Goal: Task Accomplishment & Management: Use online tool/utility

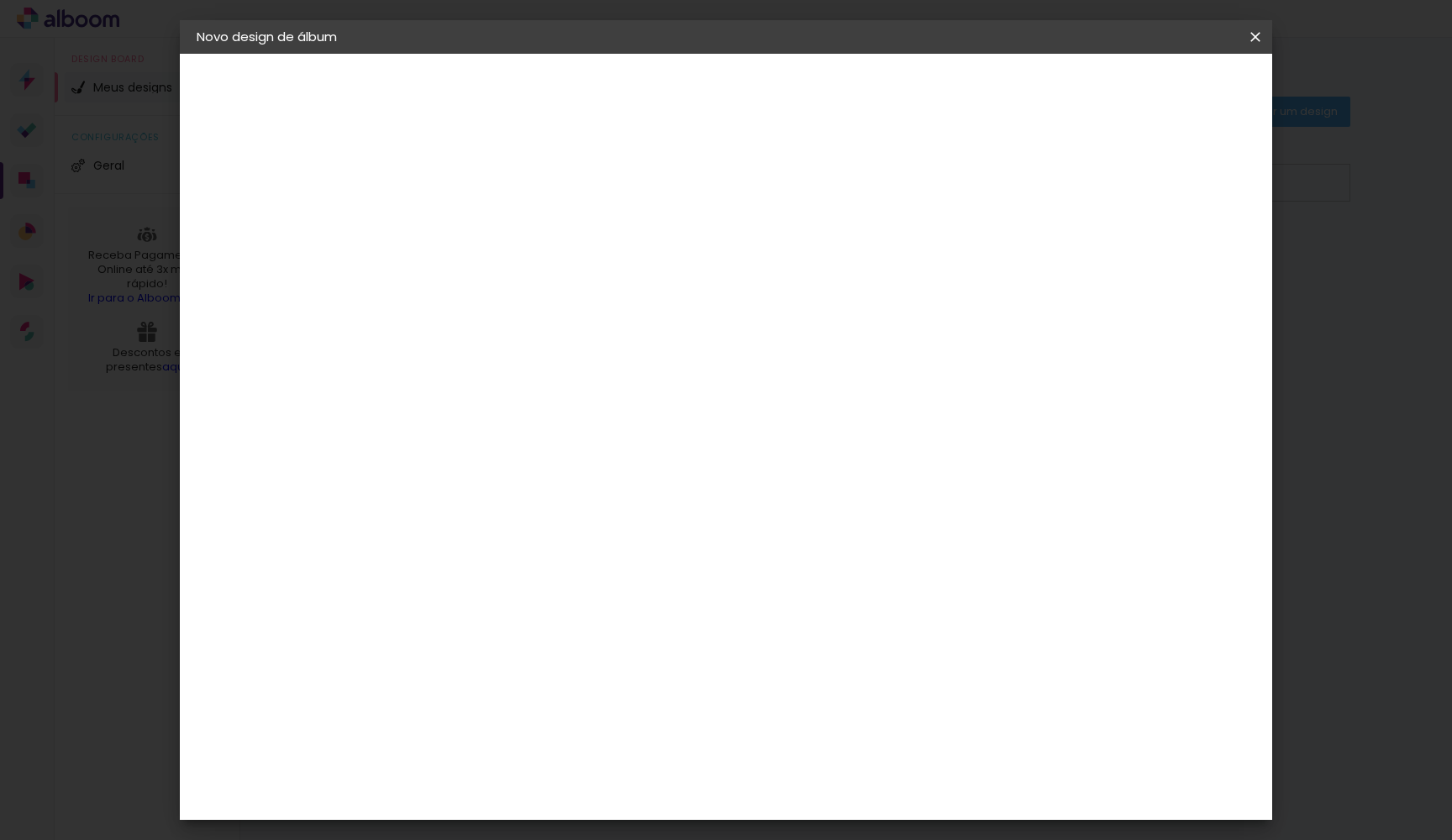
type input "[PERSON_NAME]"
type paper-input "[PERSON_NAME]"
click at [0, 0] on slot "Avançar" at bounding box center [0, 0] width 0 height 0
click at [599, 304] on input at bounding box center [514, 298] width 169 height 21
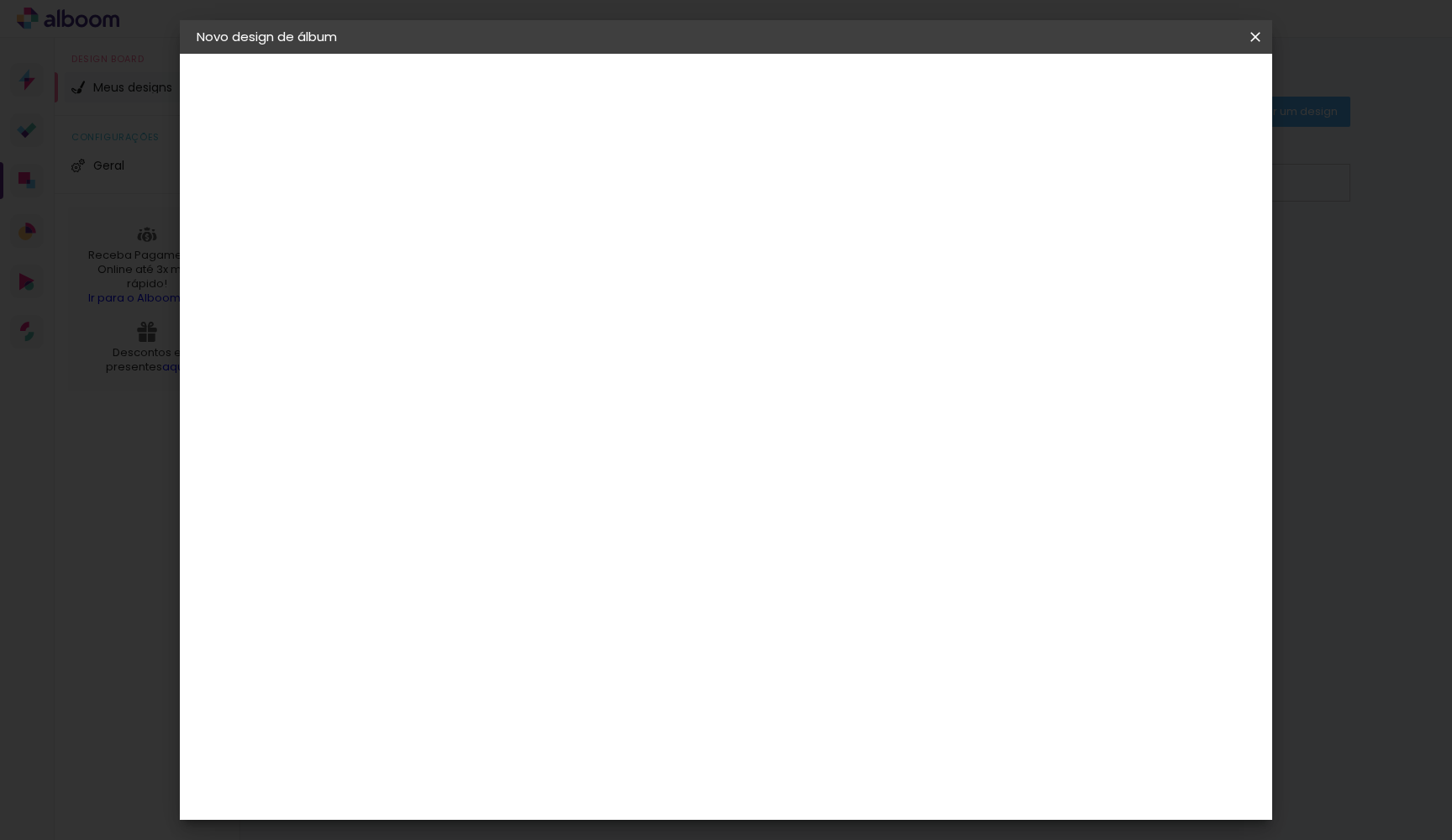
scroll to position [2556, 0]
click at [564, 655] on div "Matias Encadernações" at bounding box center [512, 668] width 103 height 26
click at [786, 81] on paper-button "Avançar" at bounding box center [744, 89] width 82 height 28
click at [537, 280] on input "text" at bounding box center [504, 293] width 65 height 26
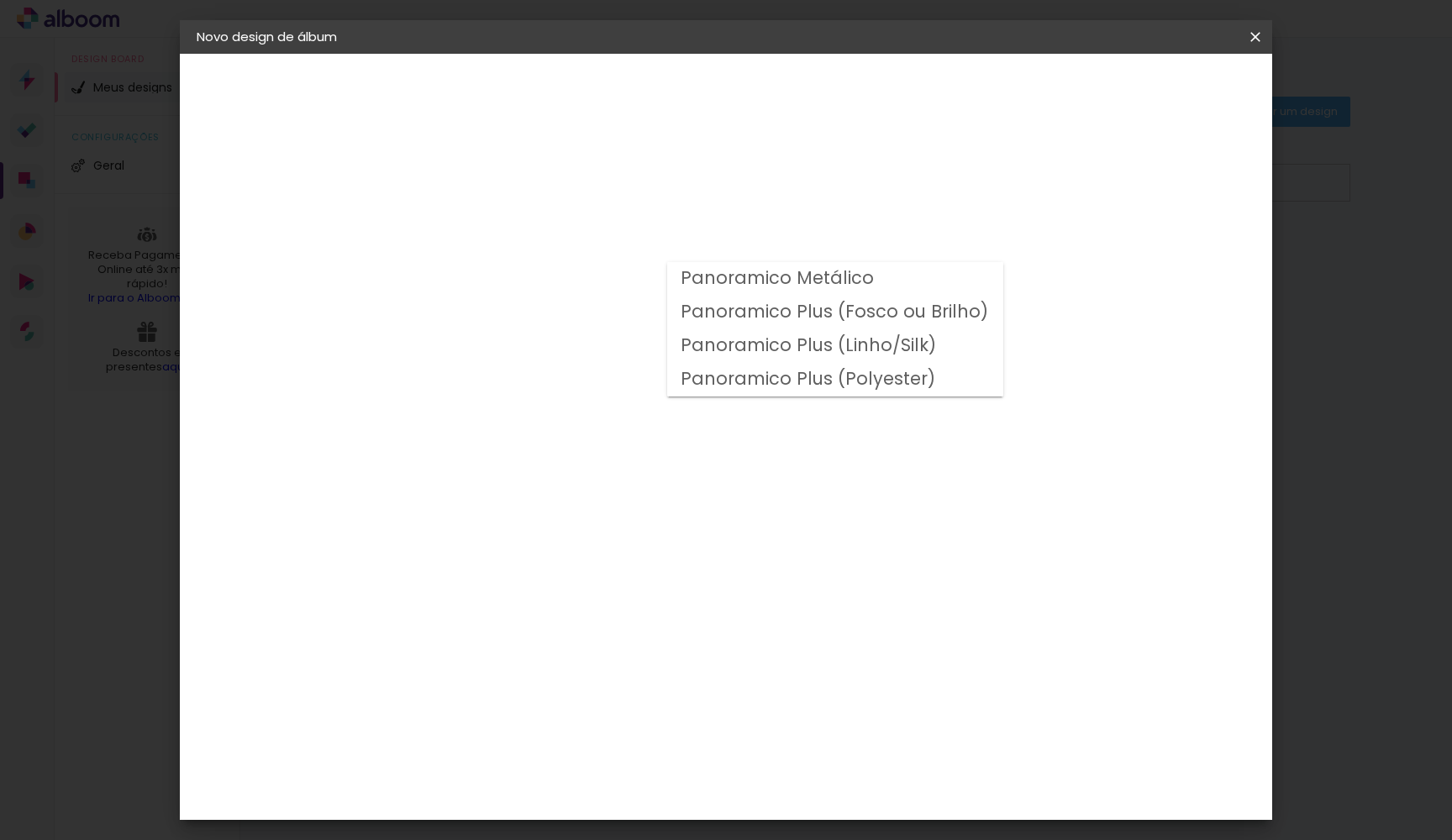
click at [0, 0] on slot "Panoramico Plus (Fosco ou Brilho)" at bounding box center [0, 0] width 0 height 0
type input "Panoramico Plus (Fosco ou Brilho)"
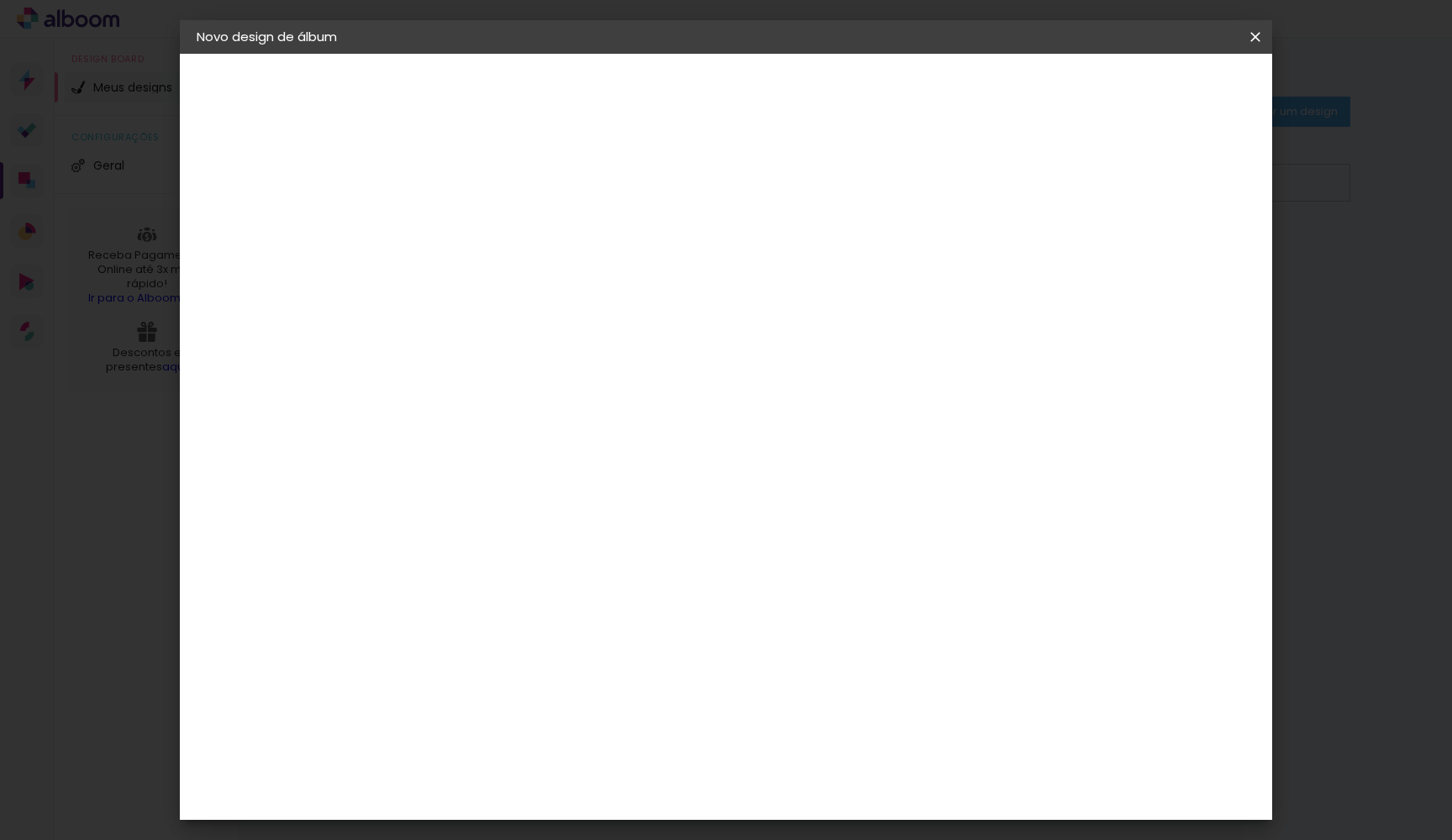
scroll to position [463, 0]
click at [647, 724] on span "20 × 20 cm" at bounding box center [615, 746] width 62 height 44
click at [0, 0] on slot "Avançar" at bounding box center [0, 0] width 0 height 0
click at [1056, 183] on div at bounding box center [1047, 181] width 15 height 15
type paper-checkbox "on"
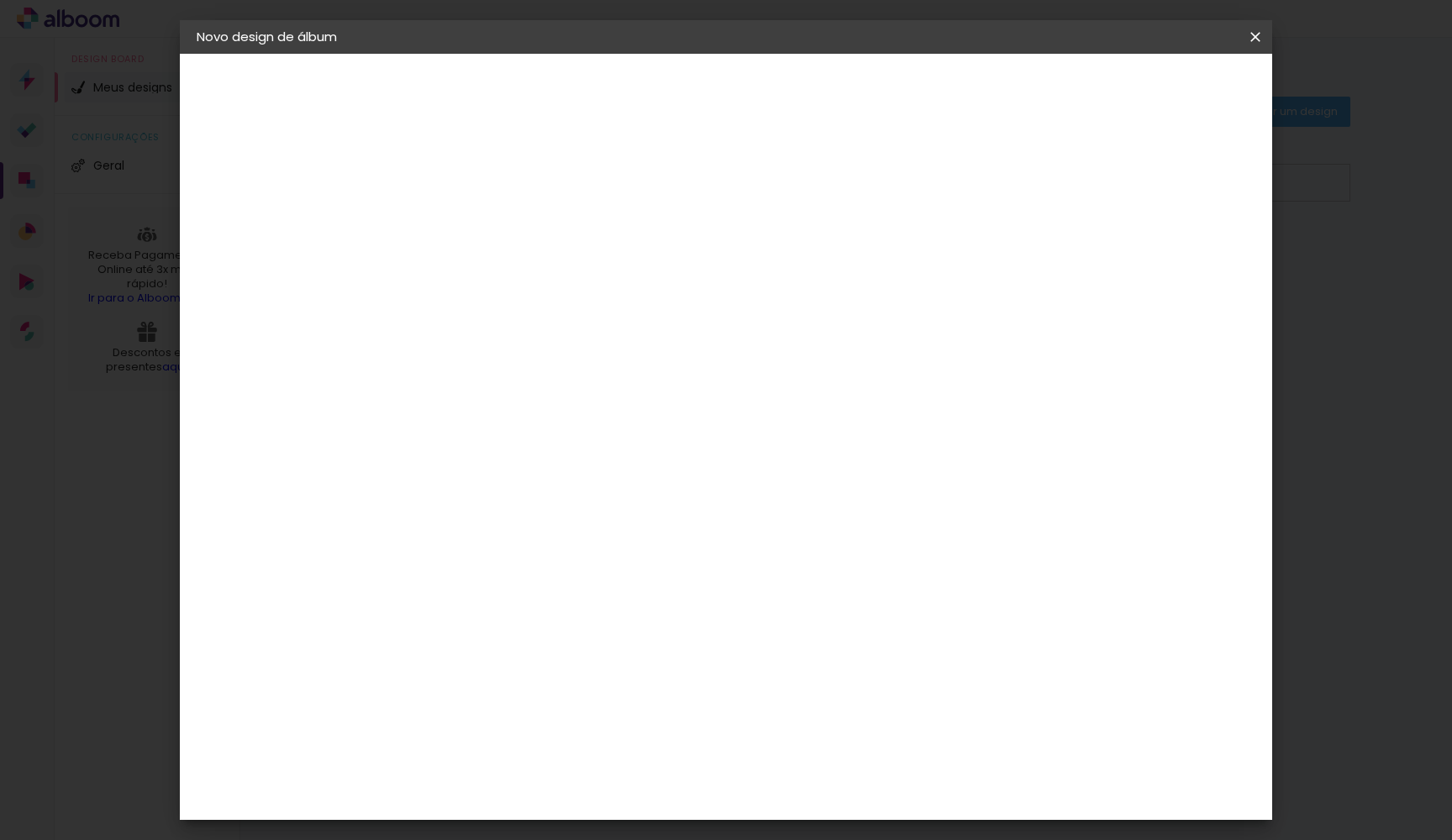
click at [1056, 183] on div at bounding box center [1047, 181] width 15 height 15
click at [1150, 86] on span "Iniciar design" at bounding box center [1111, 88] width 77 height 11
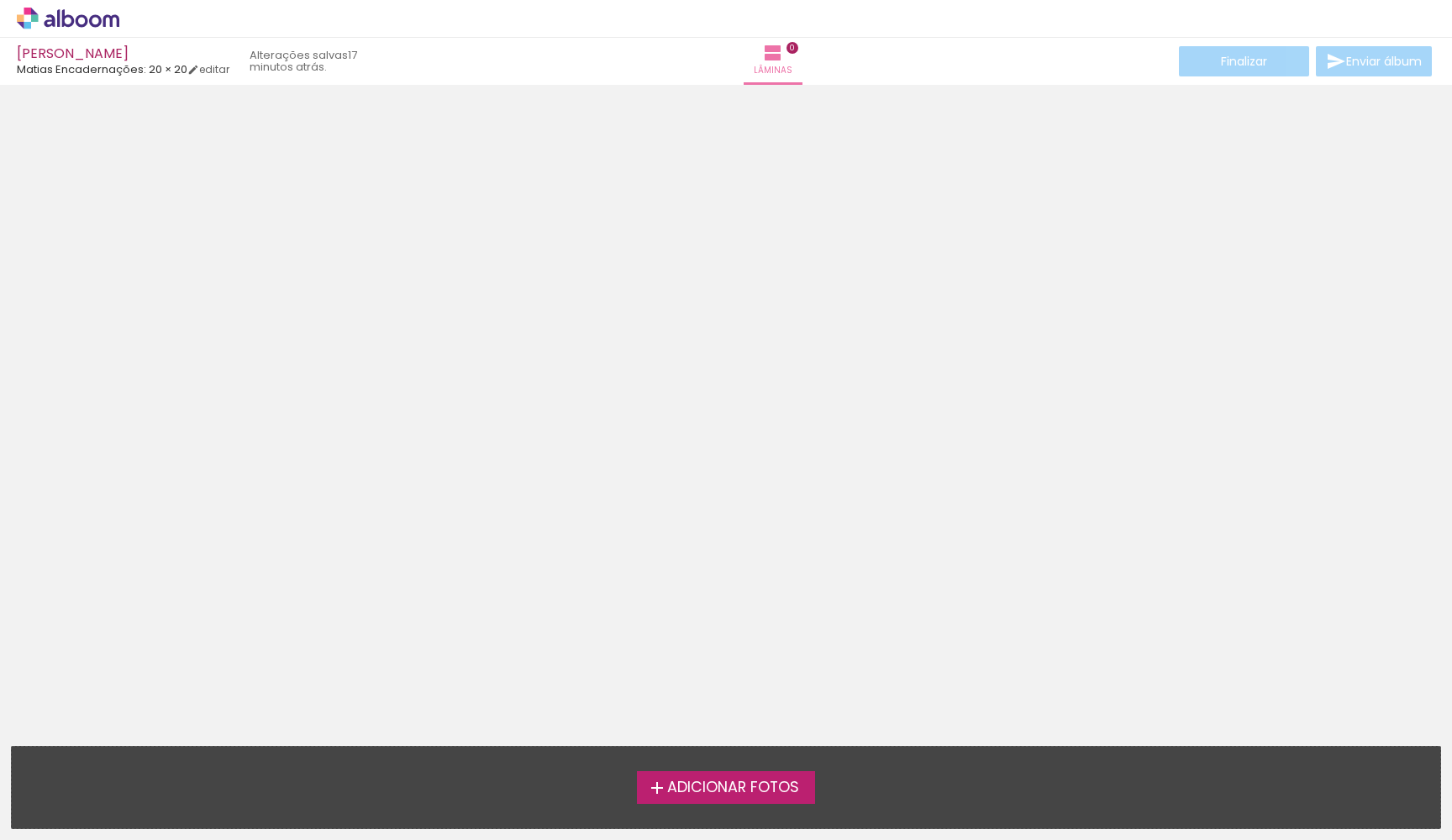
click at [740, 792] on span "Adicionar Fotos" at bounding box center [733, 787] width 132 height 15
click at [0, 0] on input "file" at bounding box center [0, 0] width 0 height 0
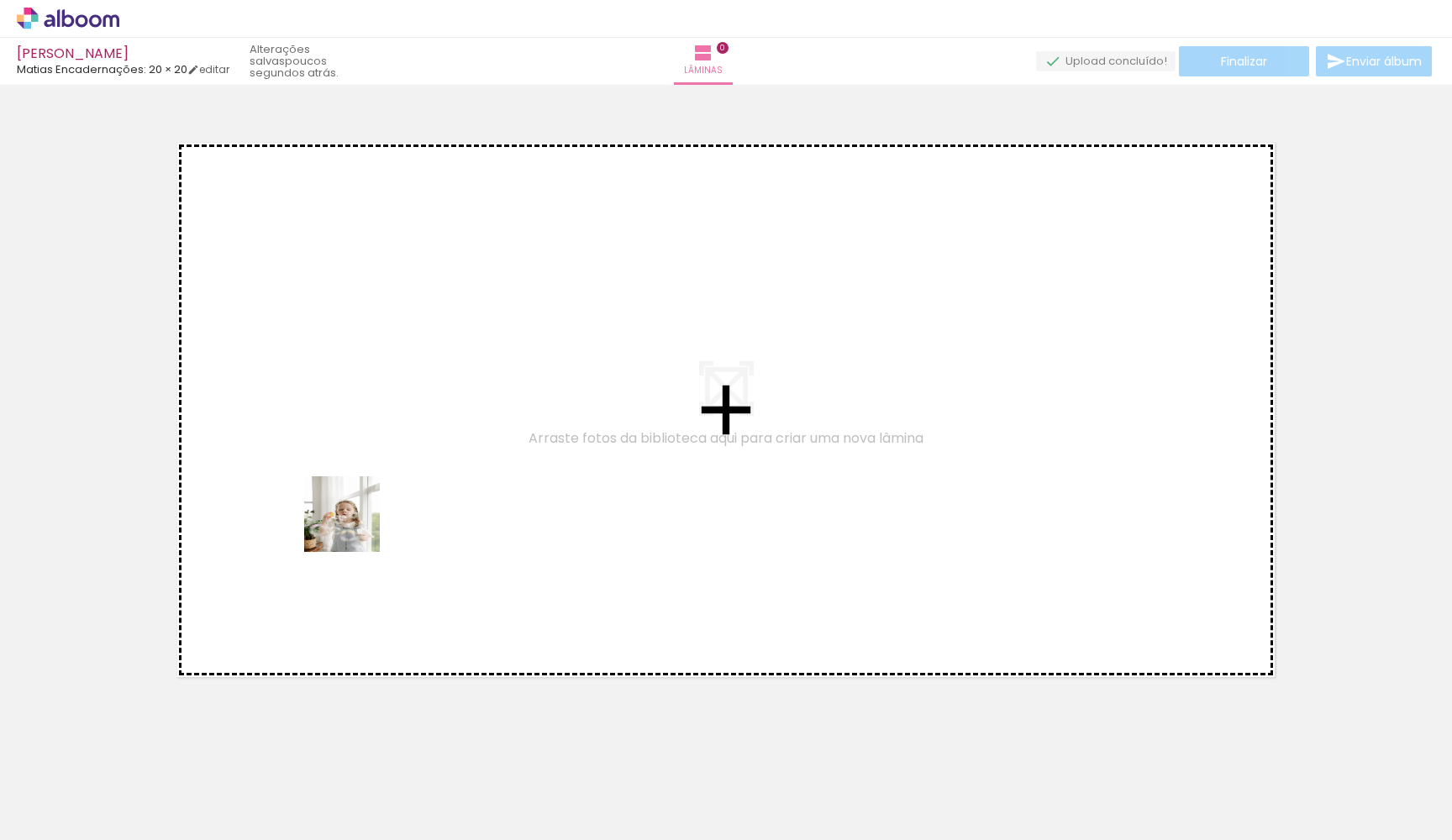
drag, startPoint x: 178, startPoint y: 798, endPoint x: 359, endPoint y: 514, distance: 336.8
click at [359, 514] on quentale-workspace at bounding box center [726, 420] width 1452 height 840
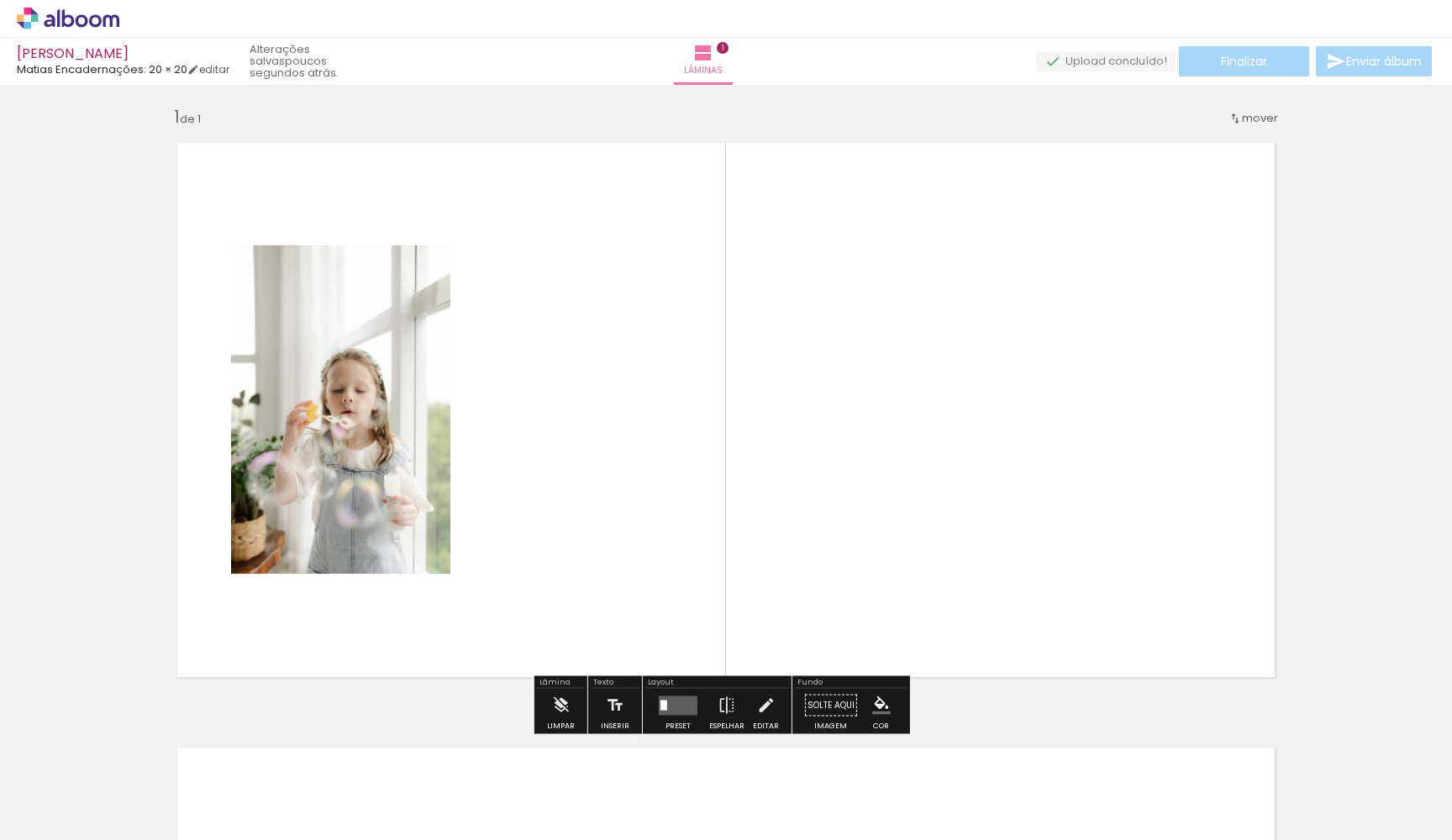
drag, startPoint x: 292, startPoint y: 776, endPoint x: 521, endPoint y: 456, distance: 393.5
click at [521, 456] on quentale-workspace at bounding box center [726, 420] width 1452 height 840
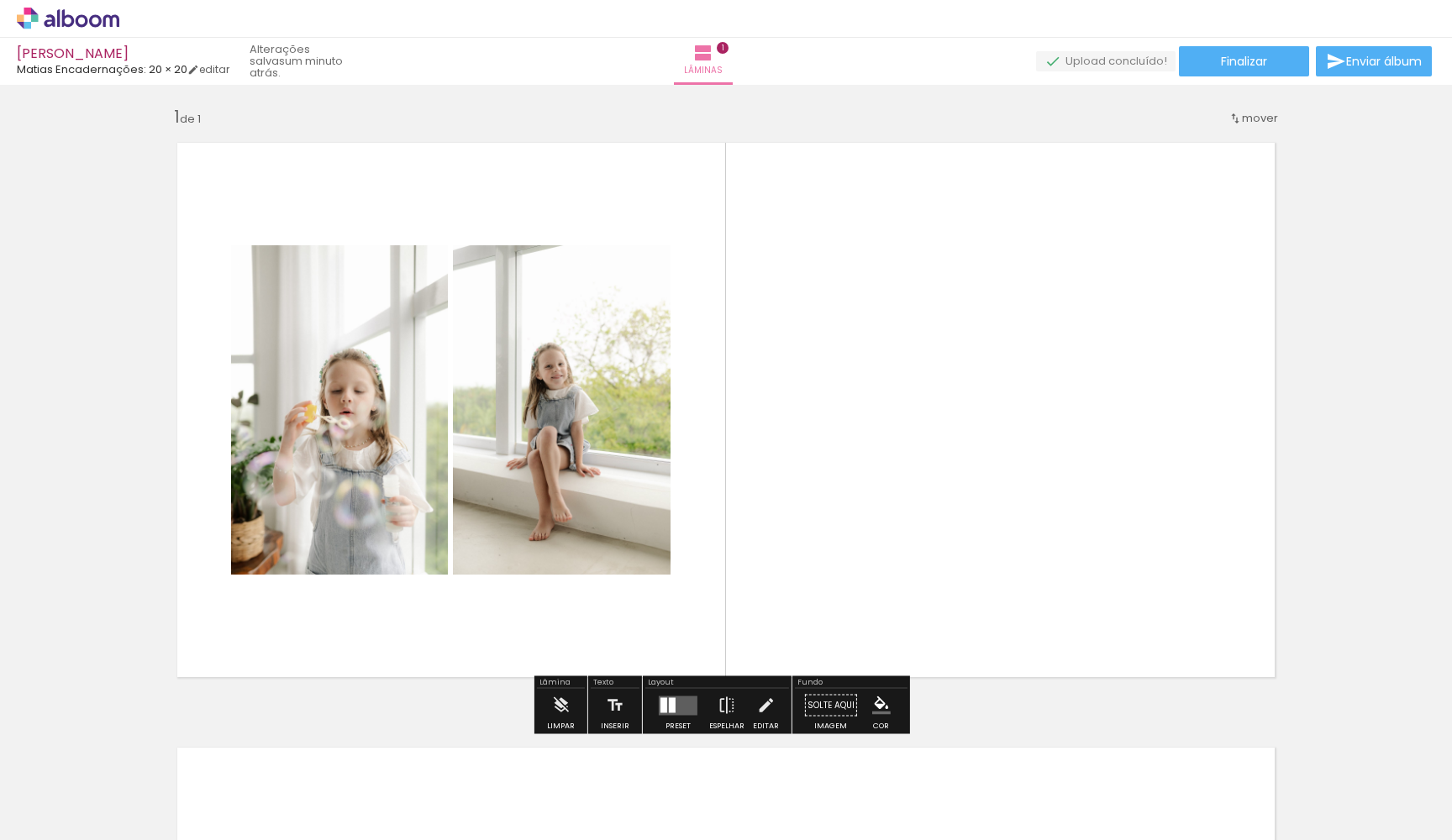
drag, startPoint x: 366, startPoint y: 812, endPoint x: 767, endPoint y: 419, distance: 561.5
click at [767, 419] on quentale-workspace at bounding box center [726, 420] width 1452 height 840
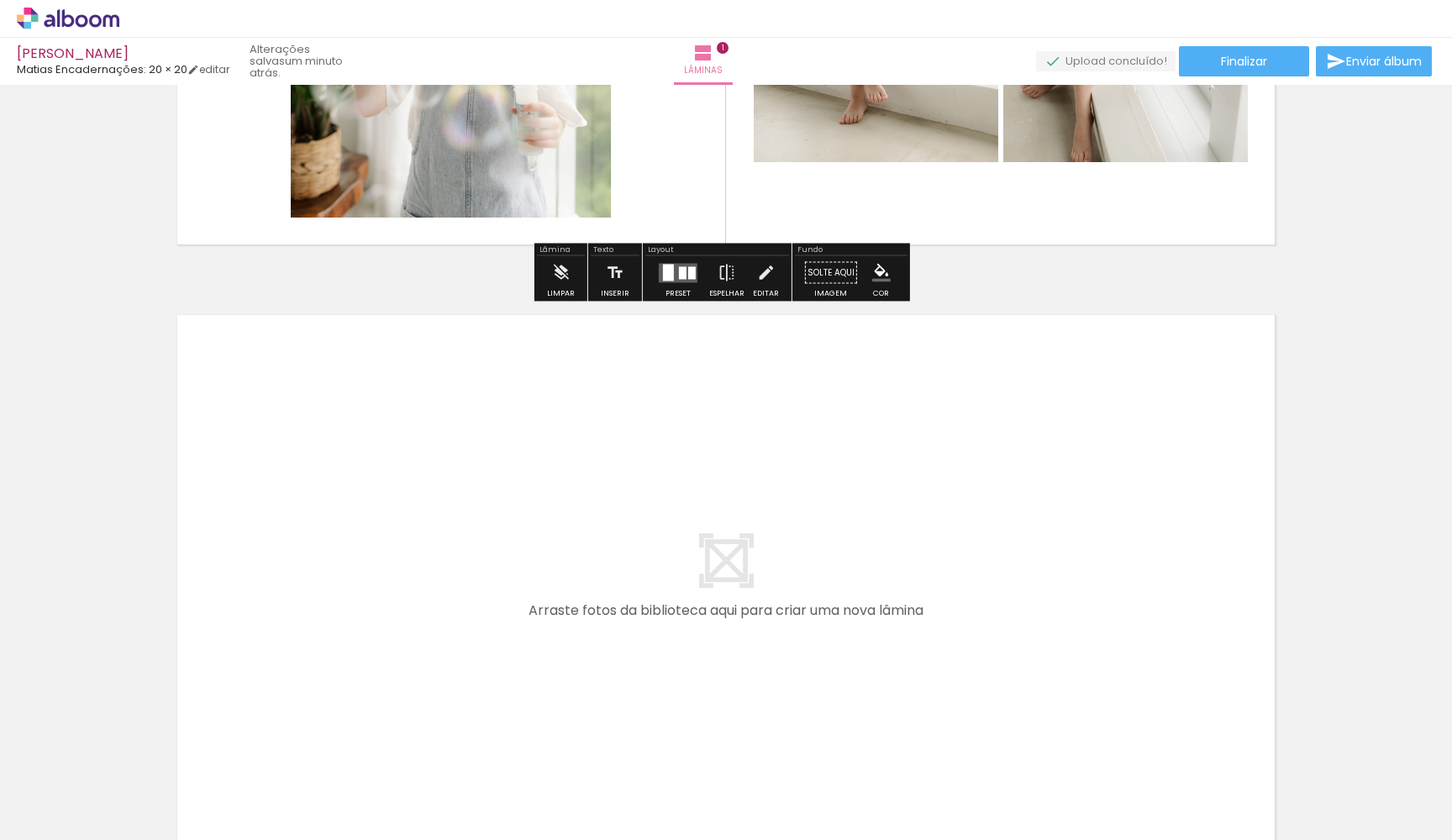
scroll to position [562, 0]
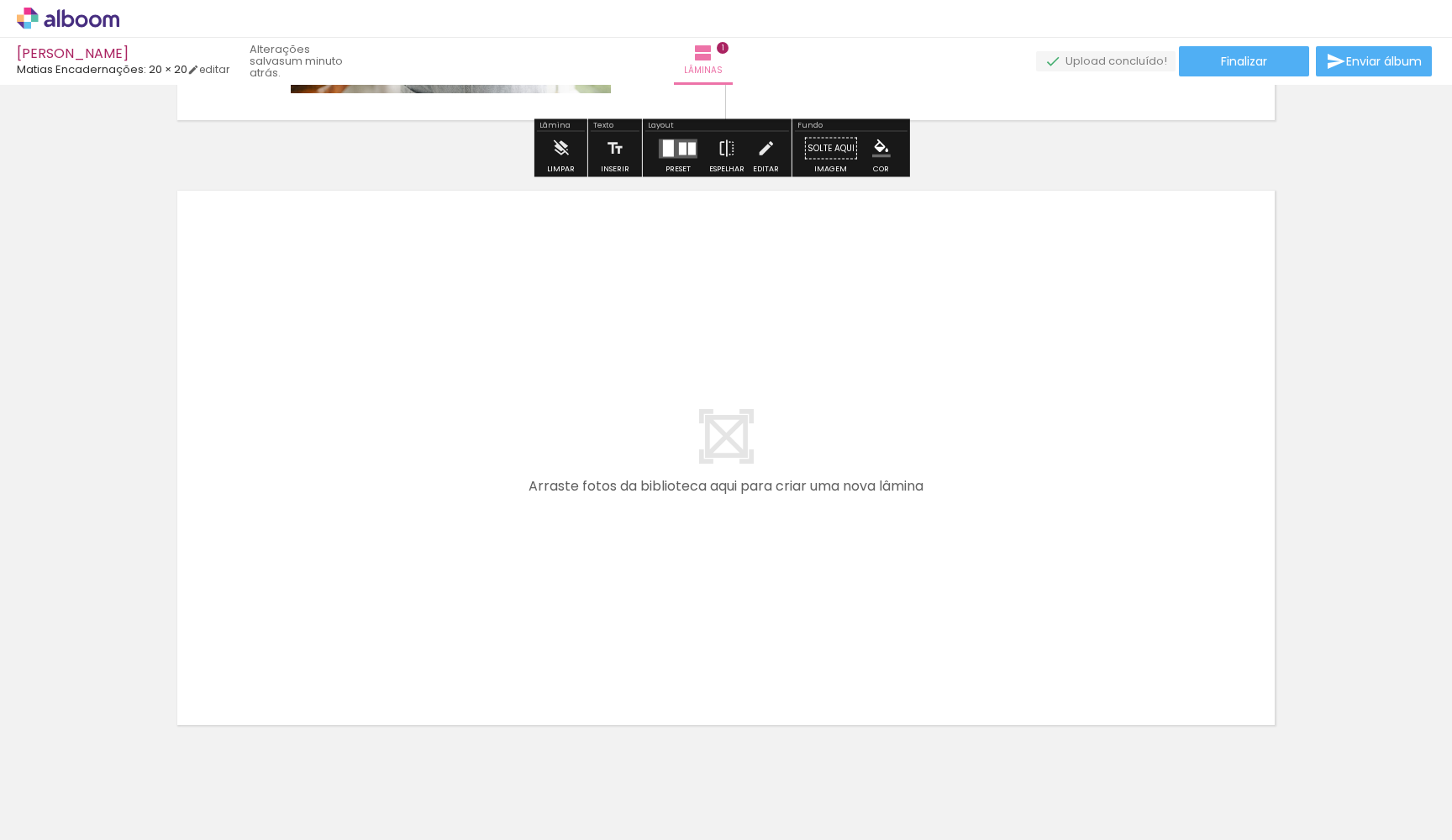
drag, startPoint x: 470, startPoint y: 785, endPoint x: 488, endPoint y: 547, distance: 238.7
click at [488, 547] on quentale-workspace at bounding box center [726, 420] width 1452 height 840
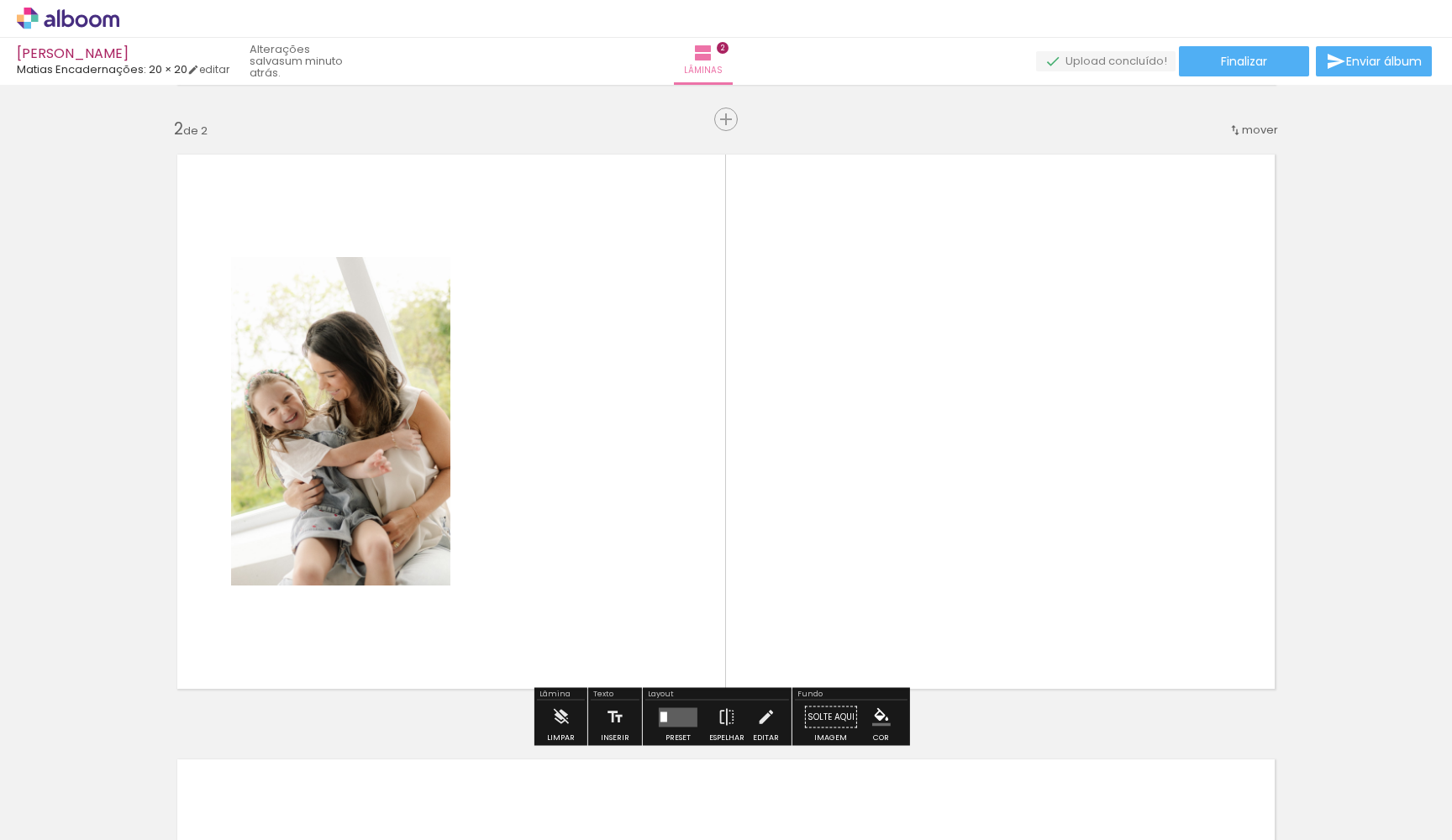
scroll to position [610, 0]
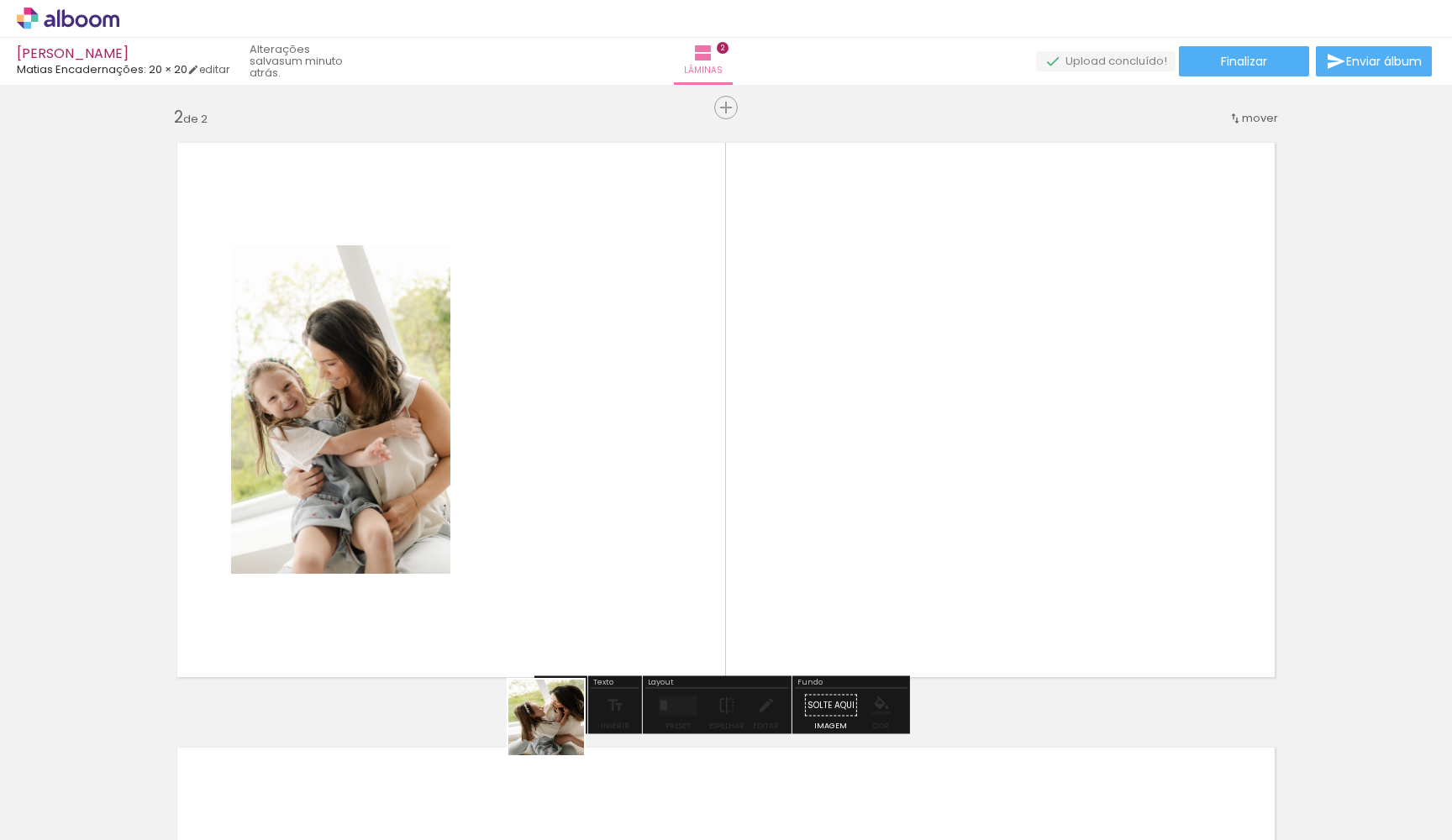
drag, startPoint x: 559, startPoint y: 743, endPoint x: 623, endPoint y: 441, distance: 308.7
click at [623, 441] on quentale-workspace at bounding box center [726, 420] width 1452 height 840
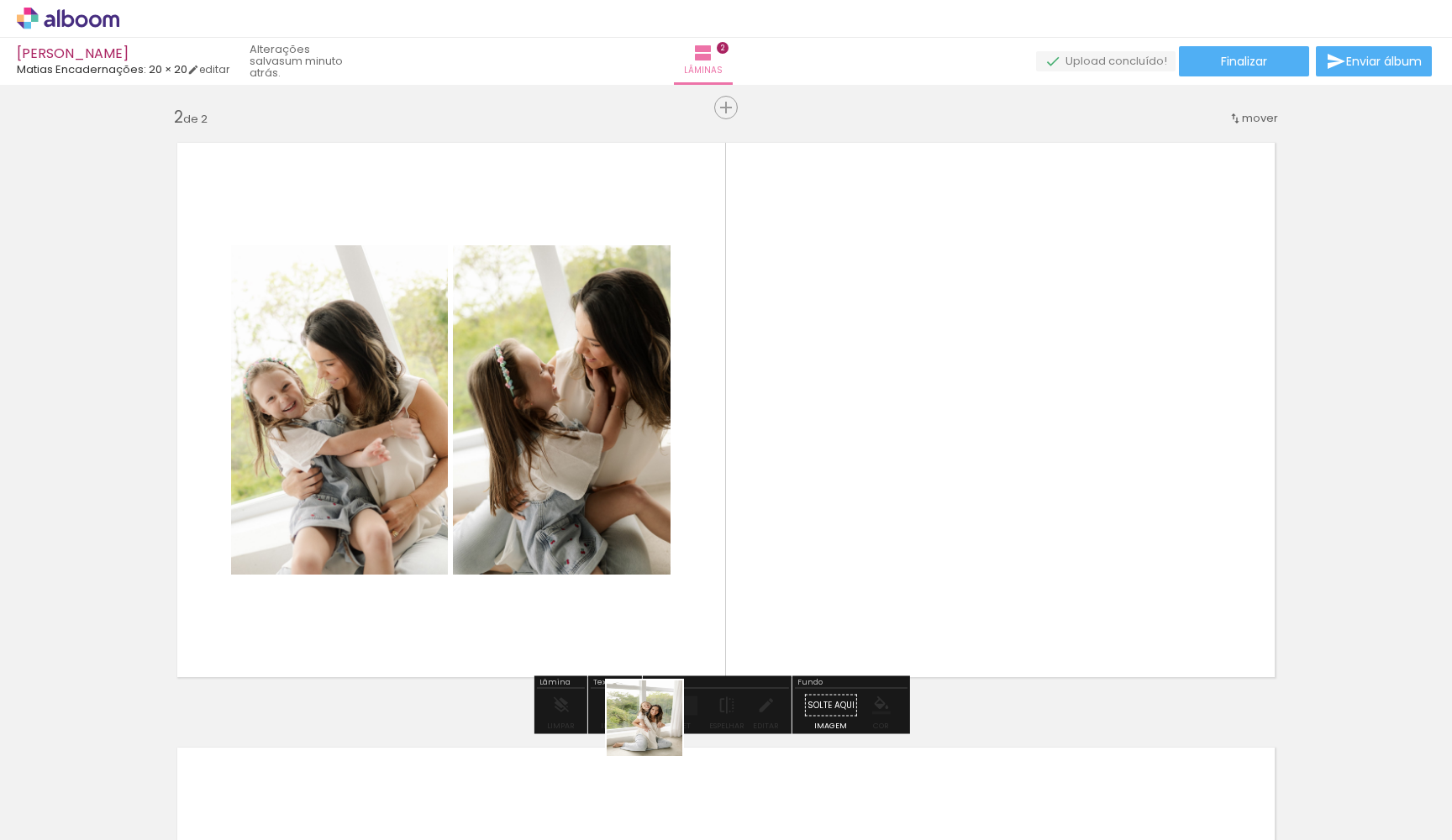
drag, startPoint x: 637, startPoint y: 815, endPoint x: 734, endPoint y: 546, distance: 286.0
click at [734, 546] on quentale-workspace at bounding box center [726, 420] width 1452 height 840
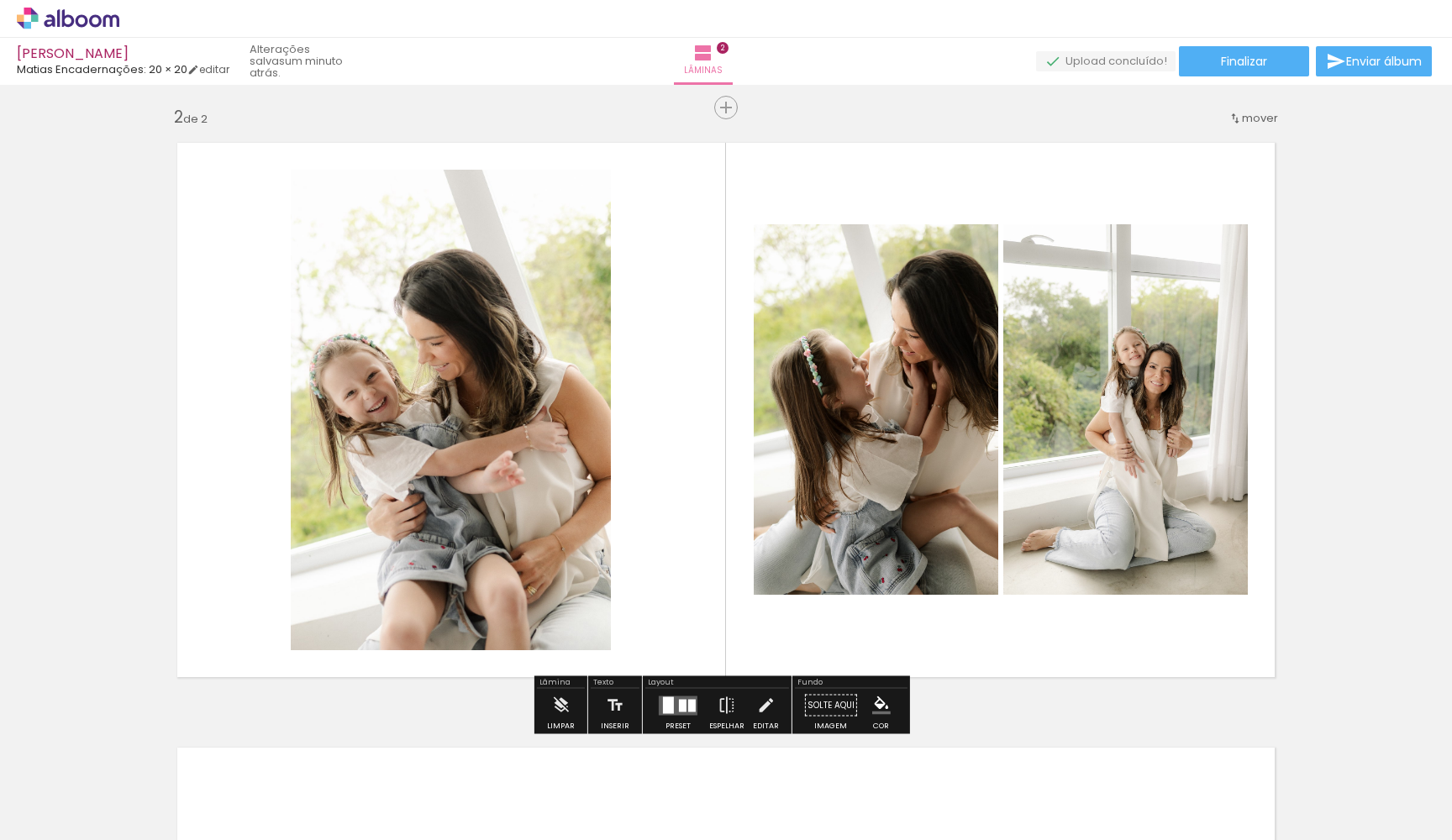
drag, startPoint x: 746, startPoint y: 796, endPoint x: 746, endPoint y: 502, distance: 294.0
click at [746, 502] on quentale-workspace at bounding box center [726, 420] width 1452 height 840
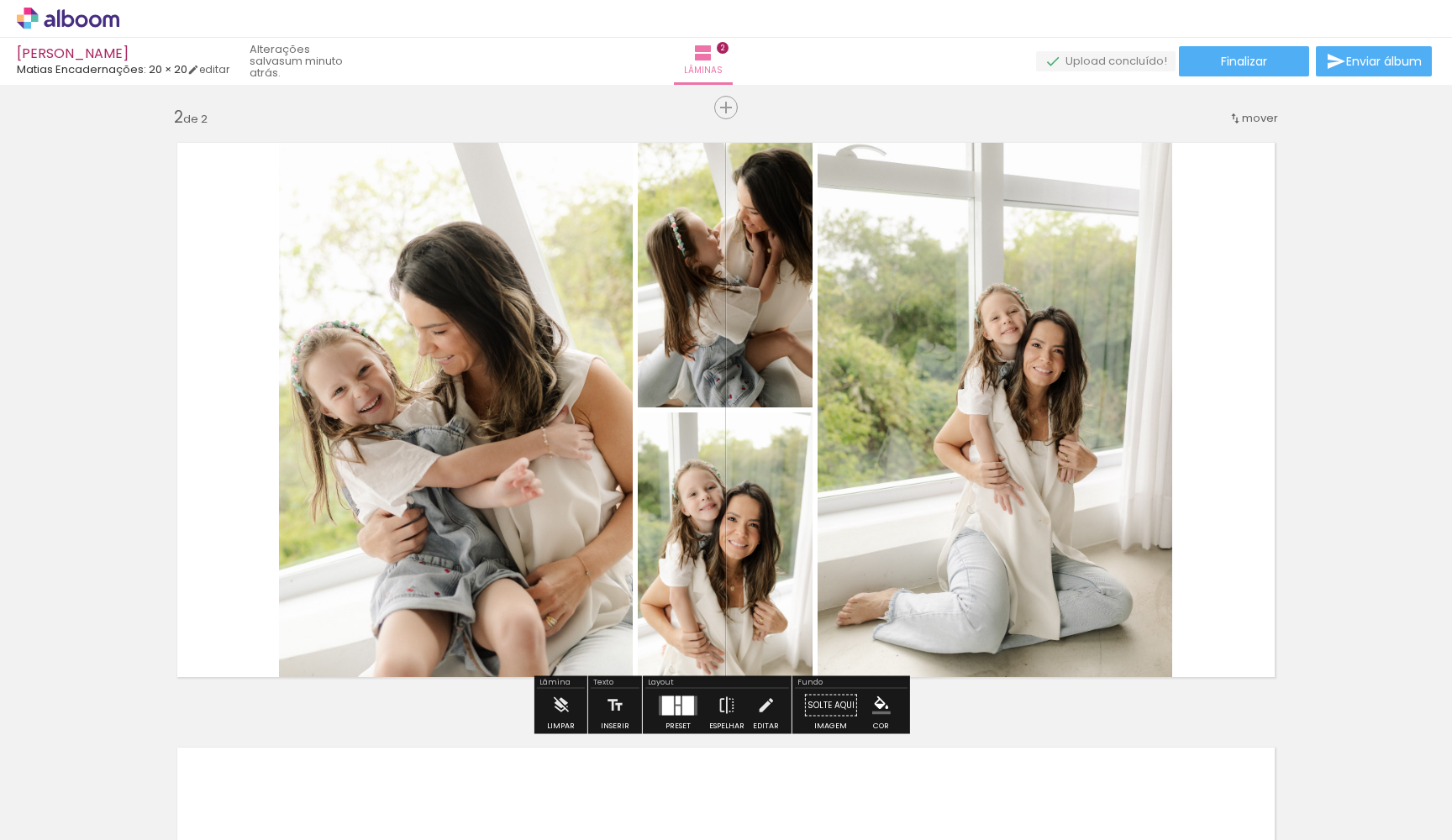
drag, startPoint x: 843, startPoint y: 805, endPoint x: 843, endPoint y: 490, distance: 315.0
click at [843, 490] on quentale-workspace at bounding box center [726, 420] width 1452 height 840
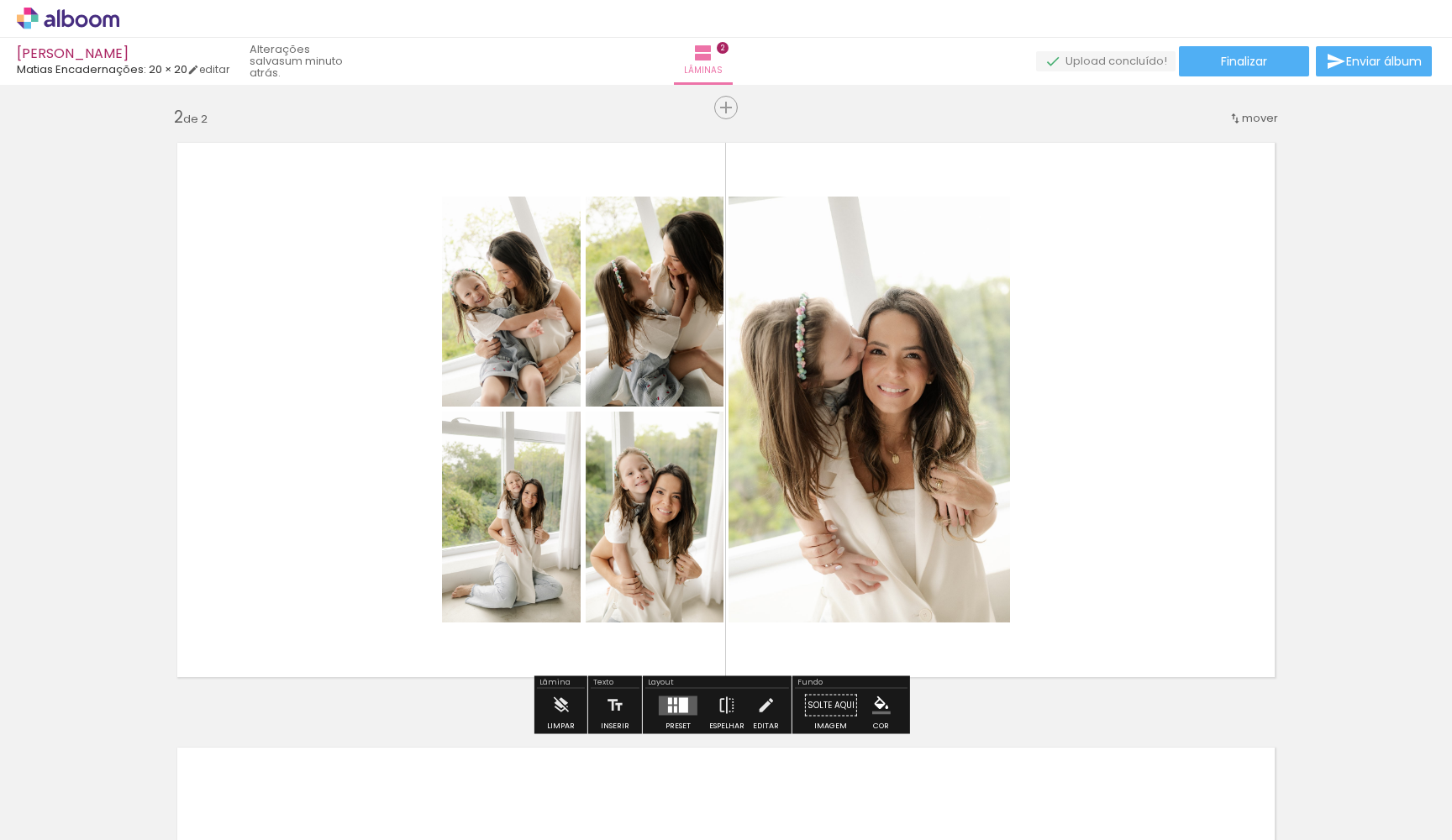
drag, startPoint x: 937, startPoint y: 783, endPoint x: 1010, endPoint y: 460, distance: 331.1
click at [1010, 460] on quentale-workspace at bounding box center [726, 420] width 1452 height 840
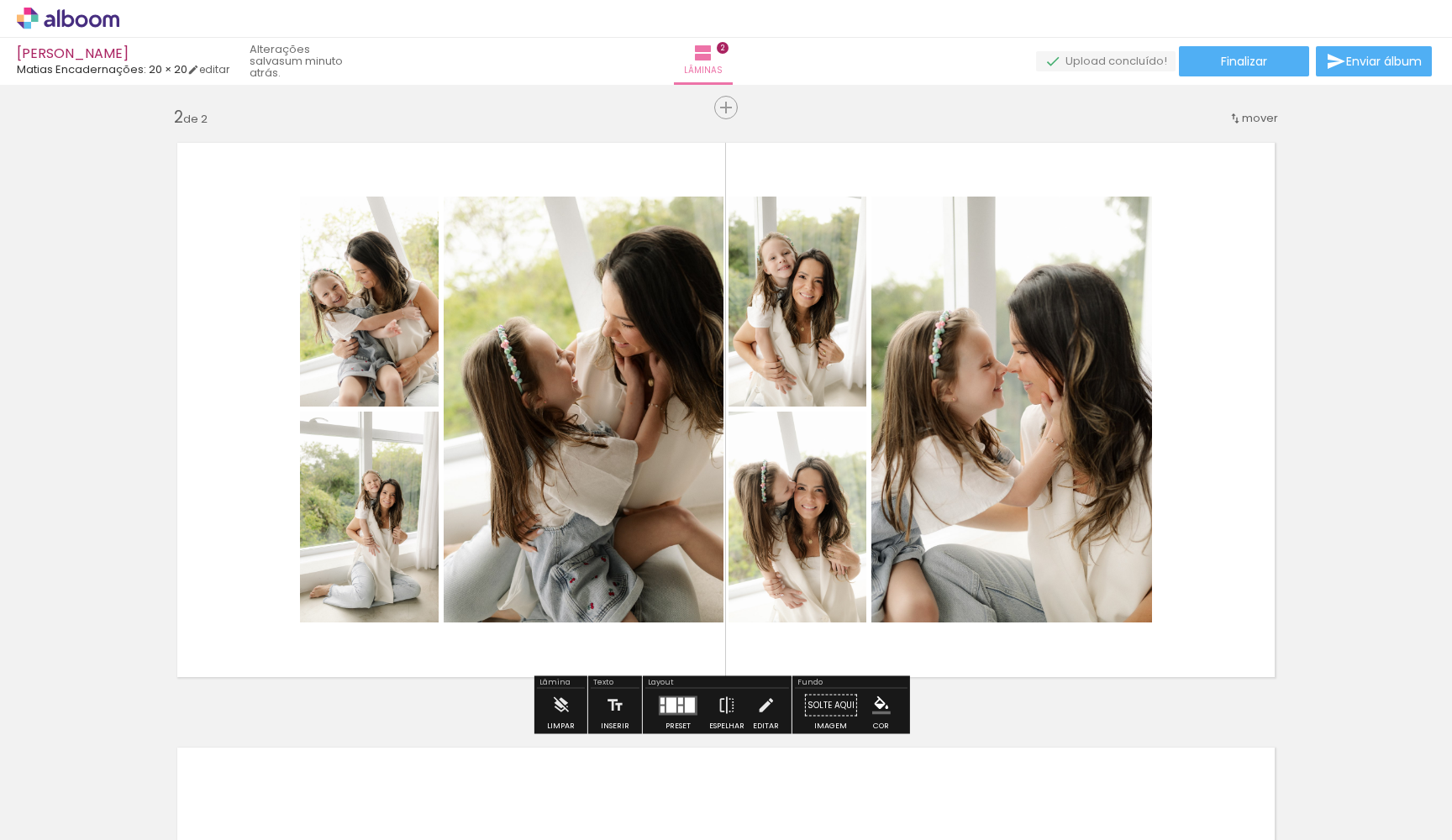
click at [670, 709] on div at bounding box center [671, 704] width 10 height 15
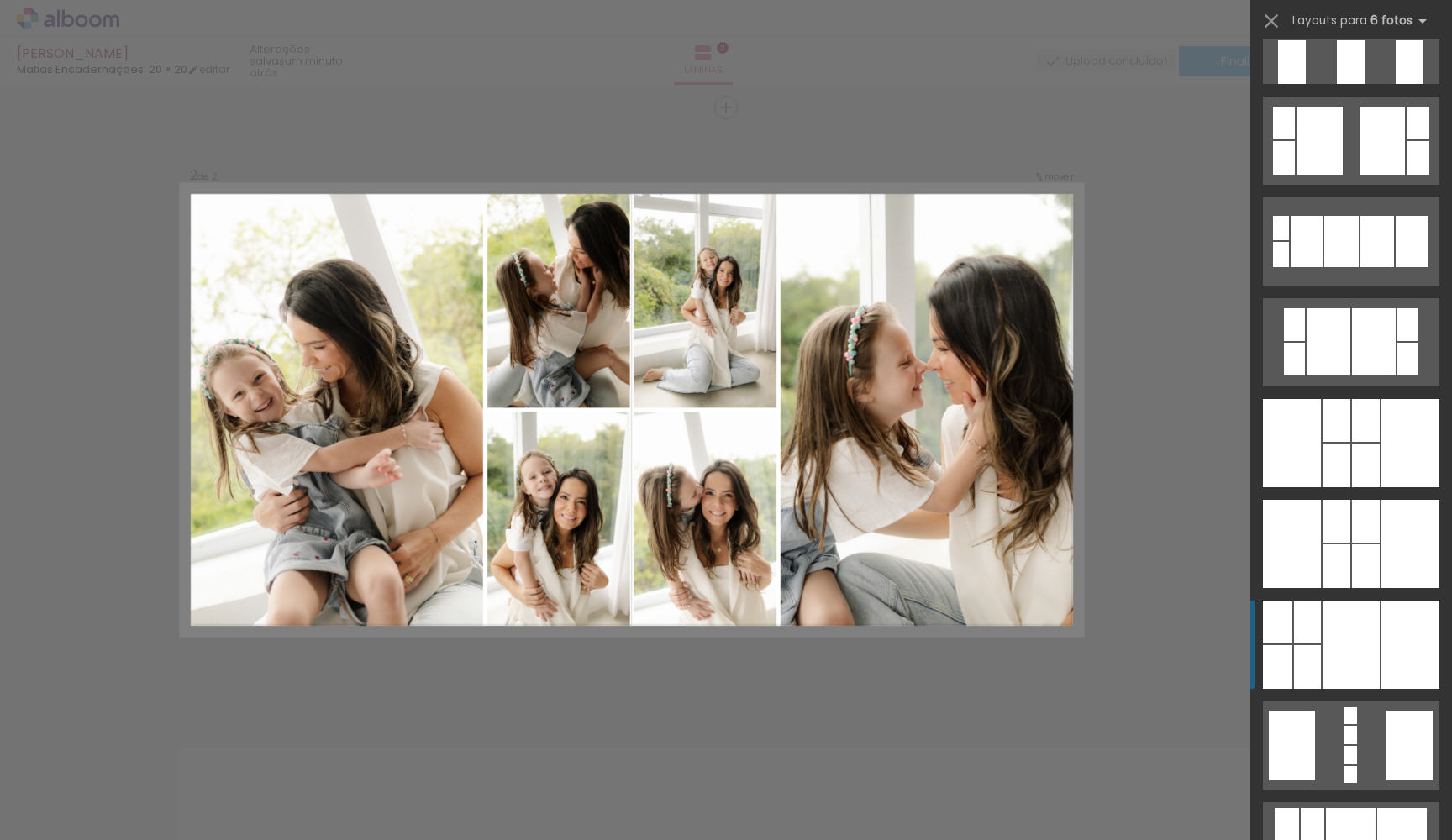
scroll to position [1468, 0]
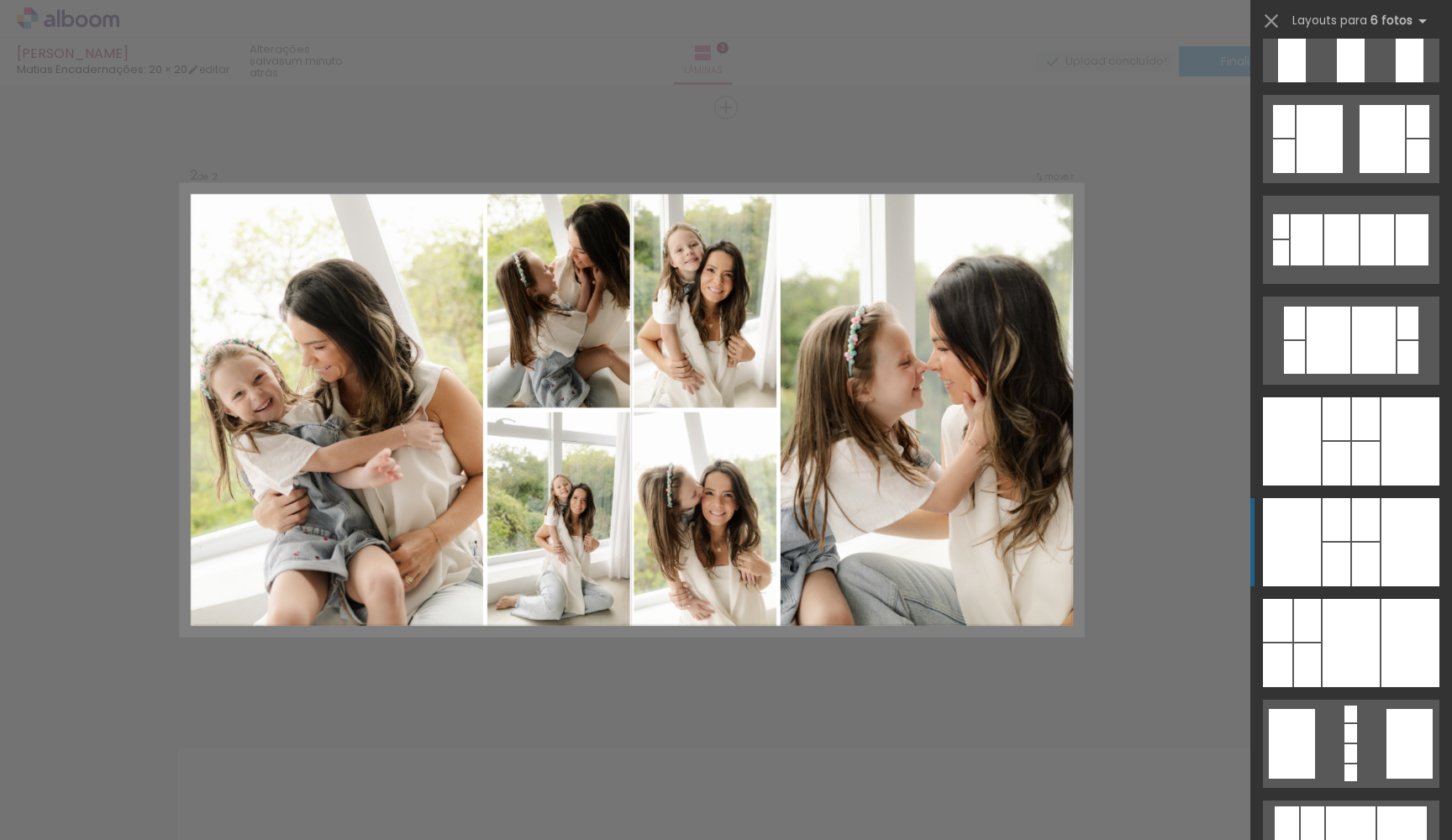
click at [1354, 544] on div at bounding box center [1365, 564] width 27 height 43
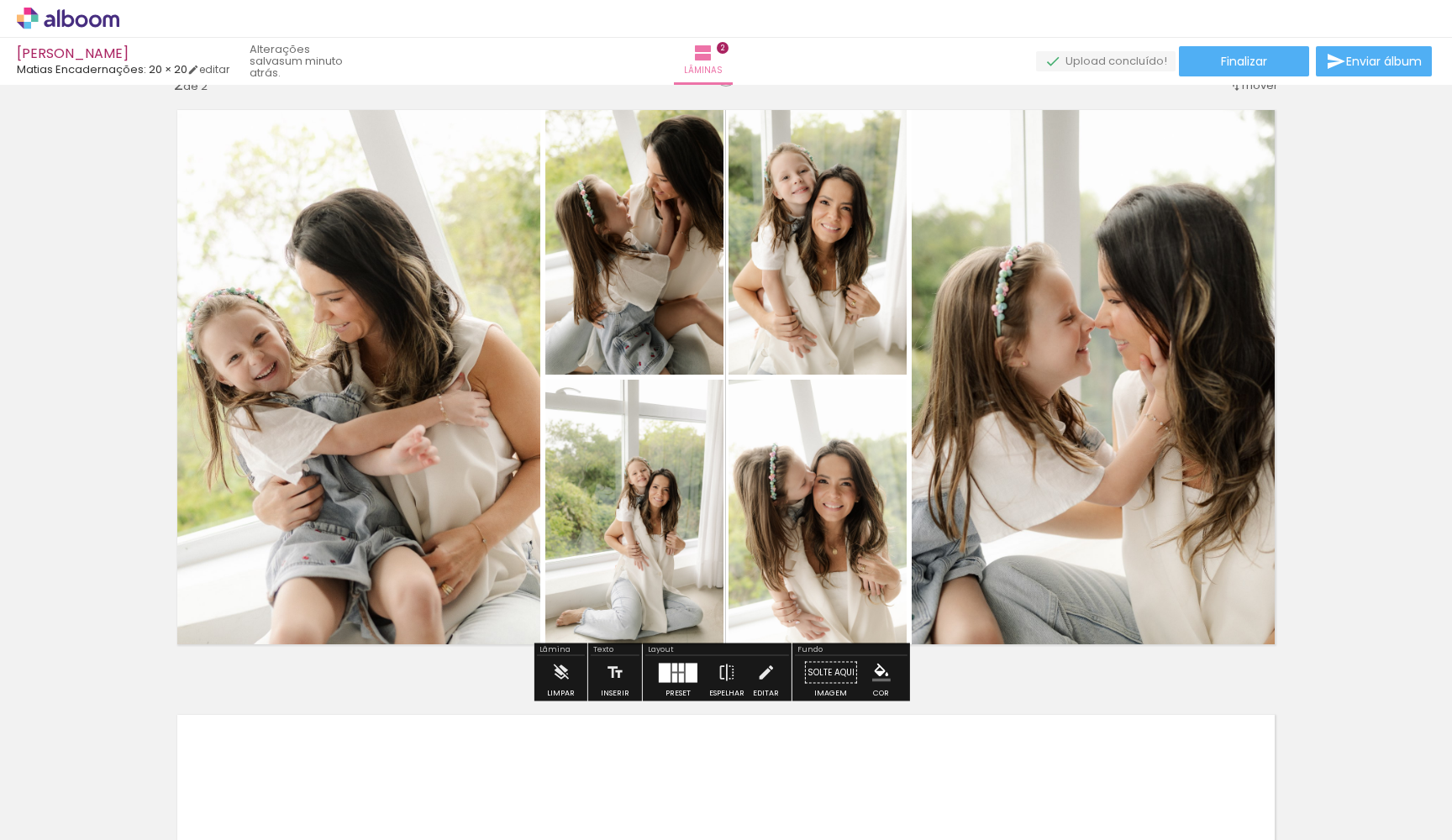
scroll to position [643, 0]
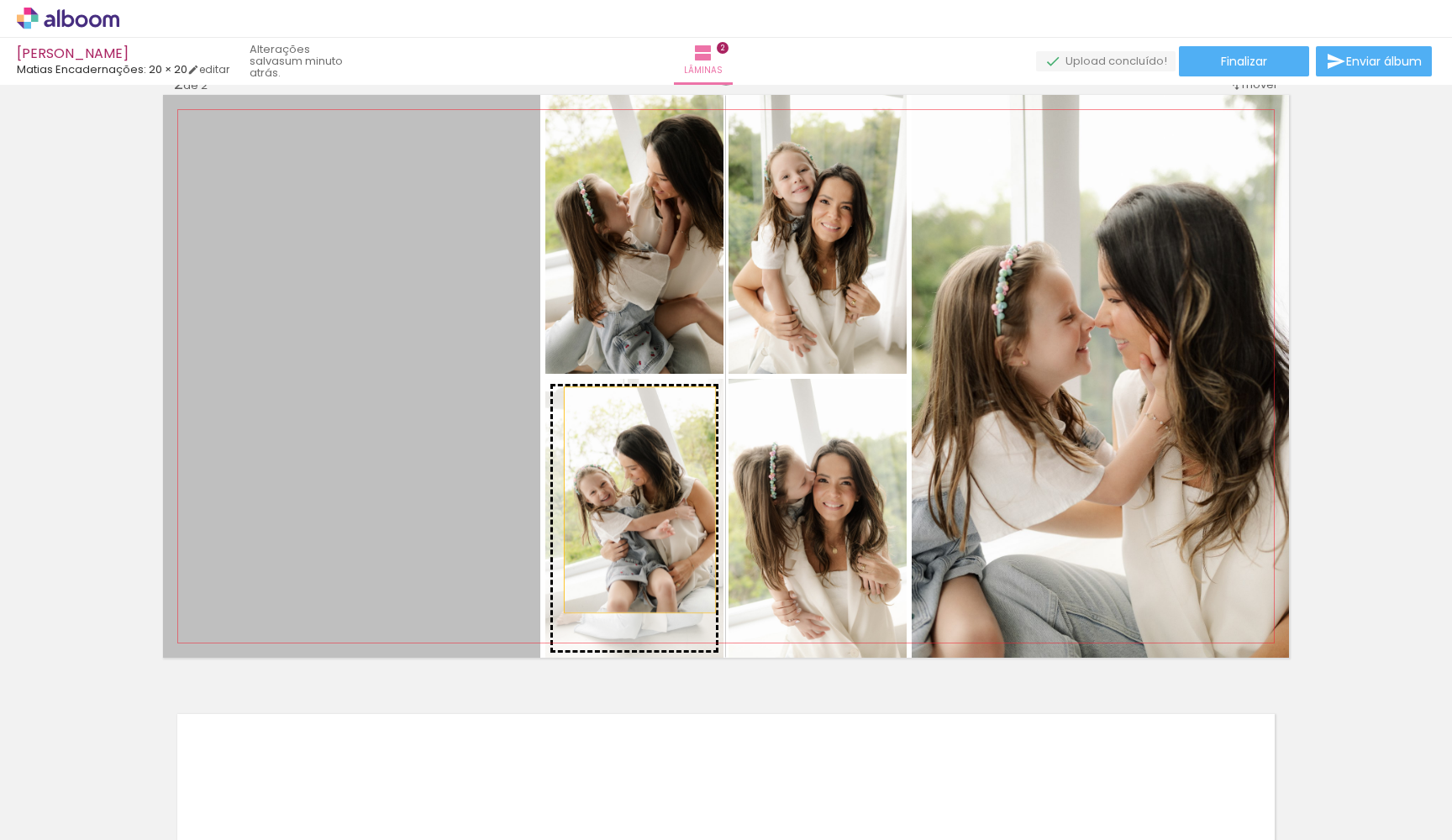
drag, startPoint x: 369, startPoint y: 478, endPoint x: 633, endPoint y: 499, distance: 264.8
click at [0, 0] on slot at bounding box center [0, 0] width 0 height 0
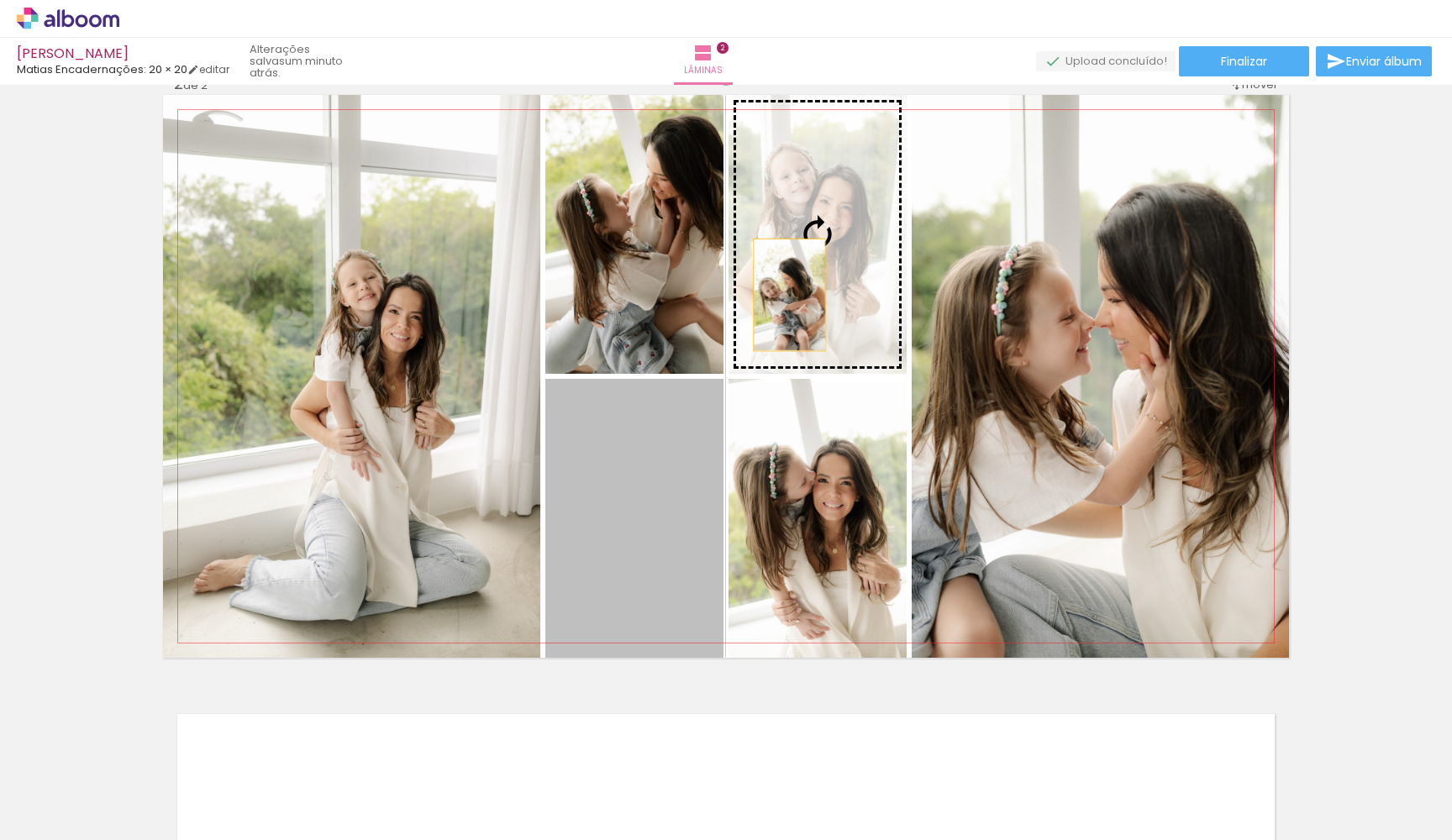
drag, startPoint x: 676, startPoint y: 511, endPoint x: 783, endPoint y: 296, distance: 240.2
click at [0, 0] on slot at bounding box center [0, 0] width 0 height 0
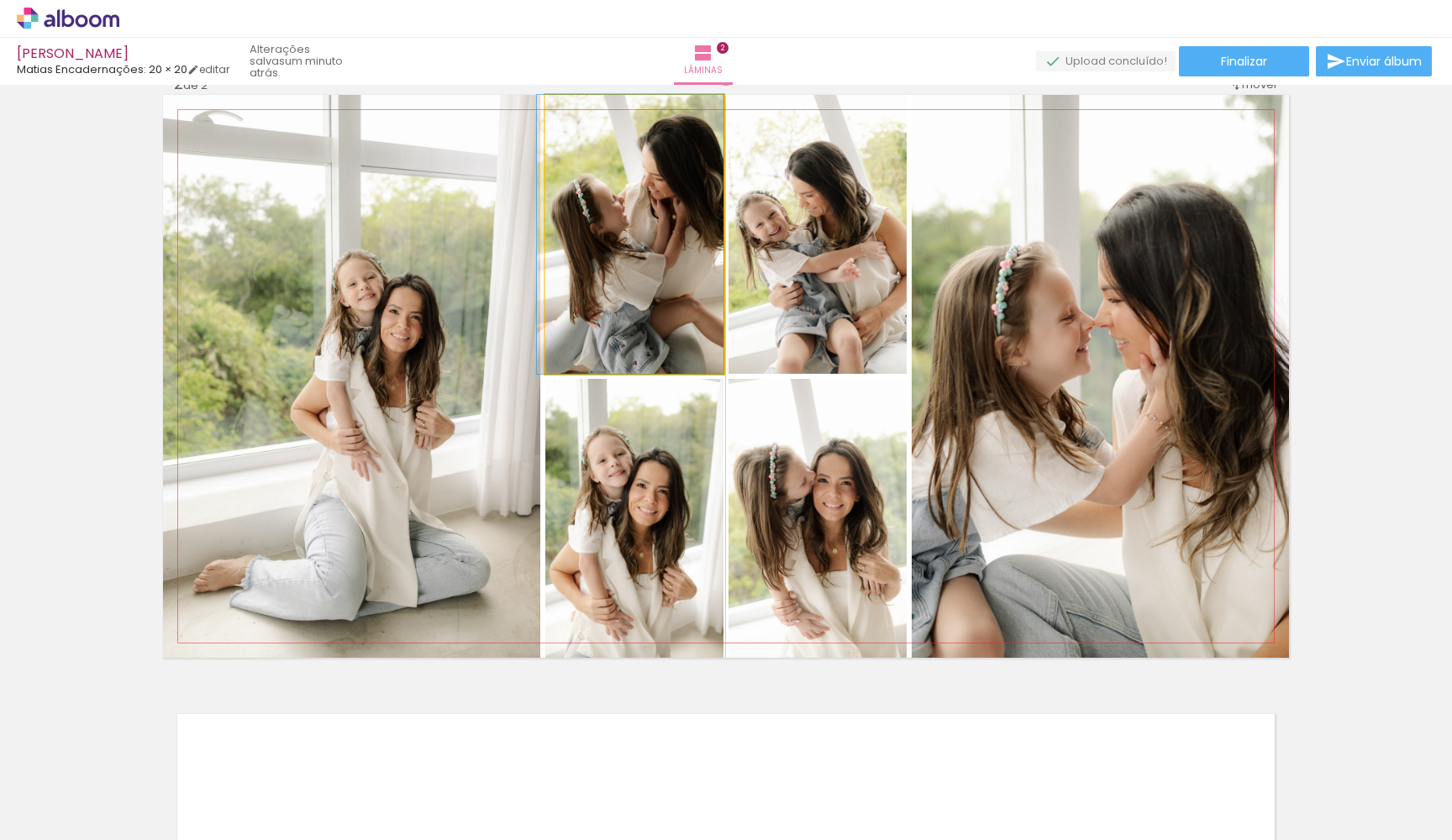
drag, startPoint x: 647, startPoint y: 281, endPoint x: 635, endPoint y: 281, distance: 12.0
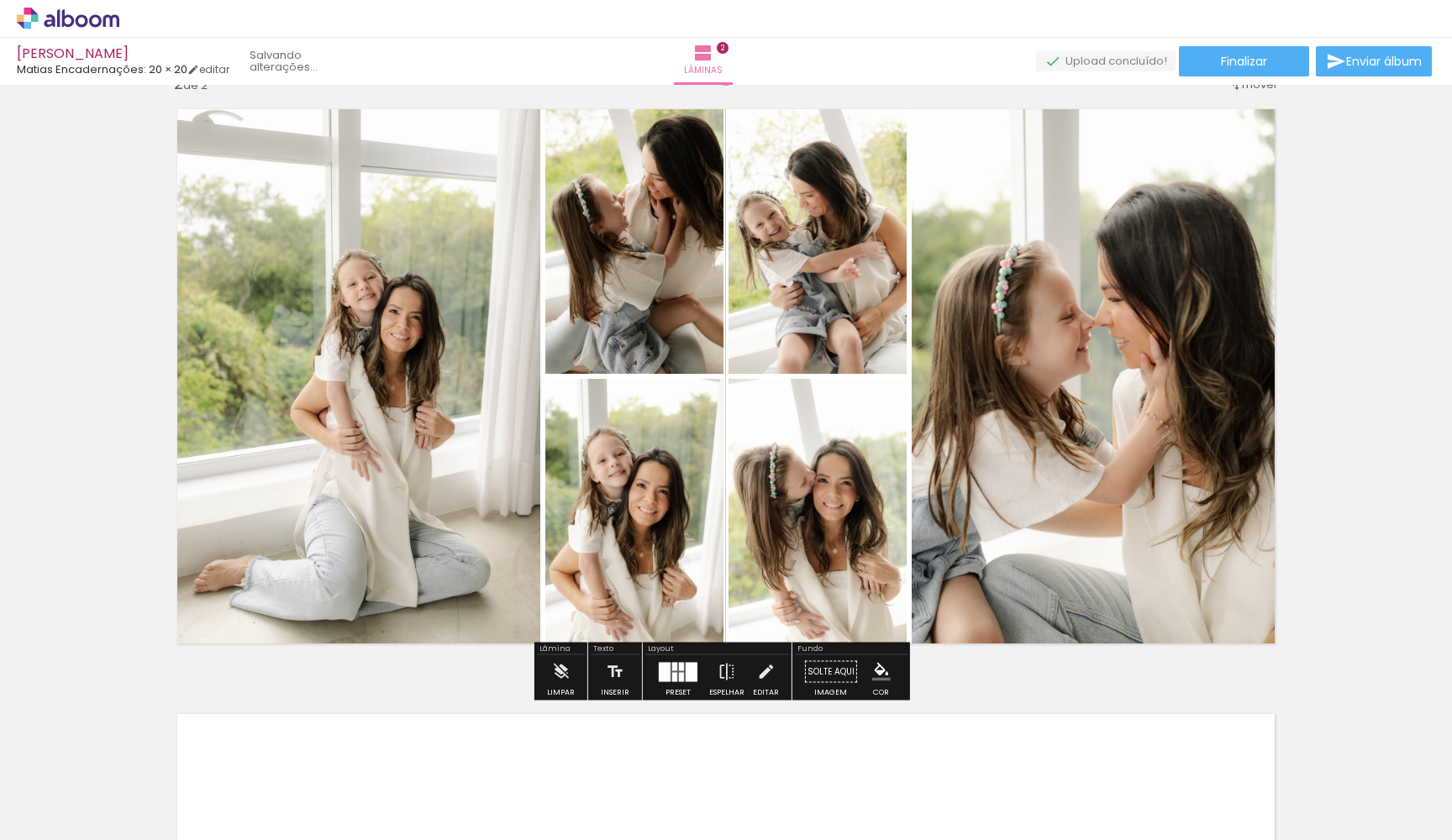
click at [1368, 364] on div "Inserir lâmina 1 de 2 Inserir lâmina 2 de 2" at bounding box center [726, 355] width 1452 height 1815
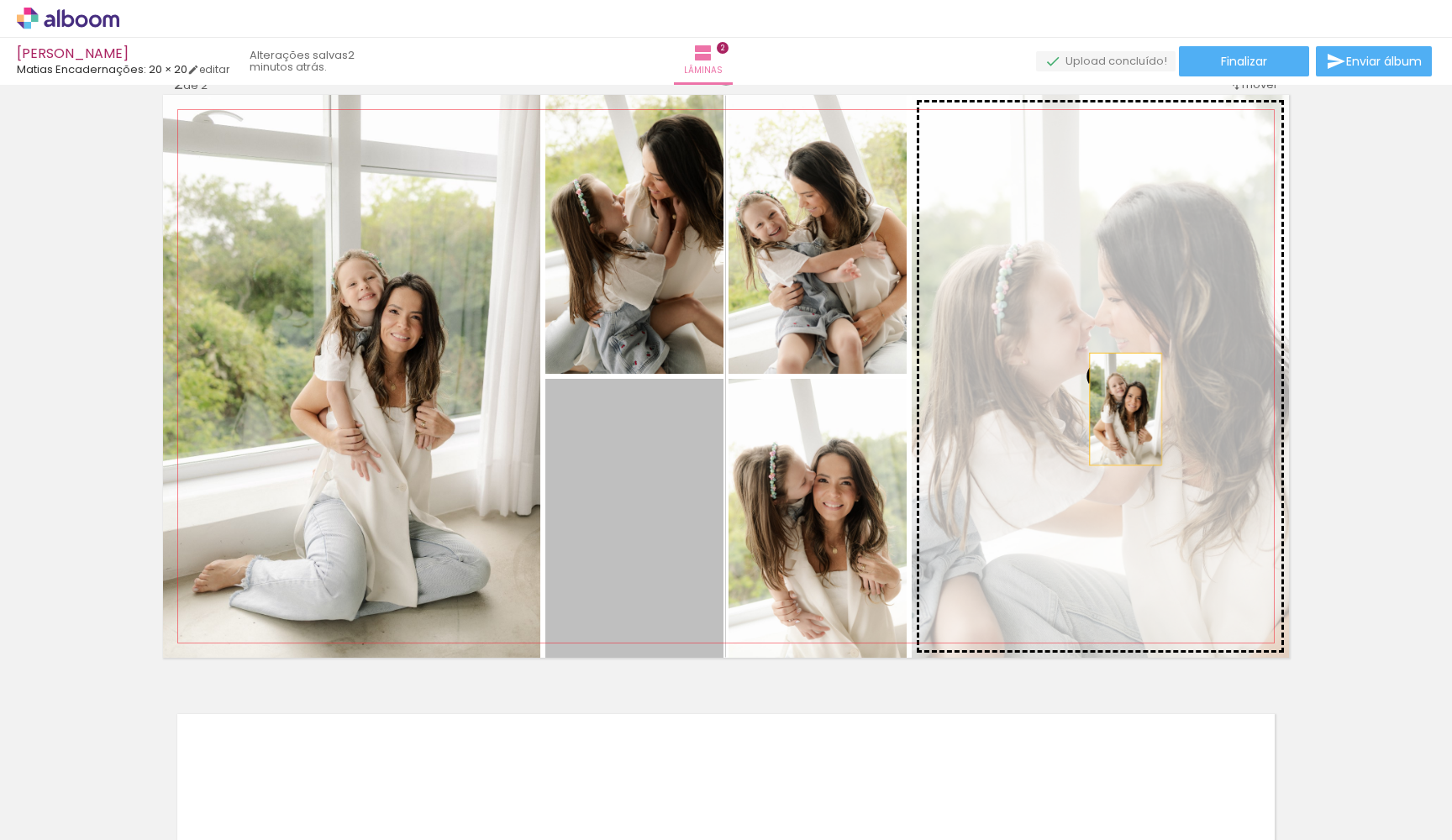
drag, startPoint x: 688, startPoint y: 538, endPoint x: 1121, endPoint y: 408, distance: 452.1
click at [0, 0] on slot at bounding box center [0, 0] width 0 height 0
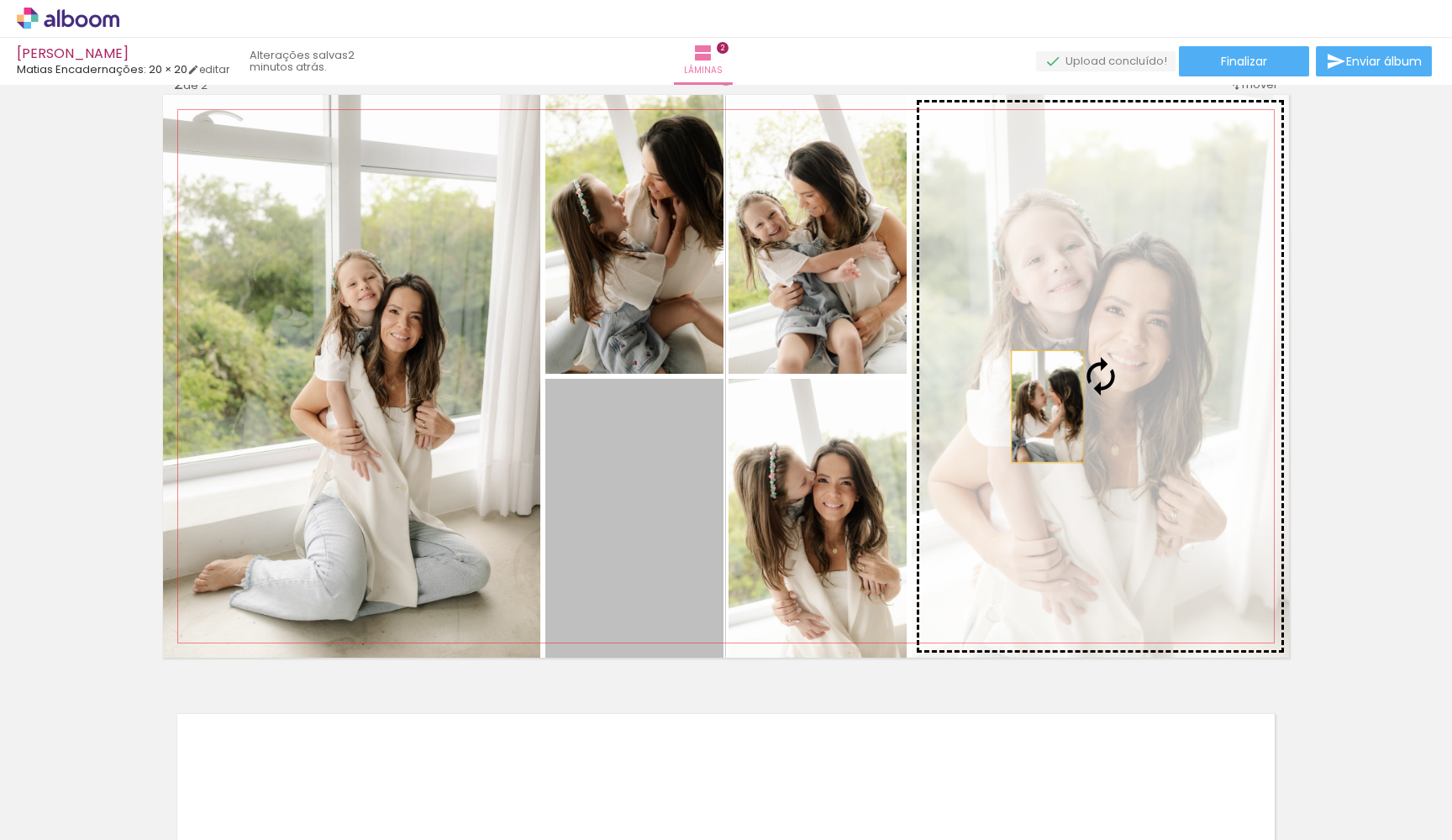
drag, startPoint x: 692, startPoint y: 524, endPoint x: 1048, endPoint y: 403, distance: 376.0
click at [0, 0] on slot at bounding box center [0, 0] width 0 height 0
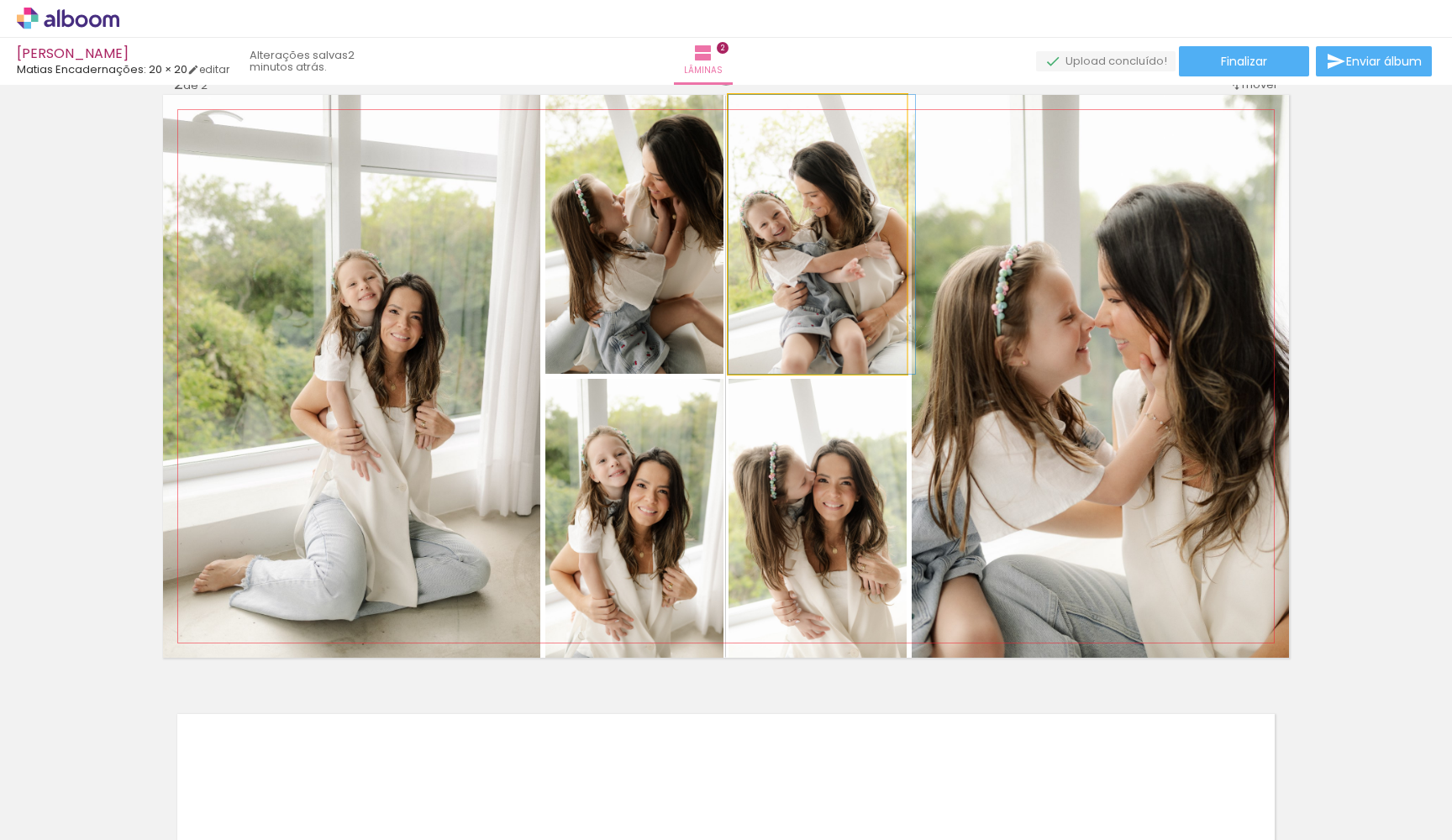
drag, startPoint x: 848, startPoint y: 294, endPoint x: 1088, endPoint y: 393, distance: 259.6
click at [0, 0] on slot at bounding box center [0, 0] width 0 height 0
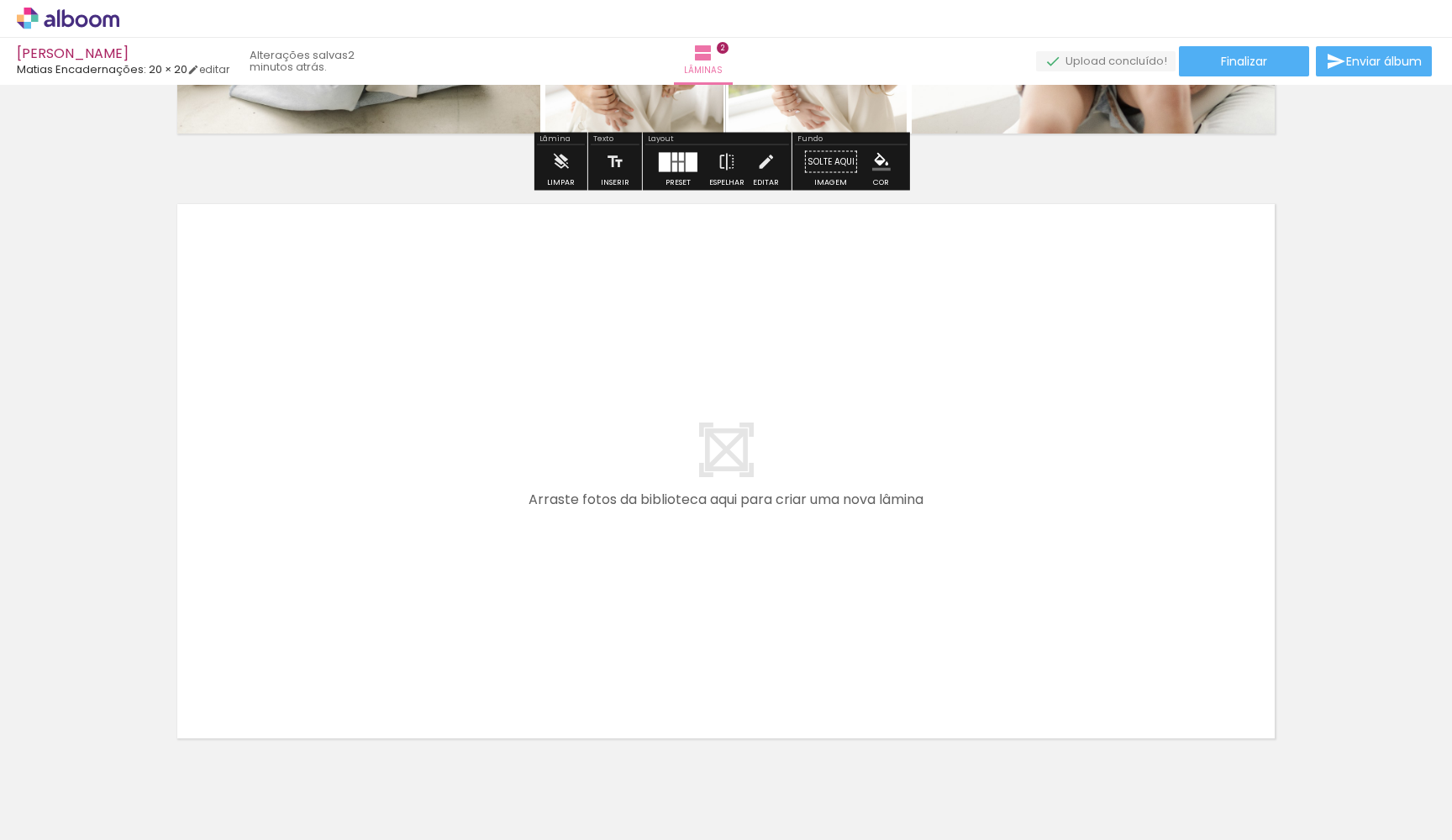
scroll to position [0, 299]
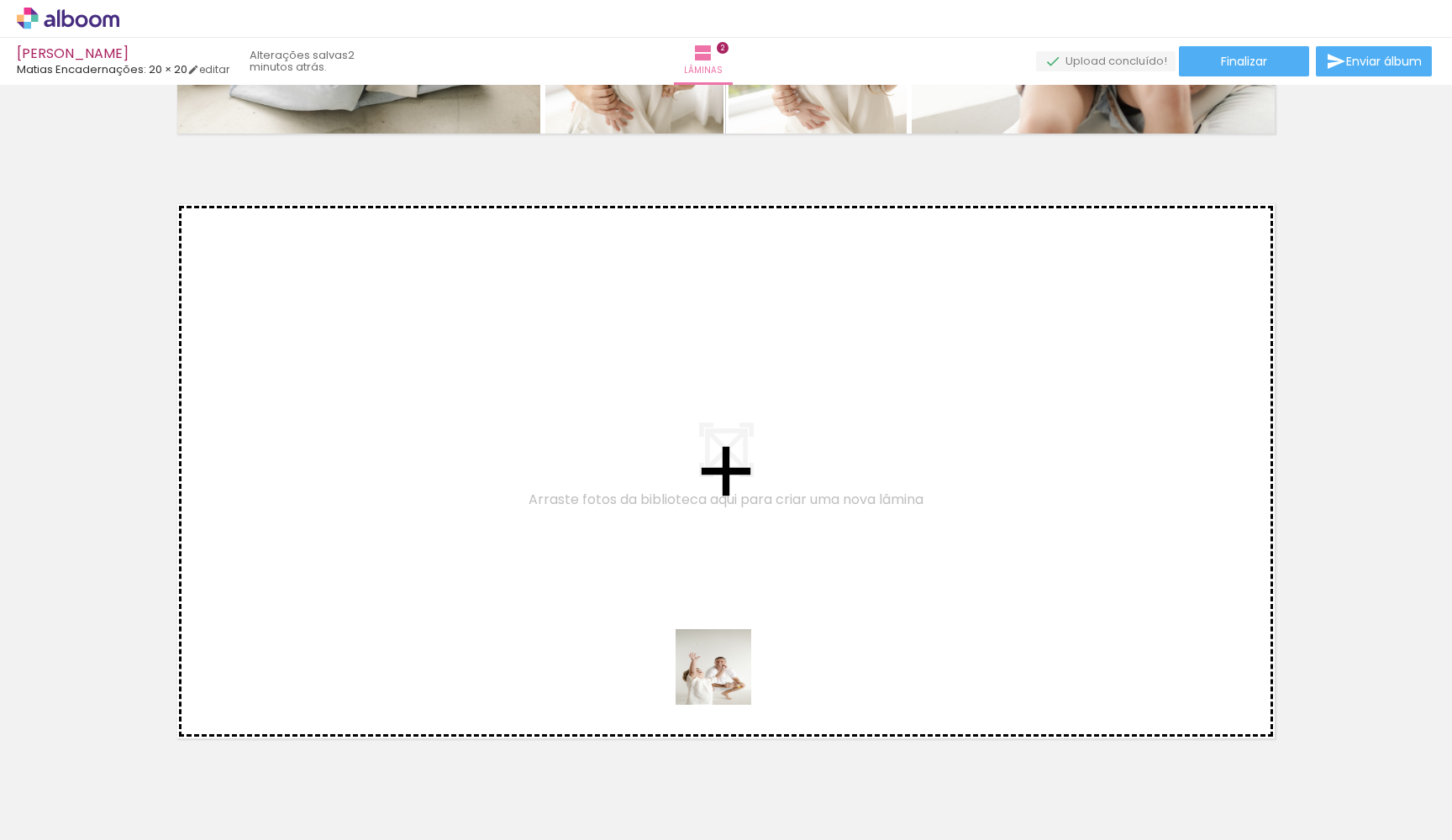
drag, startPoint x: 726, startPoint y: 787, endPoint x: 726, endPoint y: 596, distance: 191.0
click at [726, 596] on quentale-workspace at bounding box center [726, 420] width 1452 height 840
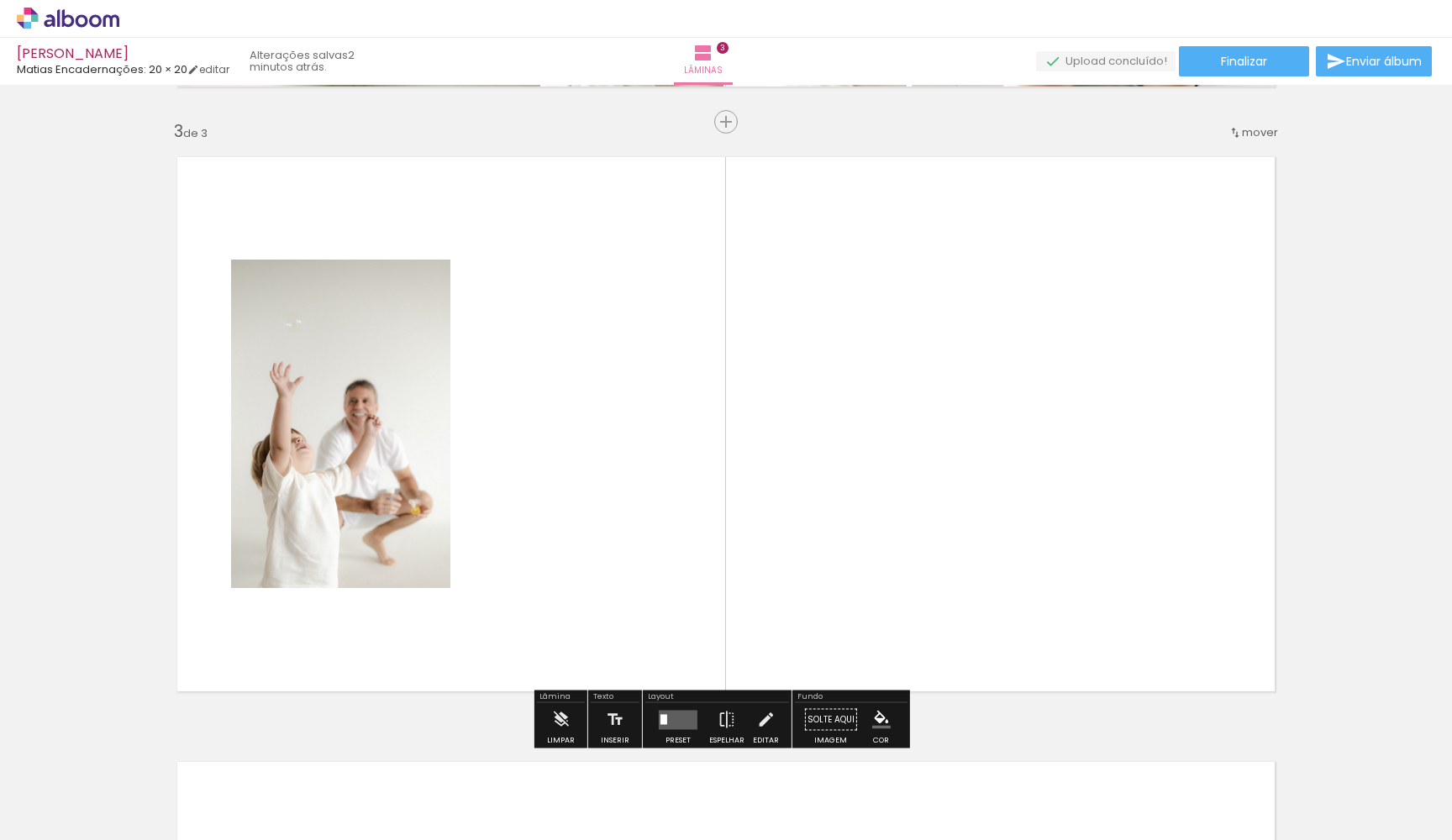
scroll to position [1214, 0]
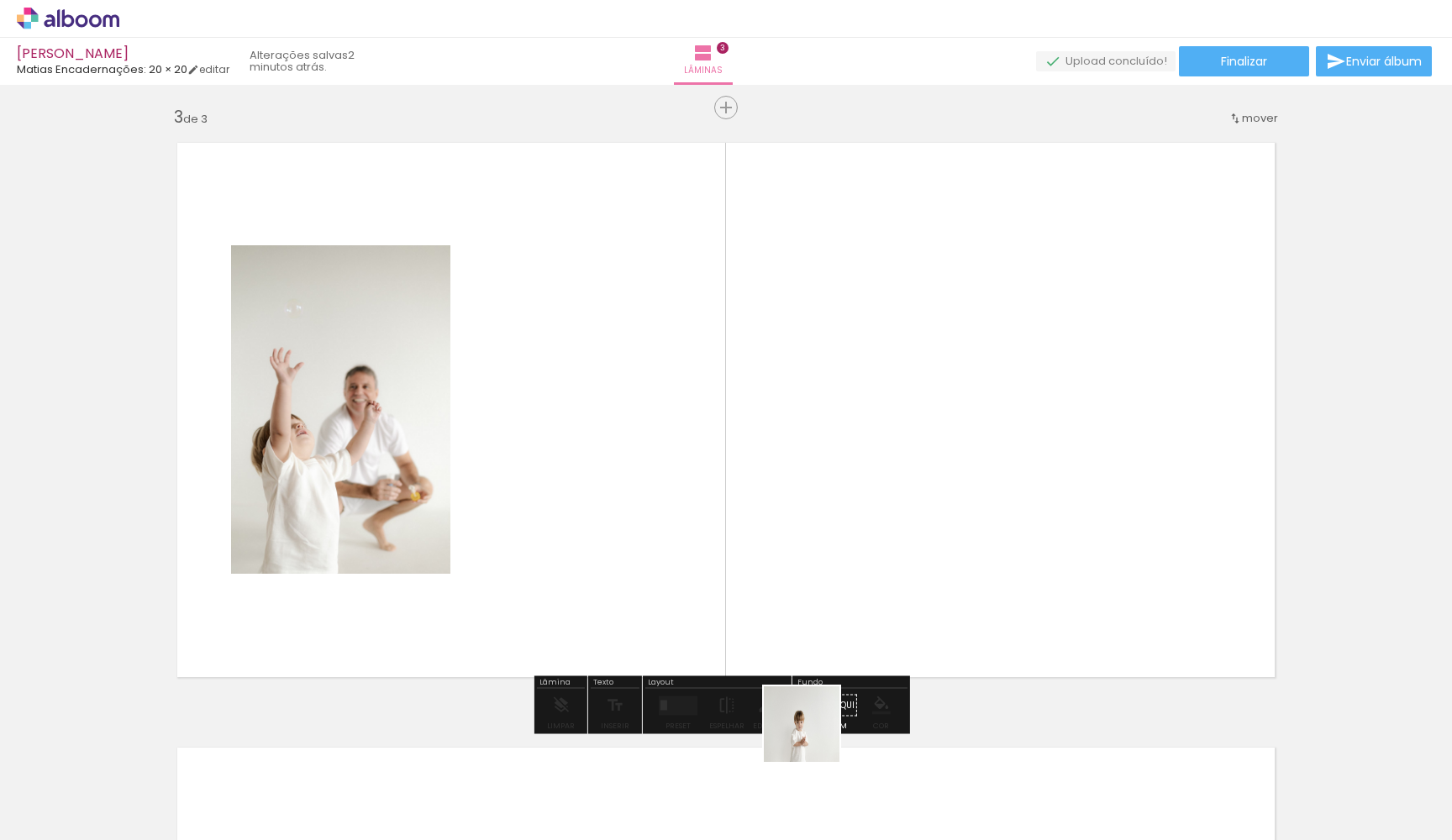
drag, startPoint x: 813, startPoint y: 795, endPoint x: 814, endPoint y: 566, distance: 229.0
click at [814, 566] on quentale-workspace at bounding box center [726, 420] width 1452 height 840
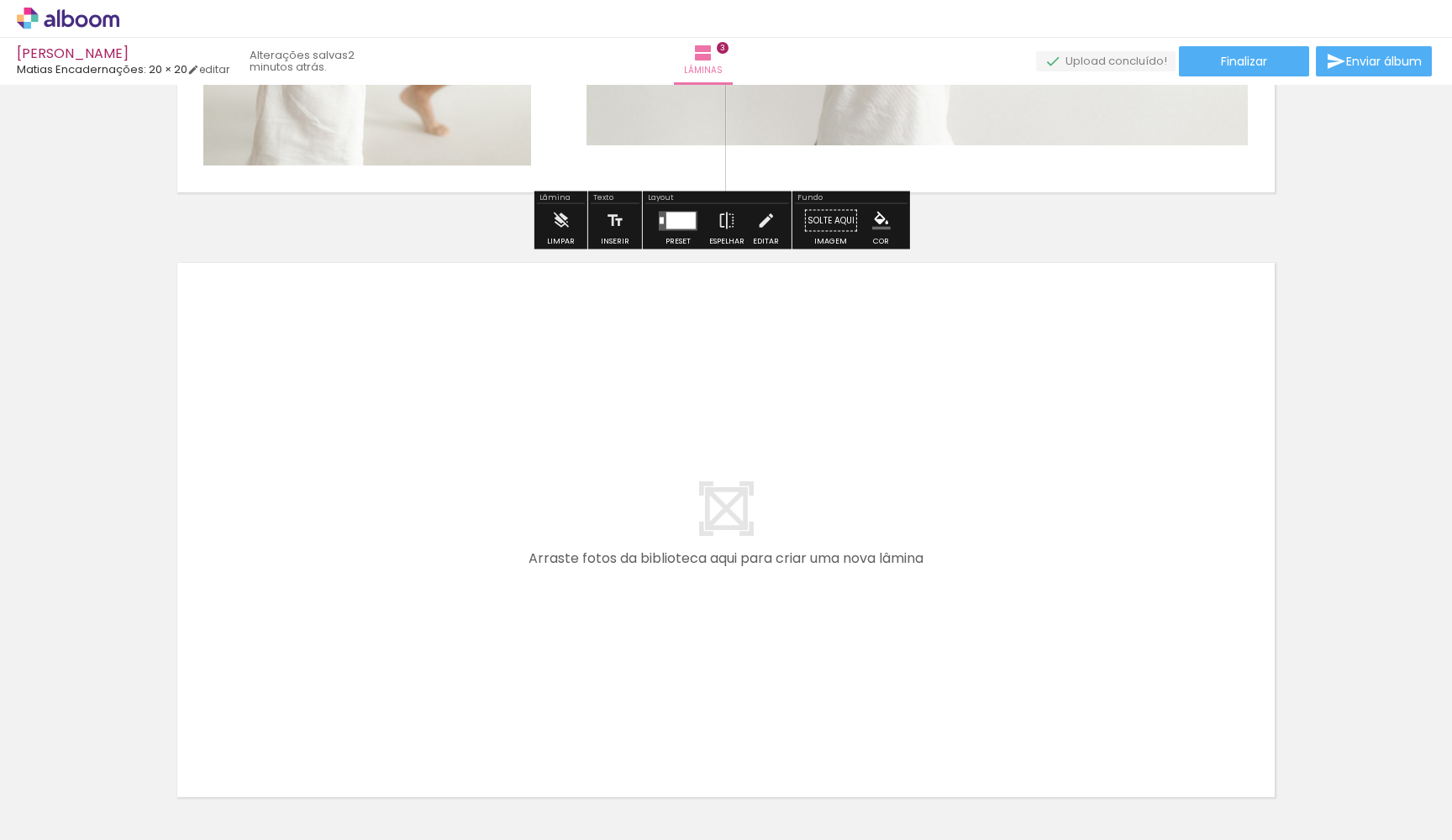
scroll to position [0, 745]
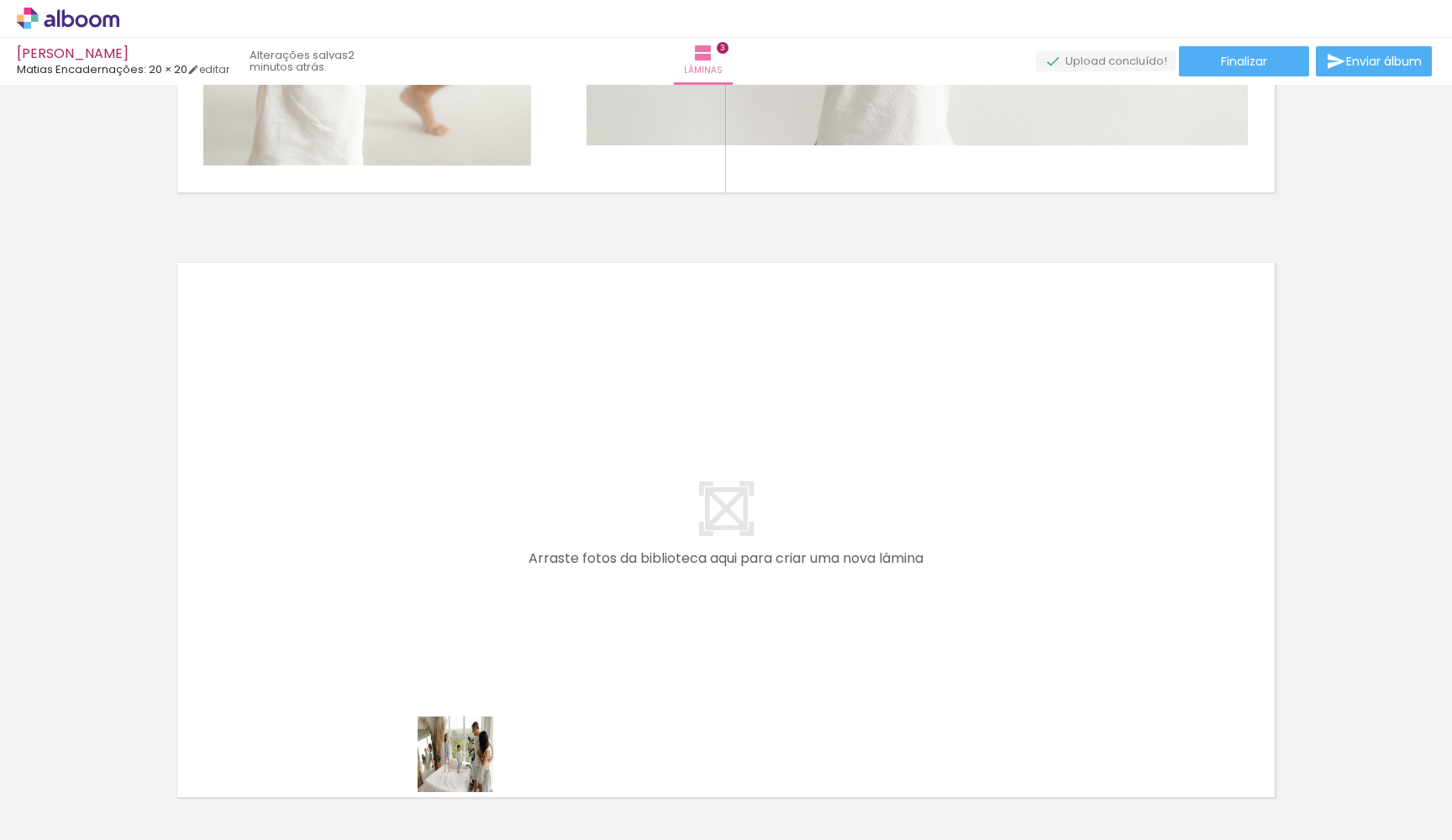
drag, startPoint x: 464, startPoint y: 799, endPoint x: 508, endPoint y: 649, distance: 156.3
click at [508, 649] on quentale-workspace at bounding box center [726, 420] width 1452 height 840
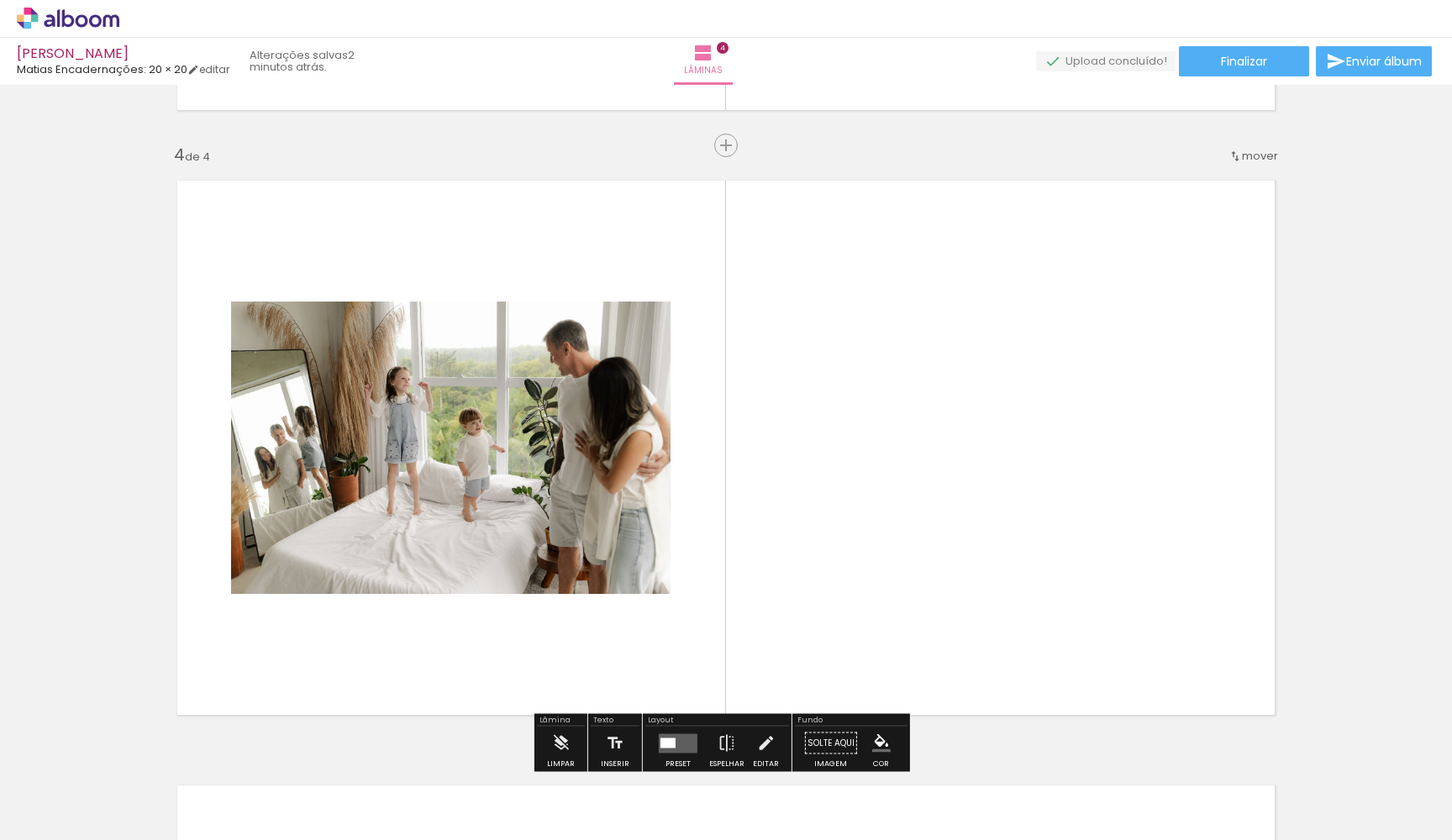
scroll to position [1819, 0]
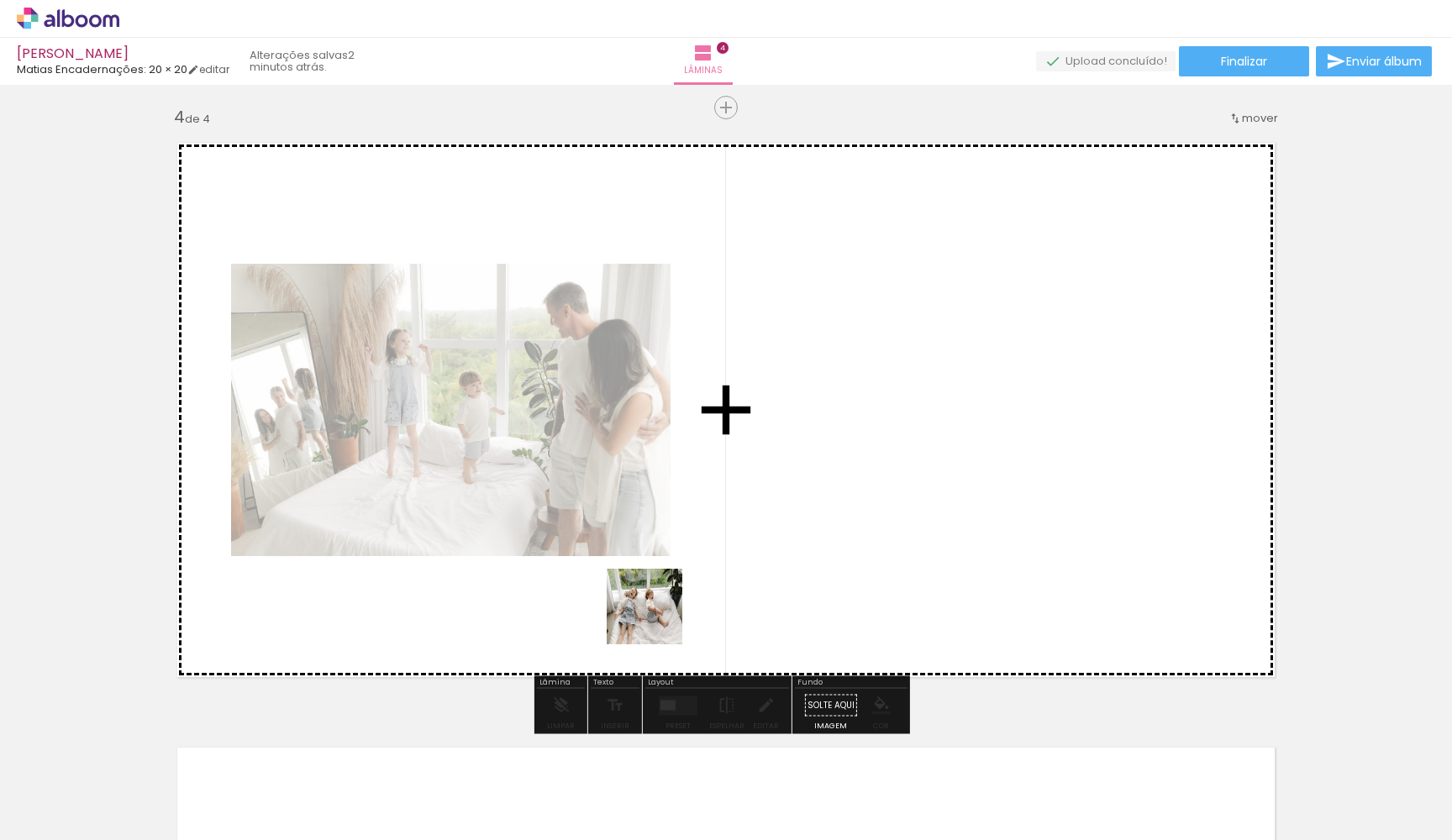
drag, startPoint x: 553, startPoint y: 798, endPoint x: 657, endPoint y: 619, distance: 207.0
click at [657, 619] on quentale-workspace at bounding box center [726, 420] width 1452 height 840
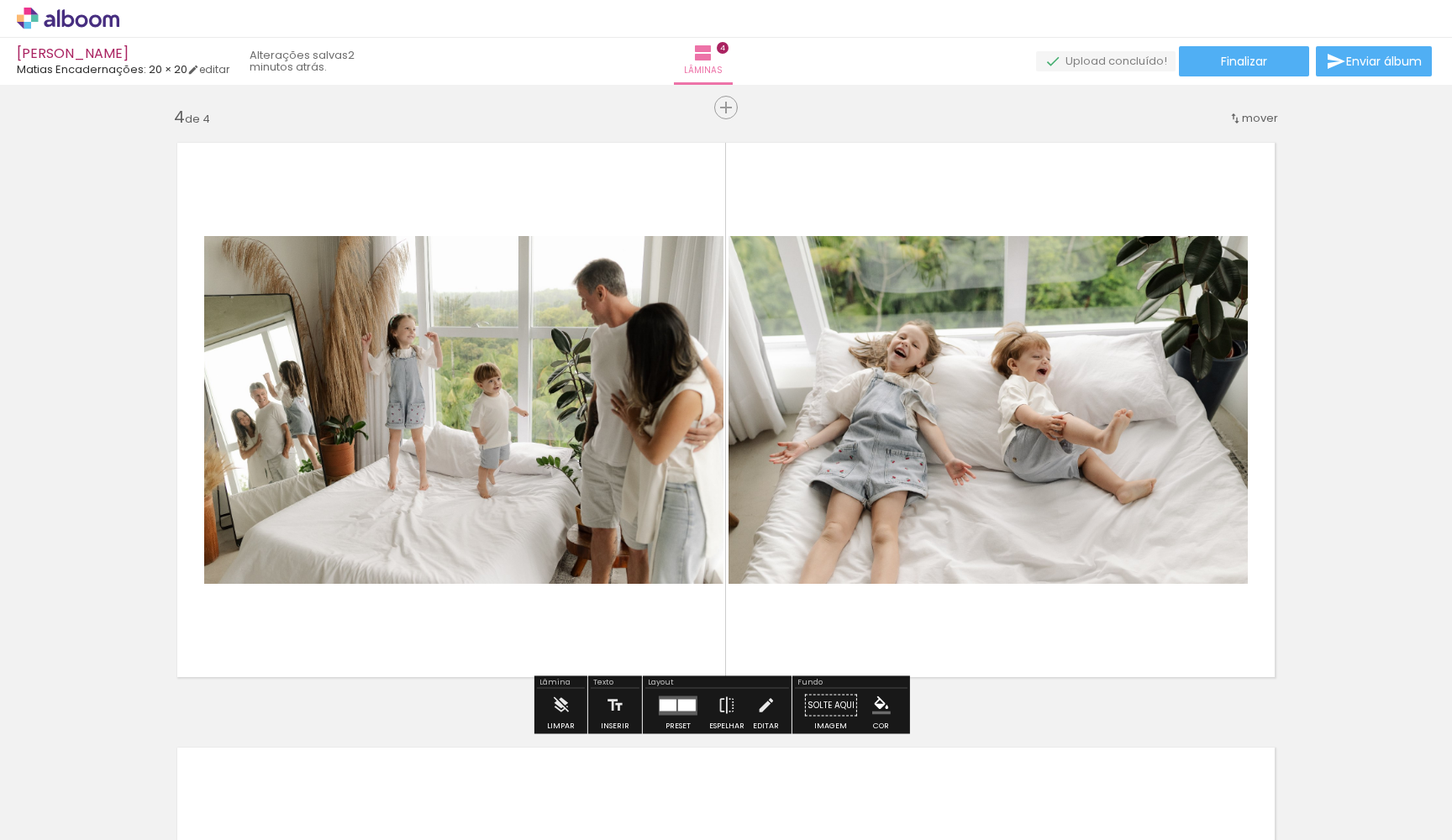
scroll to position [0, 840]
drag, startPoint x: 561, startPoint y: 803, endPoint x: 681, endPoint y: 531, distance: 297.3
click at [681, 531] on quentale-workspace at bounding box center [726, 420] width 1452 height 840
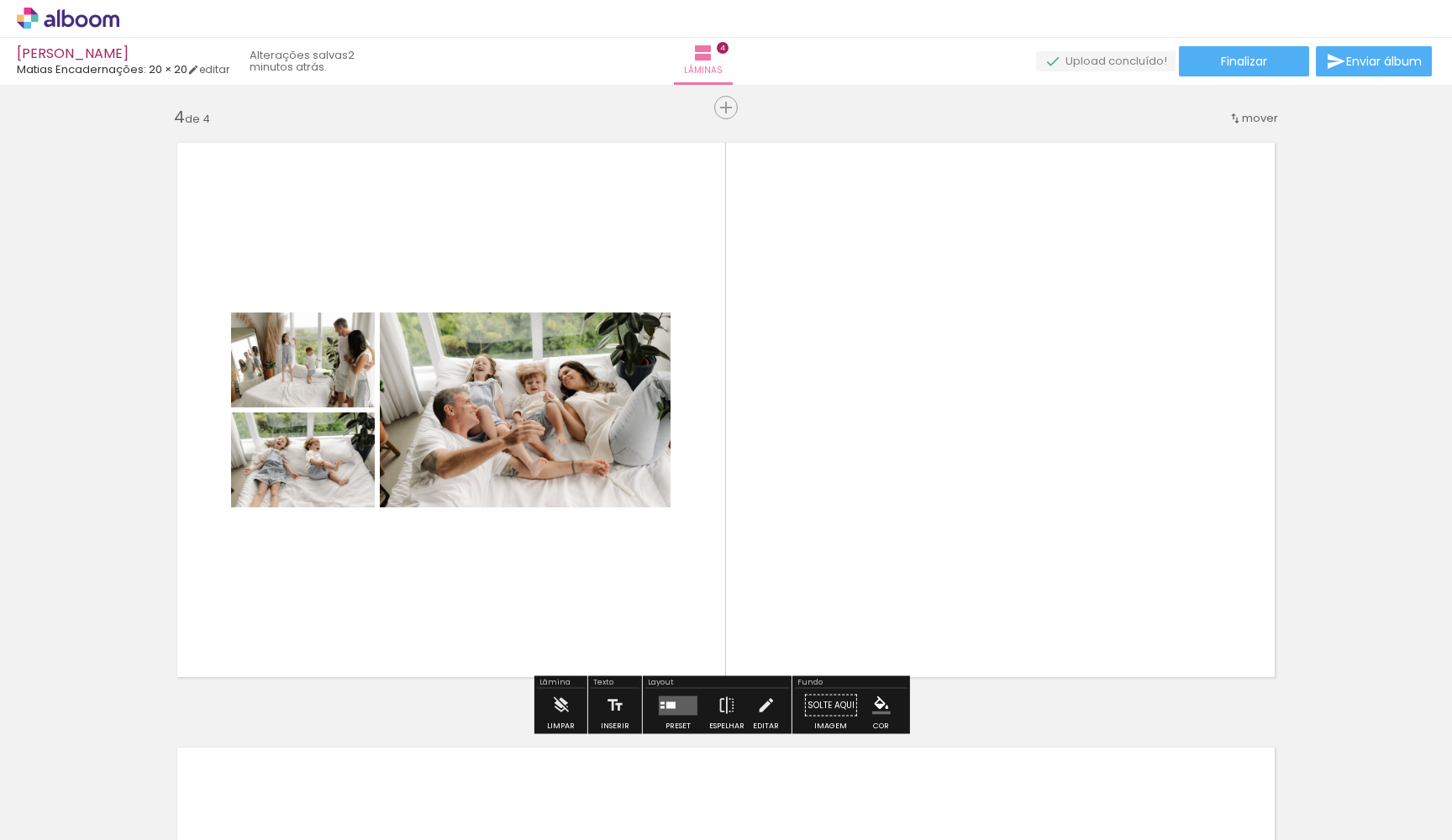
drag, startPoint x: 655, startPoint y: 784, endPoint x: 765, endPoint y: 523, distance: 283.2
click at [765, 523] on quentale-workspace at bounding box center [726, 420] width 1452 height 840
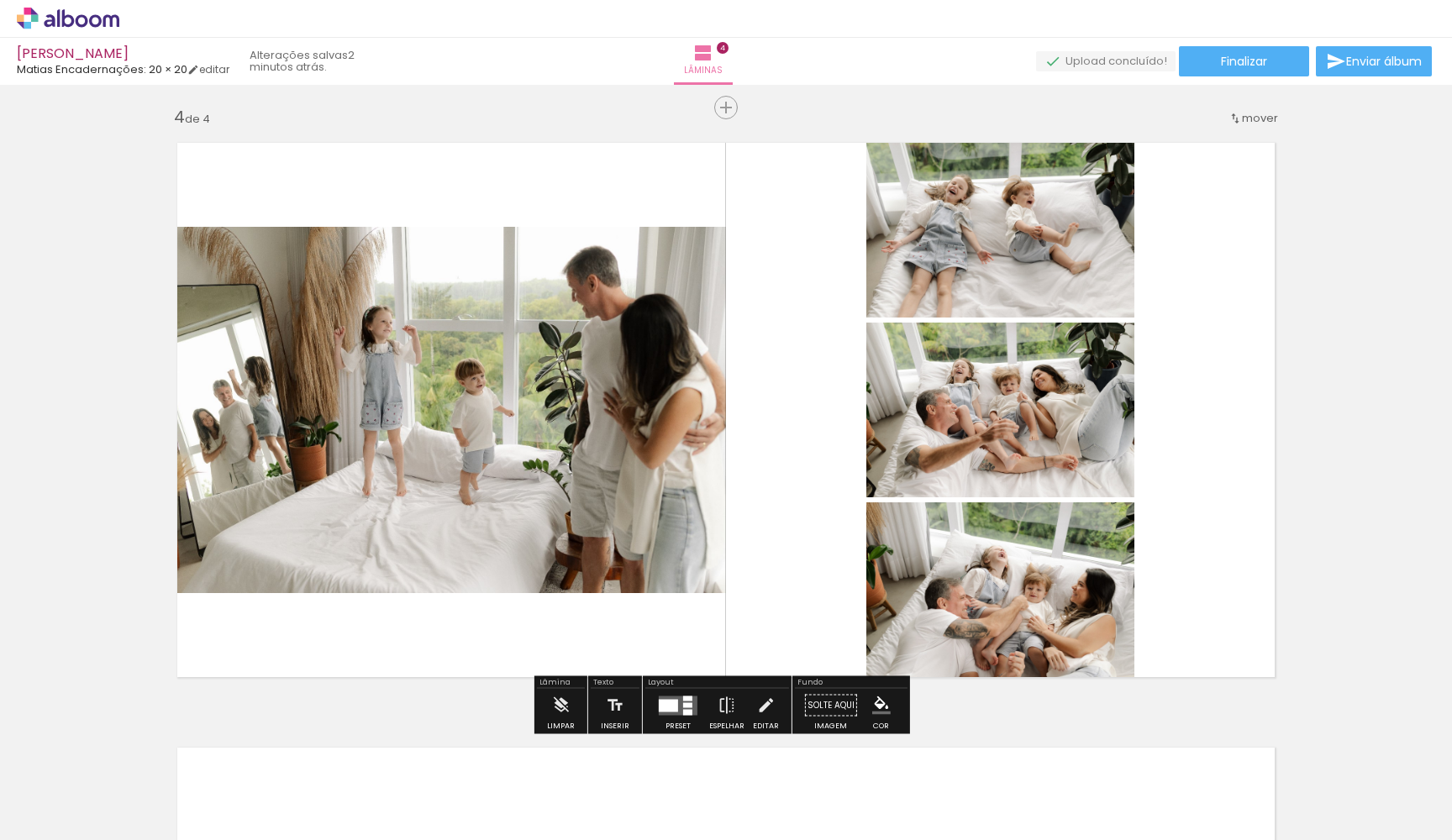
drag, startPoint x: 764, startPoint y: 778, endPoint x: 770, endPoint y: 439, distance: 339.1
click at [770, 440] on quentale-workspace at bounding box center [726, 420] width 1452 height 840
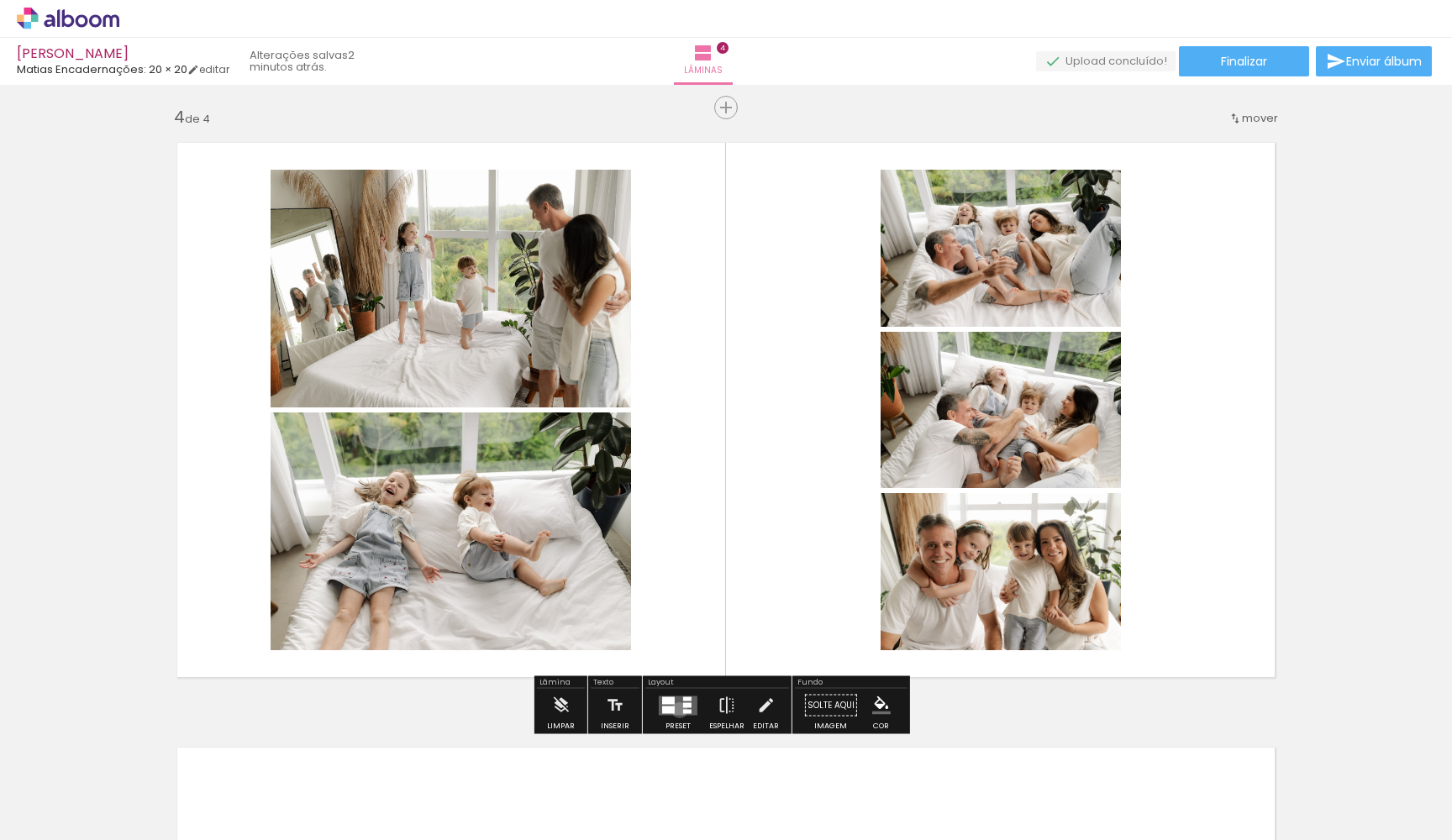
click at [675, 709] on quentale-layouter at bounding box center [678, 705] width 39 height 19
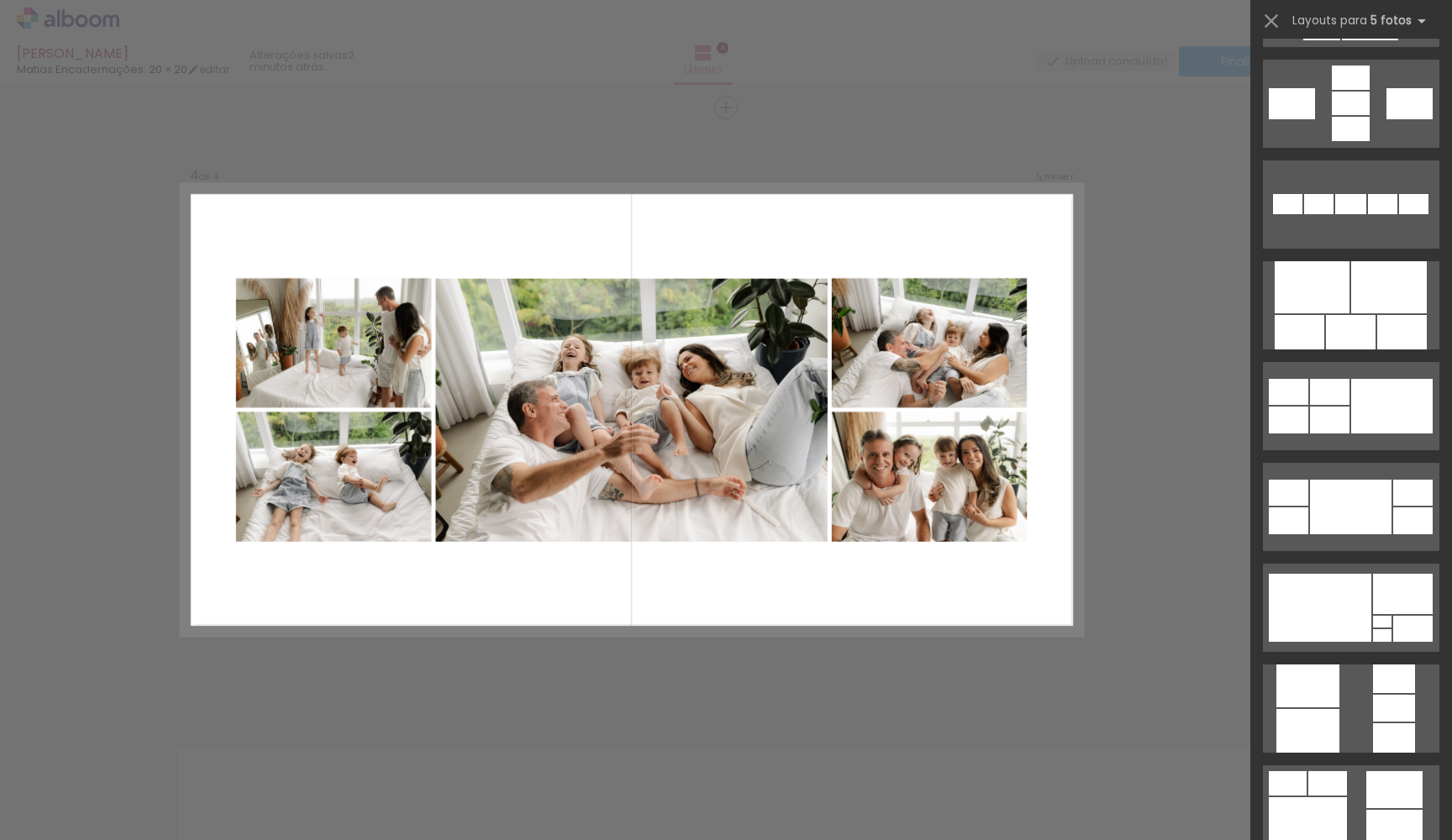
scroll to position [816, 0]
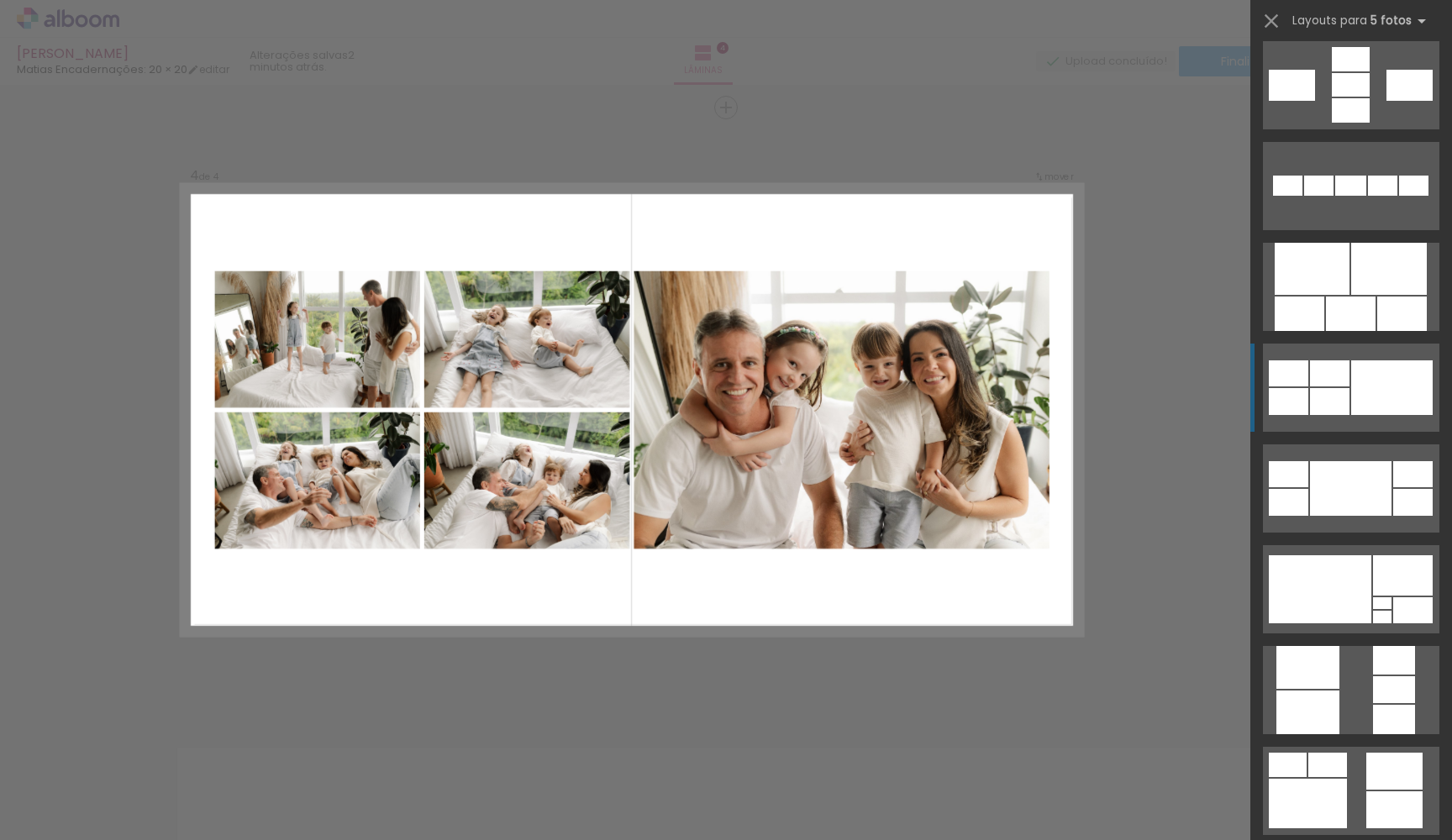
click at [1351, 391] on div at bounding box center [1392, 387] width 81 height 55
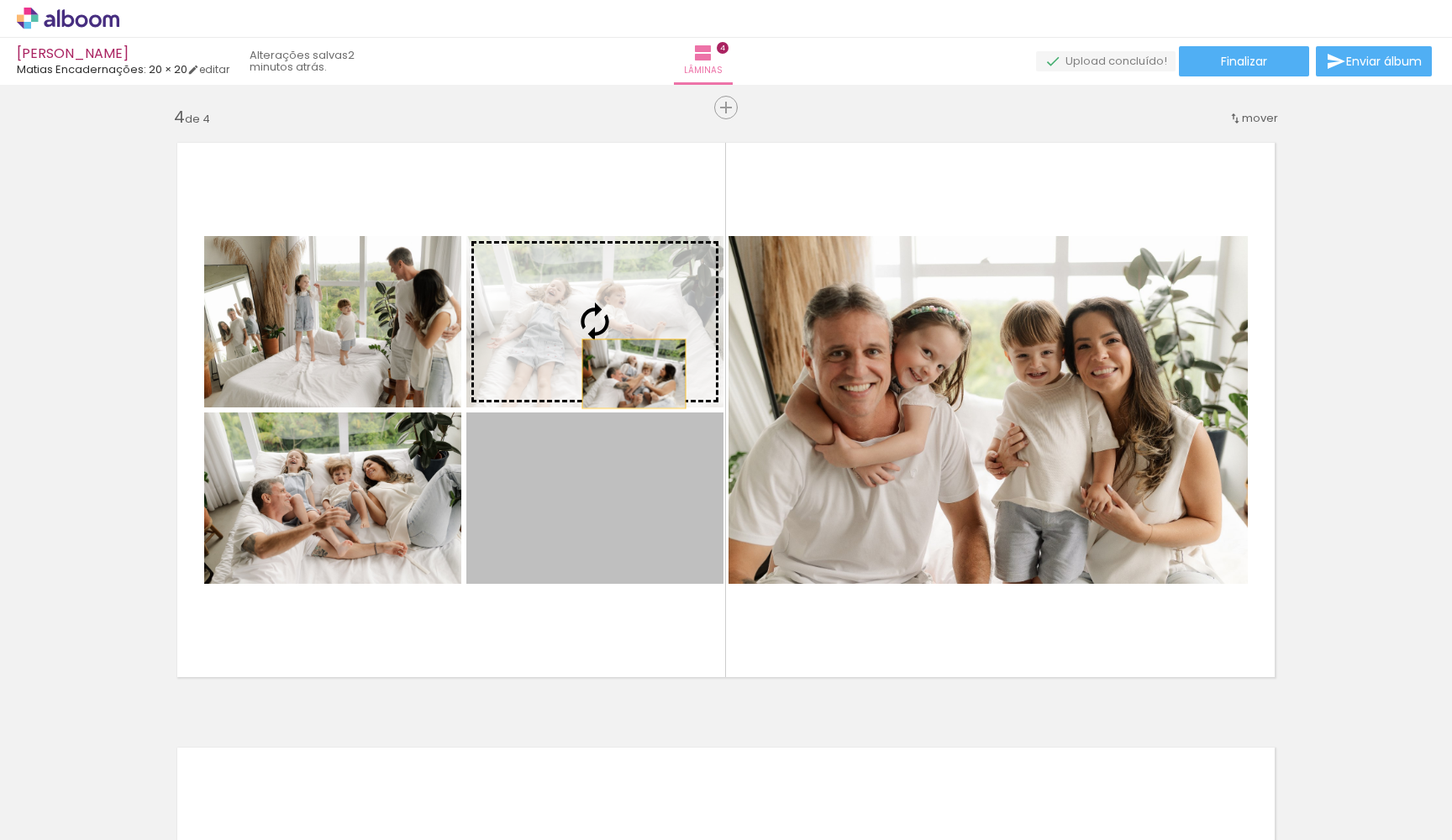
drag, startPoint x: 628, startPoint y: 514, endPoint x: 625, endPoint y: 356, distance: 158.0
click at [0, 0] on slot at bounding box center [0, 0] width 0 height 0
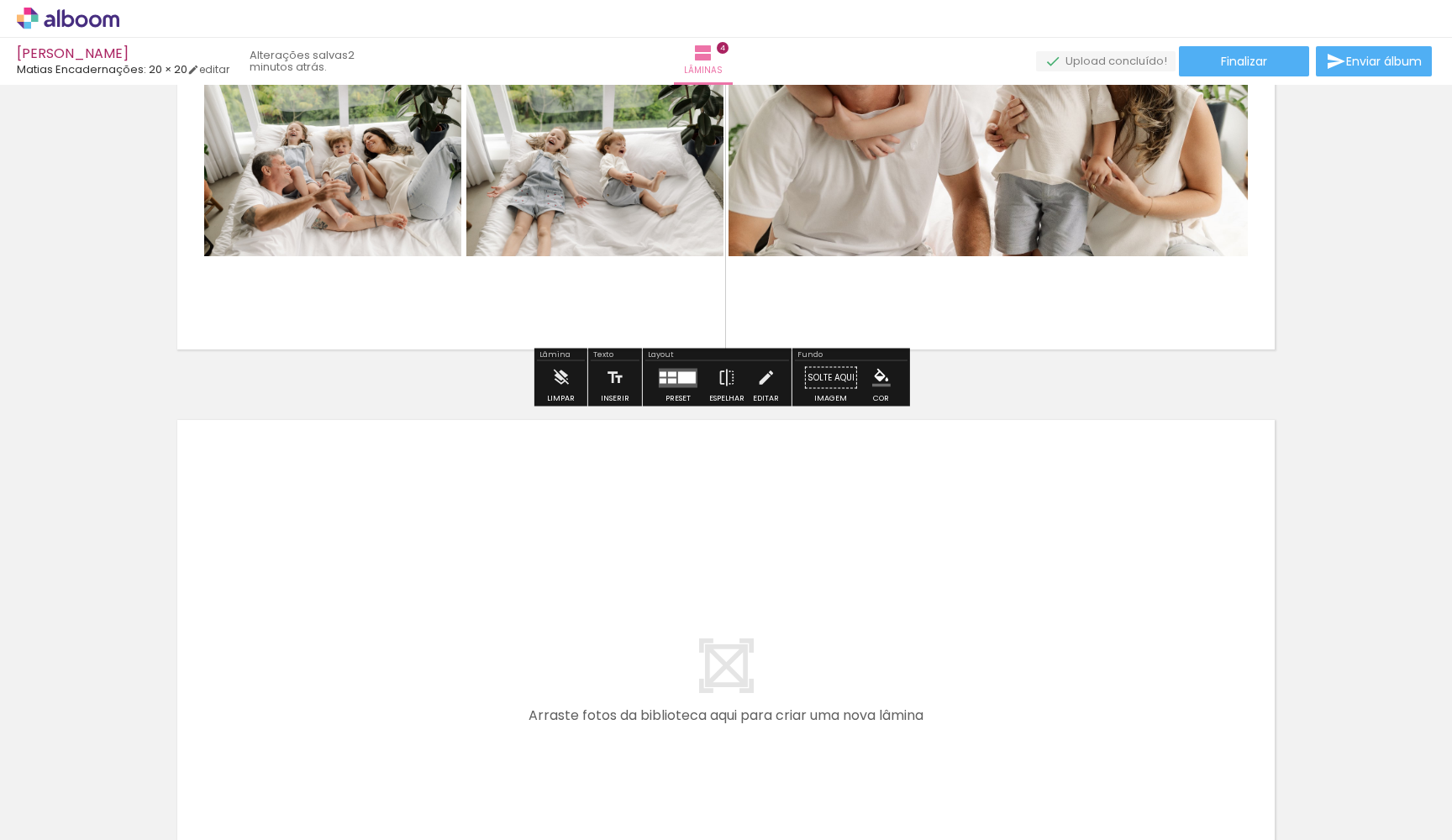
scroll to position [1, 840]
click at [838, 688] on quentale-workspace at bounding box center [726, 420] width 1452 height 840
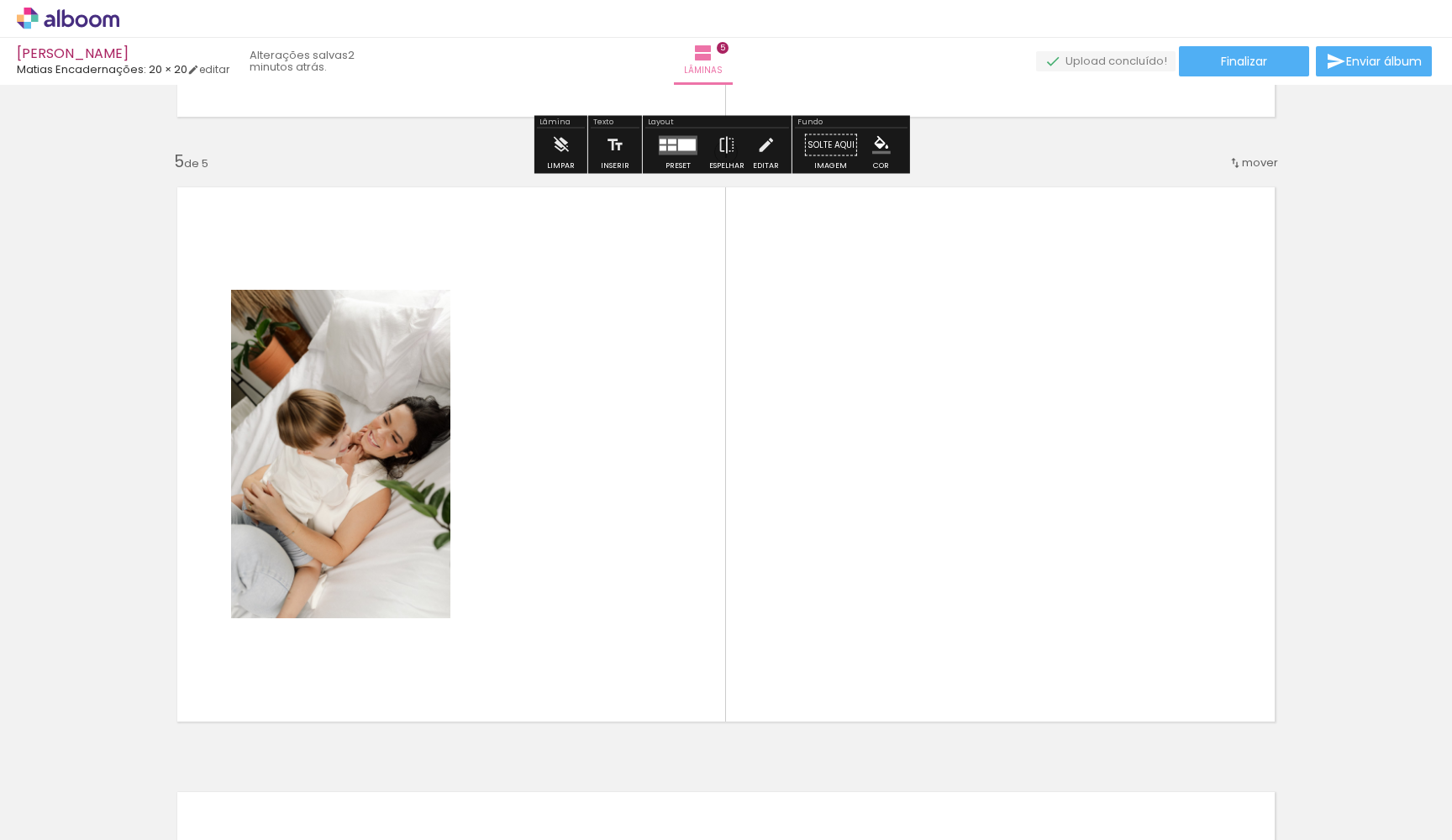
scroll to position [2424, 0]
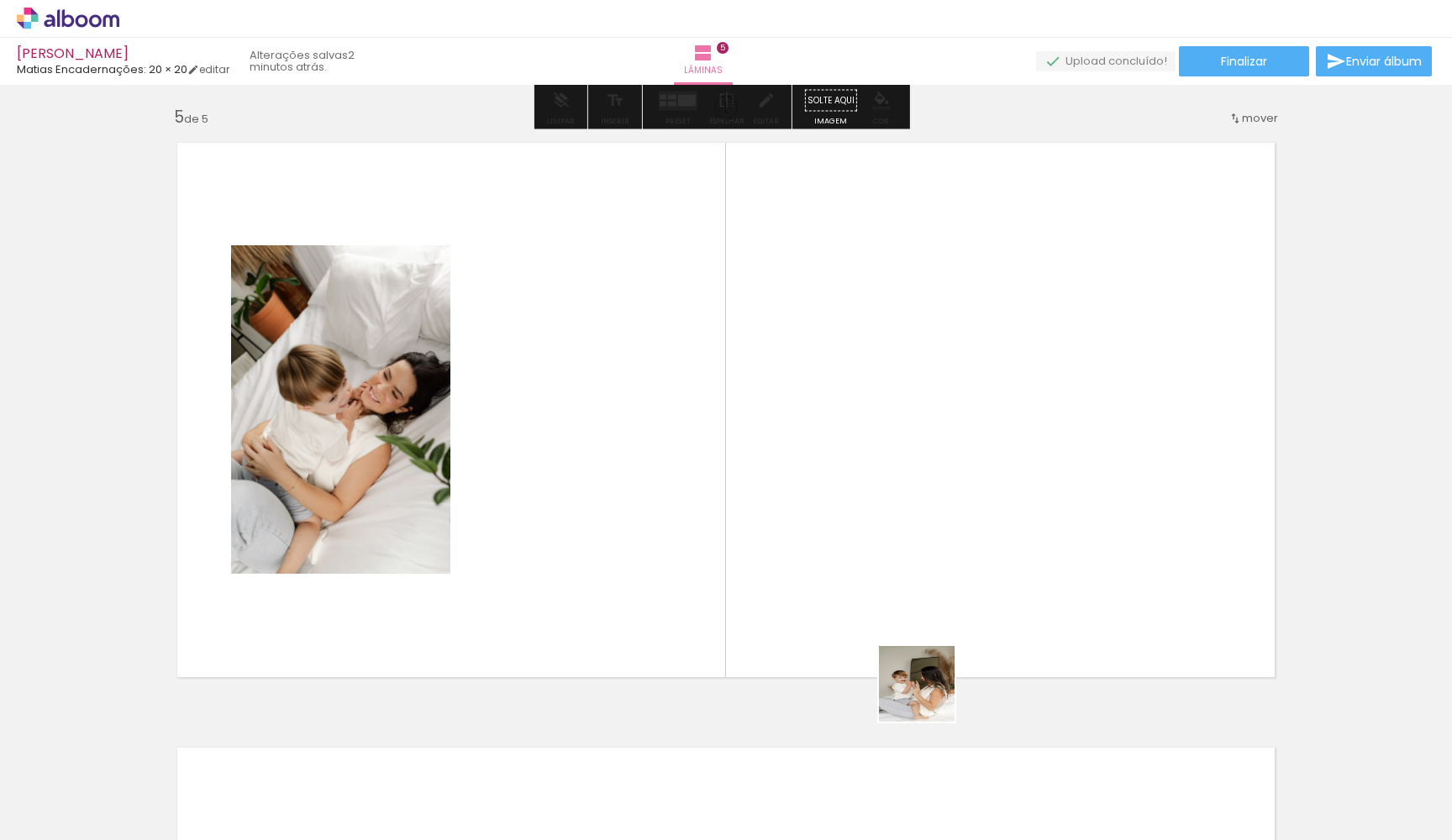
drag, startPoint x: 932, startPoint y: 801, endPoint x: 928, endPoint y: 661, distance: 140.1
click at [928, 661] on quentale-workspace at bounding box center [726, 420] width 1452 height 840
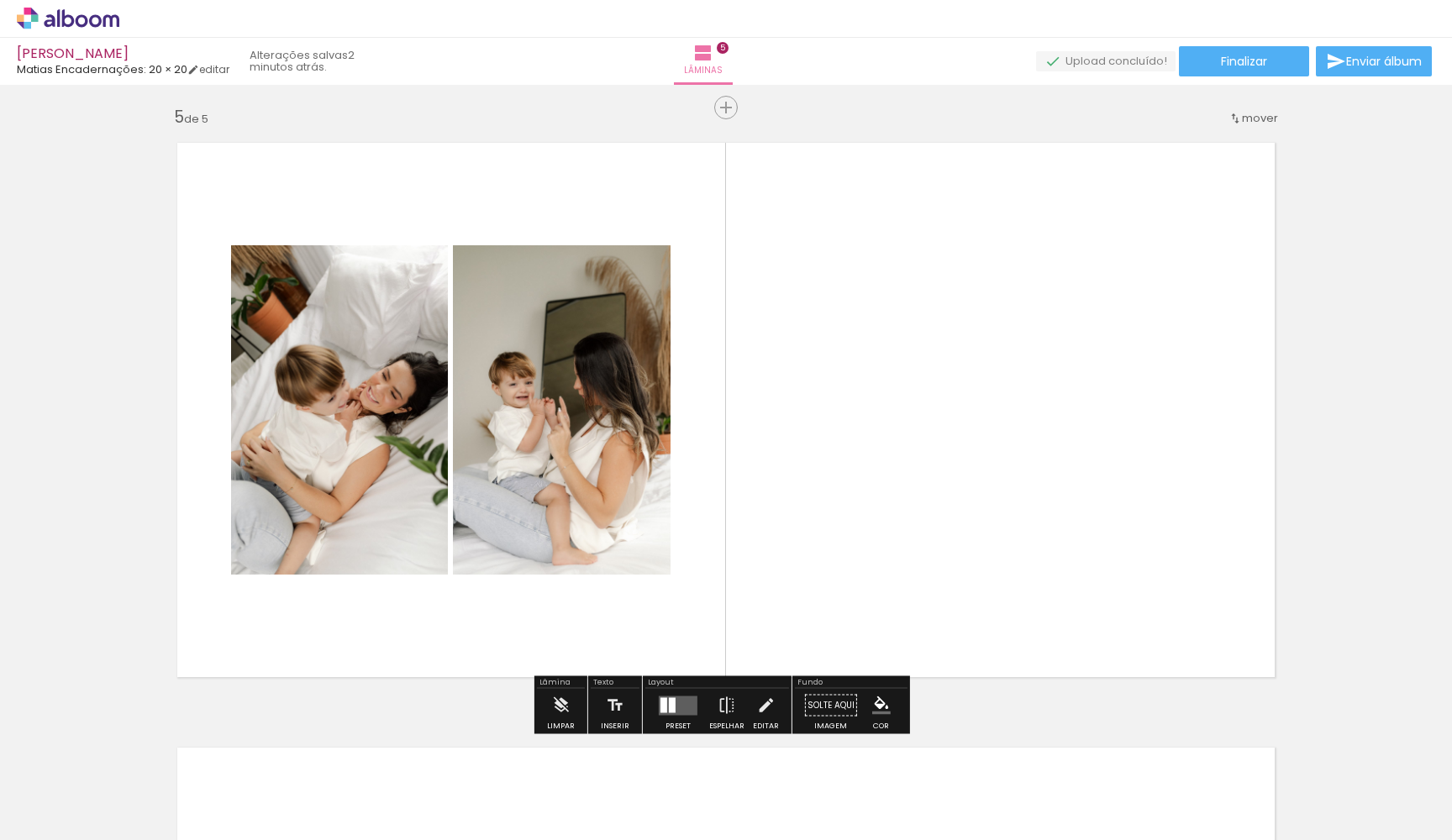
drag, startPoint x: 1059, startPoint y: 800, endPoint x: 1059, endPoint y: 550, distance: 250.0
click at [1059, 550] on quentale-workspace at bounding box center [726, 420] width 1452 height 840
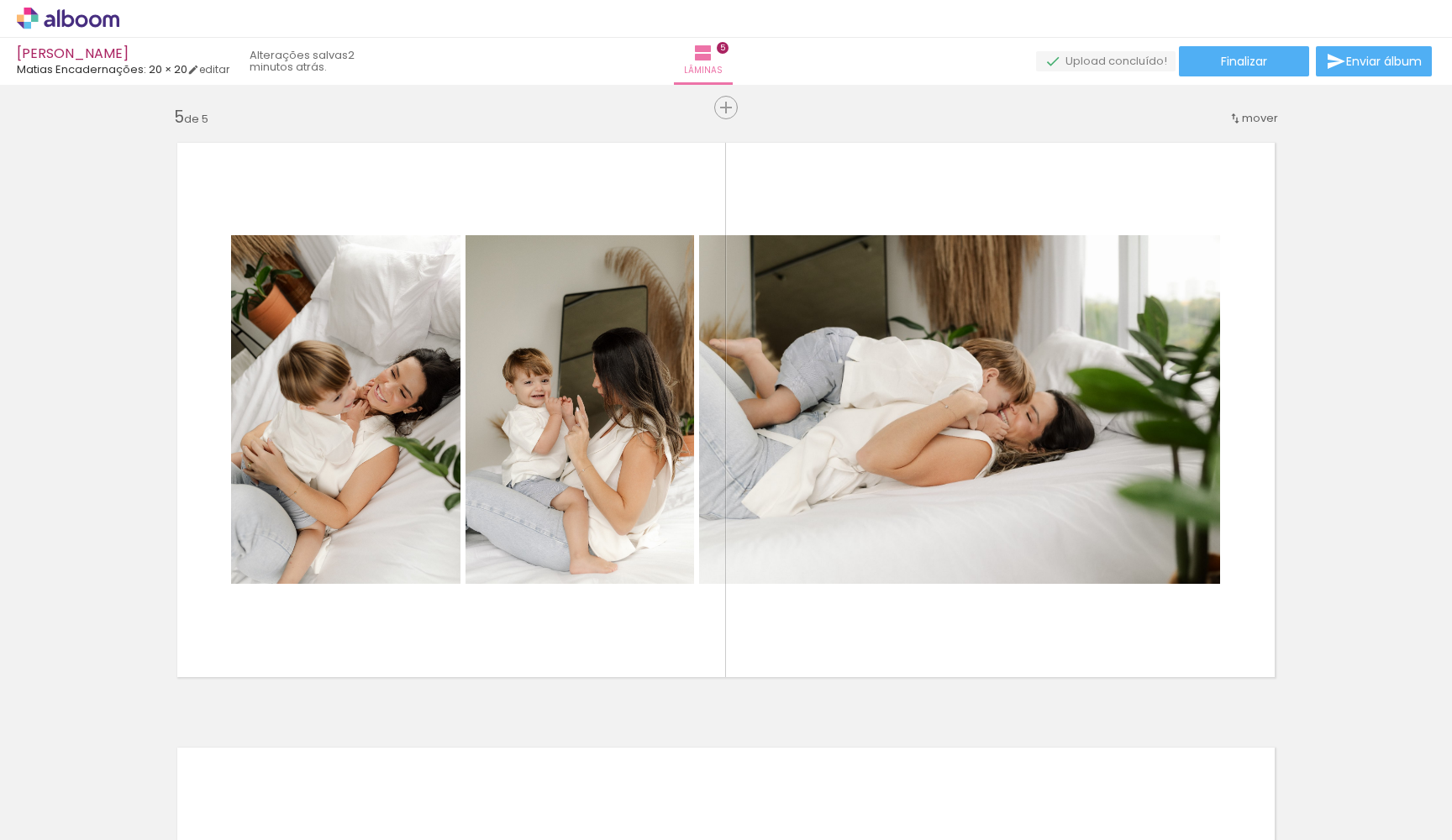
scroll to position [0, 1475]
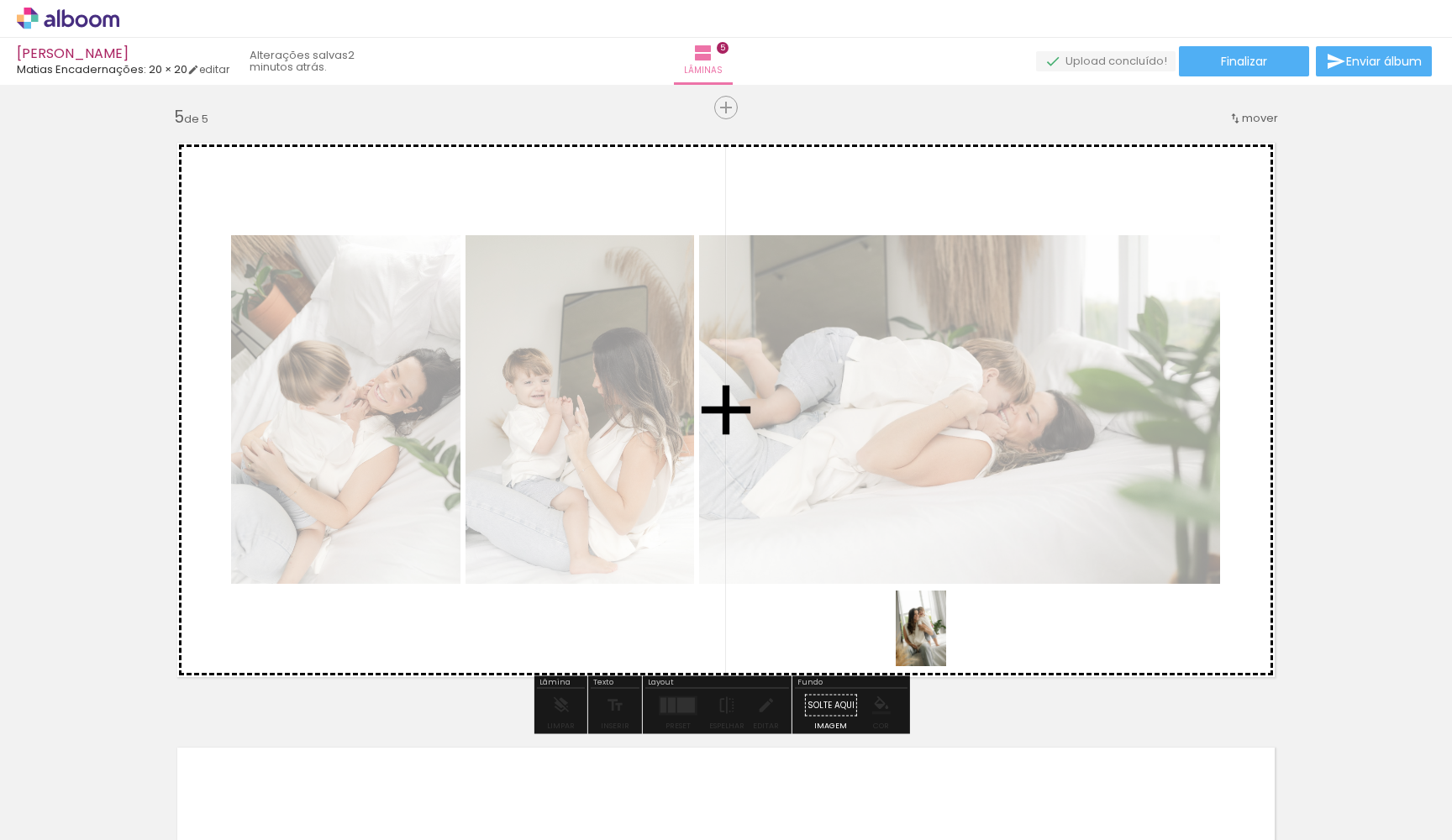
drag, startPoint x: 876, startPoint y: 789, endPoint x: 947, endPoint y: 641, distance: 164.1
click at [947, 641] on quentale-workspace at bounding box center [726, 420] width 1452 height 840
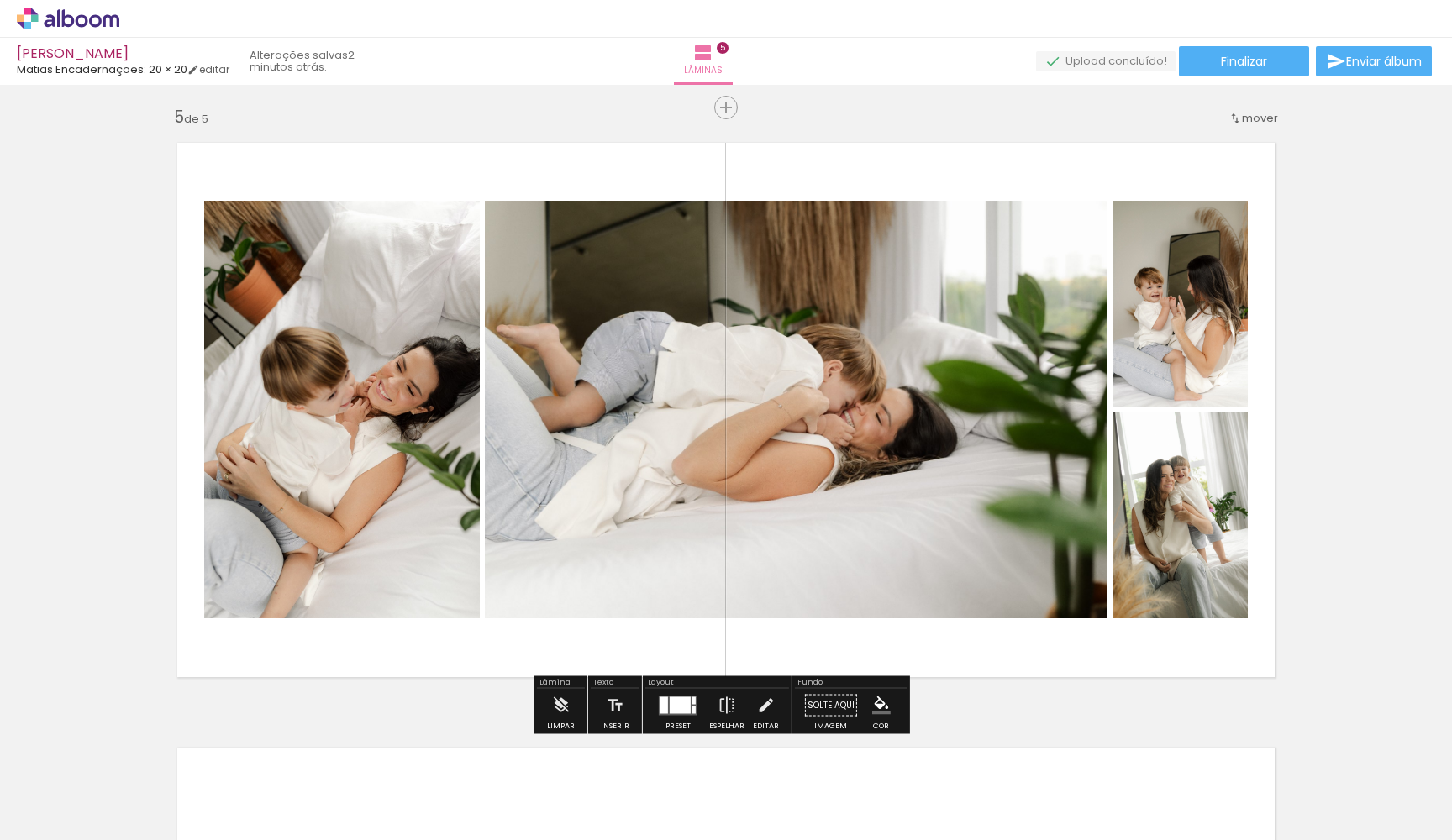
click at [676, 701] on div at bounding box center [681, 704] width 21 height 17
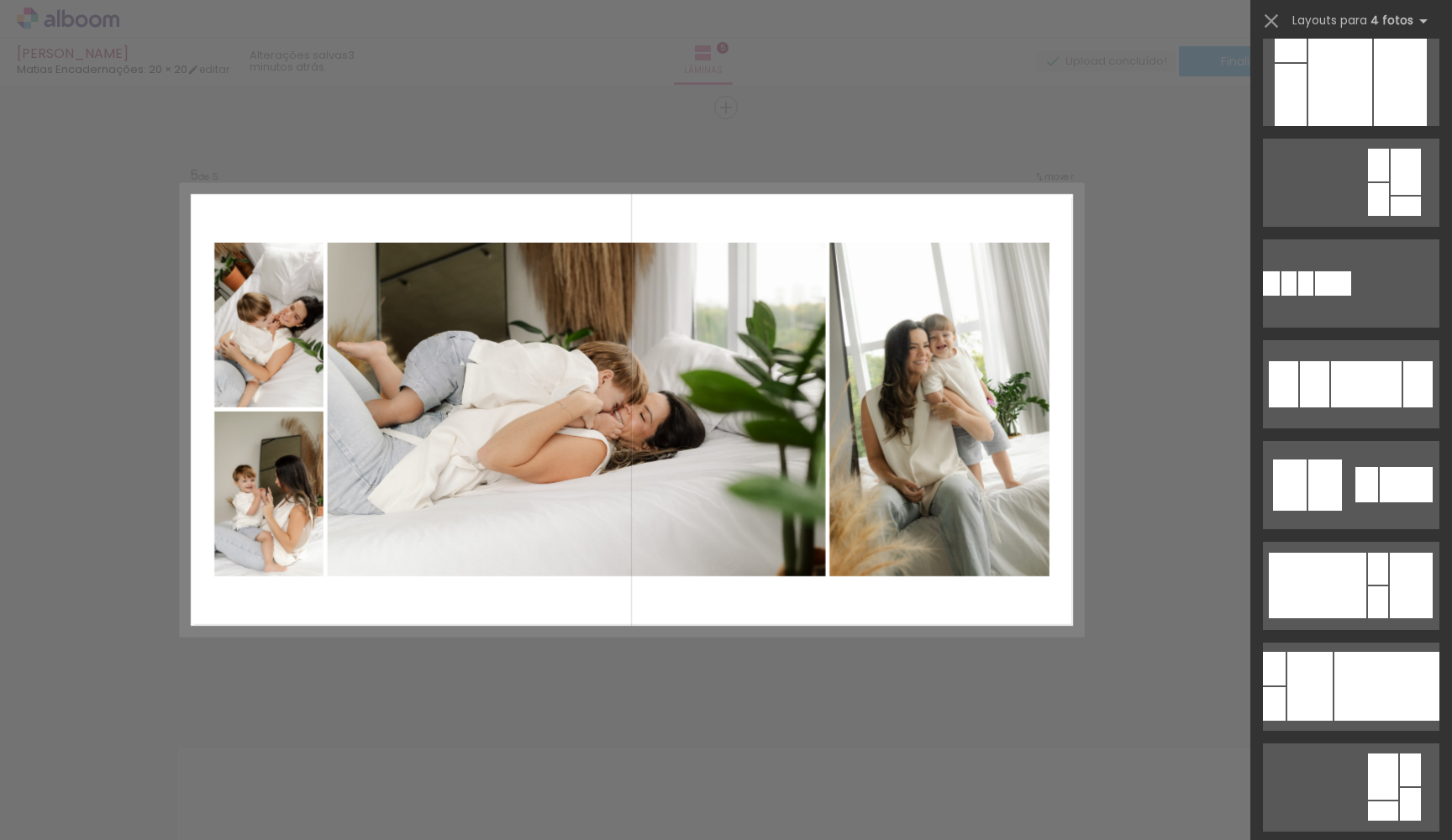
scroll to position [1339, 0]
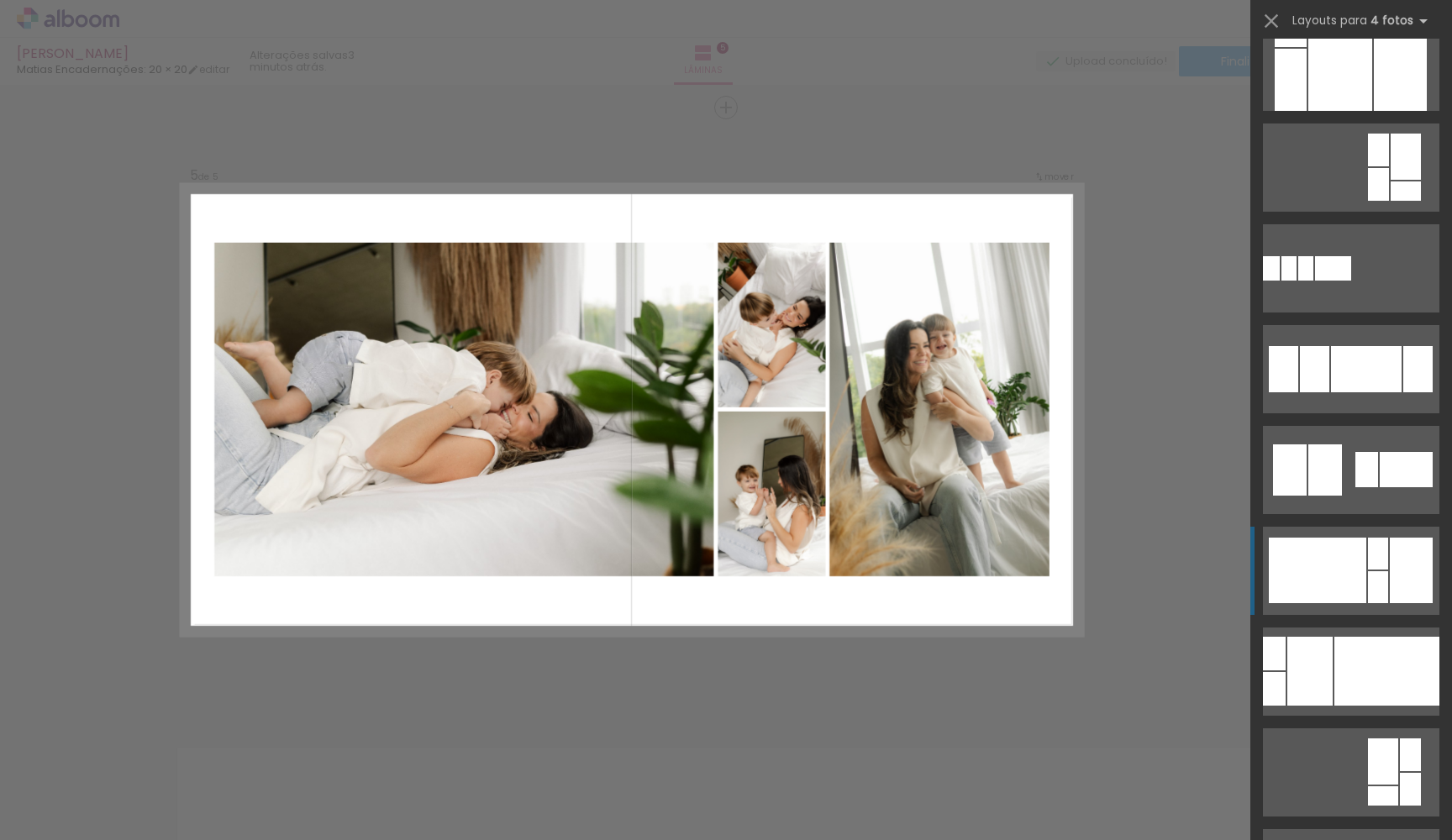
click at [1346, 550] on div at bounding box center [1317, 570] width 97 height 65
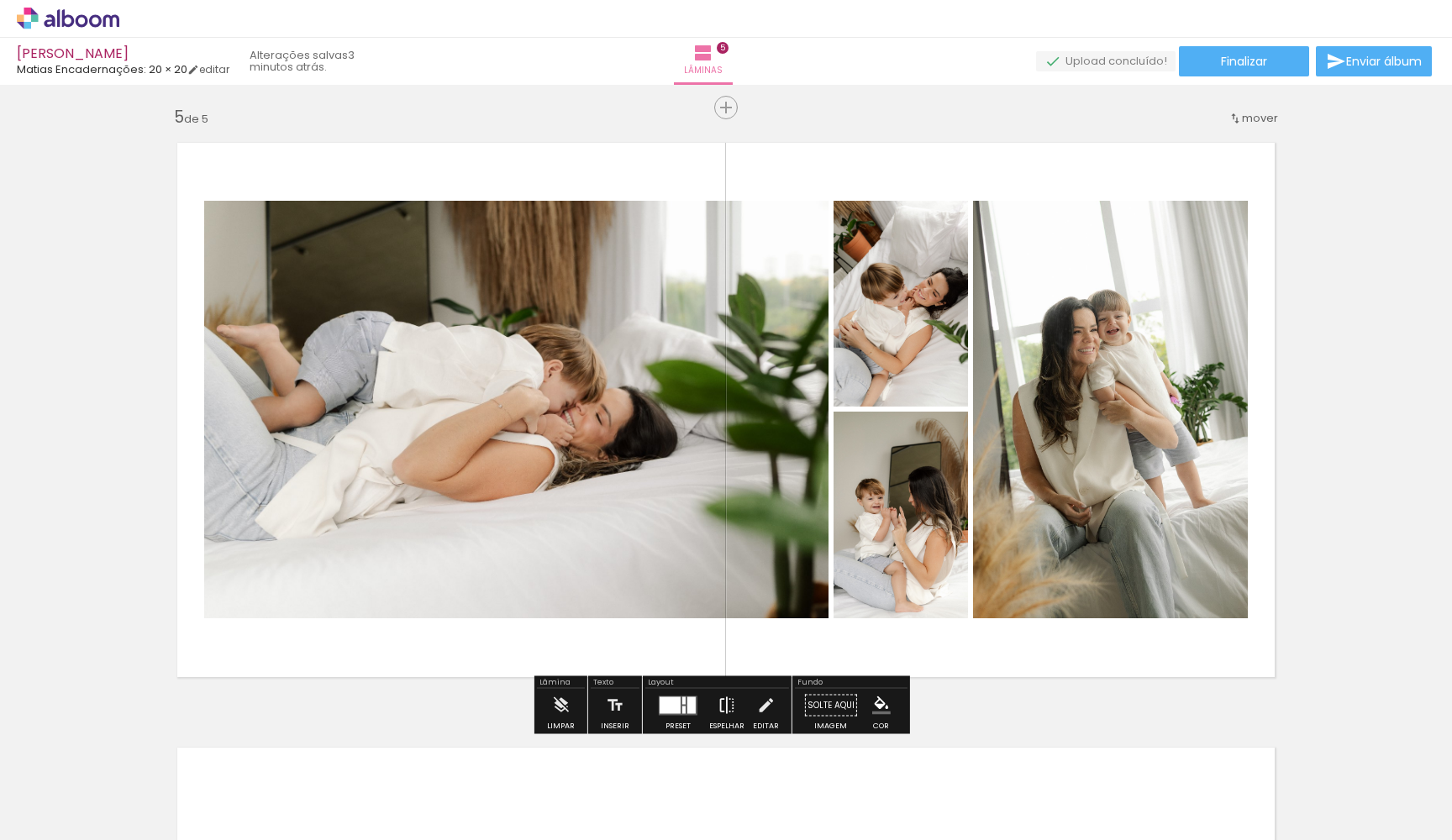
click at [719, 706] on iron-icon at bounding box center [726, 706] width 19 height 34
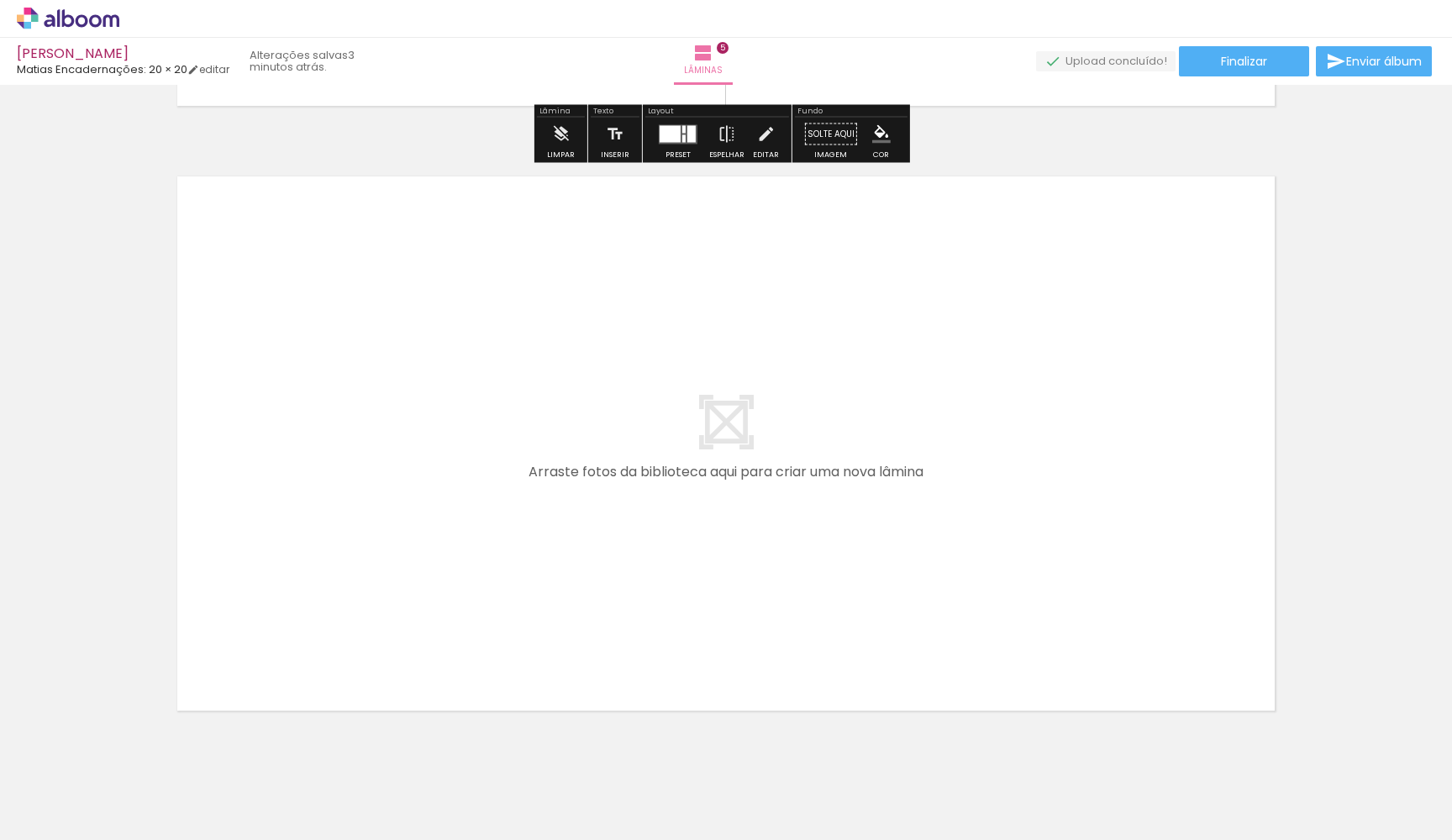
scroll to position [2991, 0]
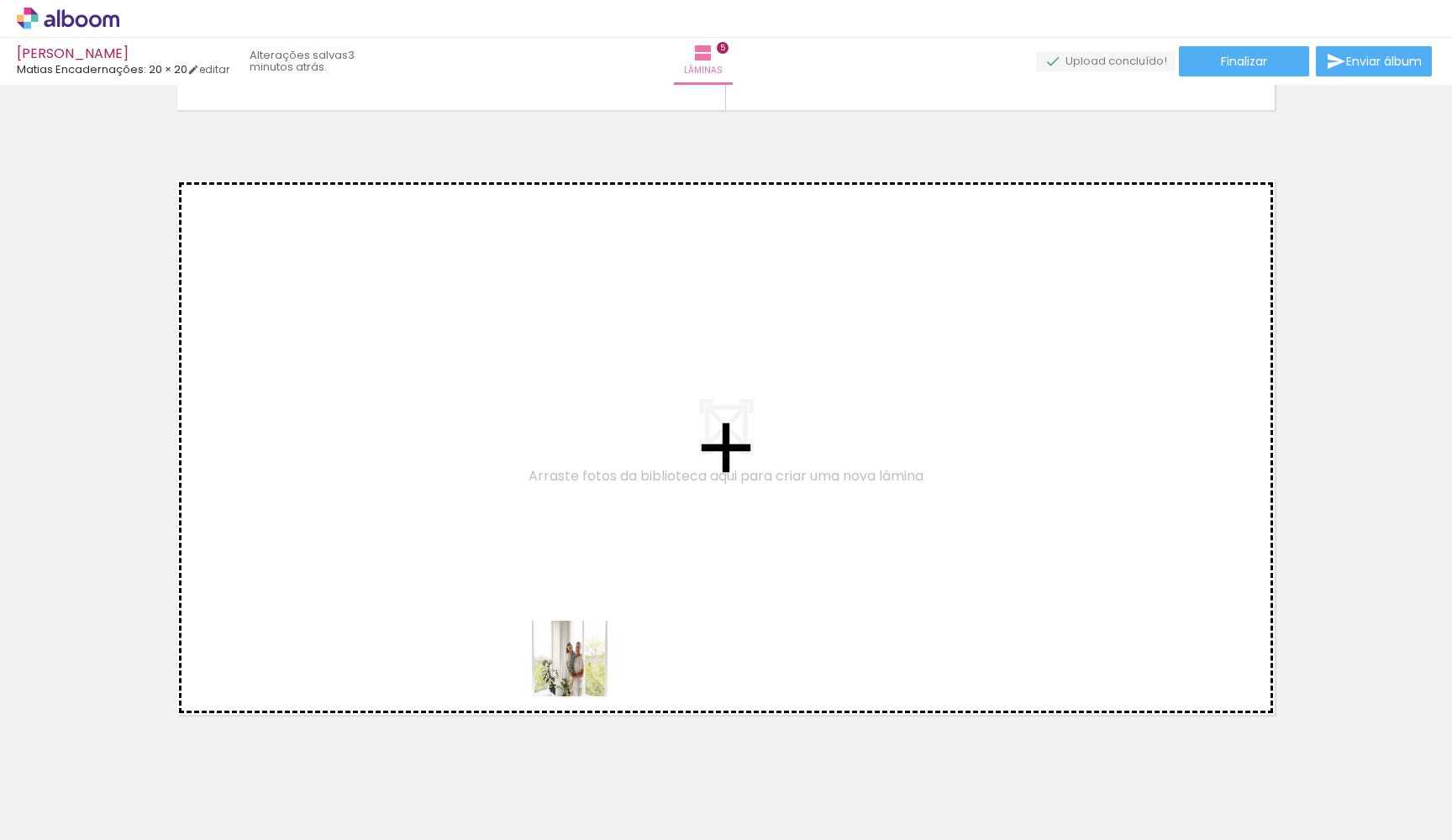
drag, startPoint x: 582, startPoint y: 801, endPoint x: 585, endPoint y: 630, distance: 171.0
click at [585, 630] on quentale-workspace at bounding box center [726, 420] width 1452 height 840
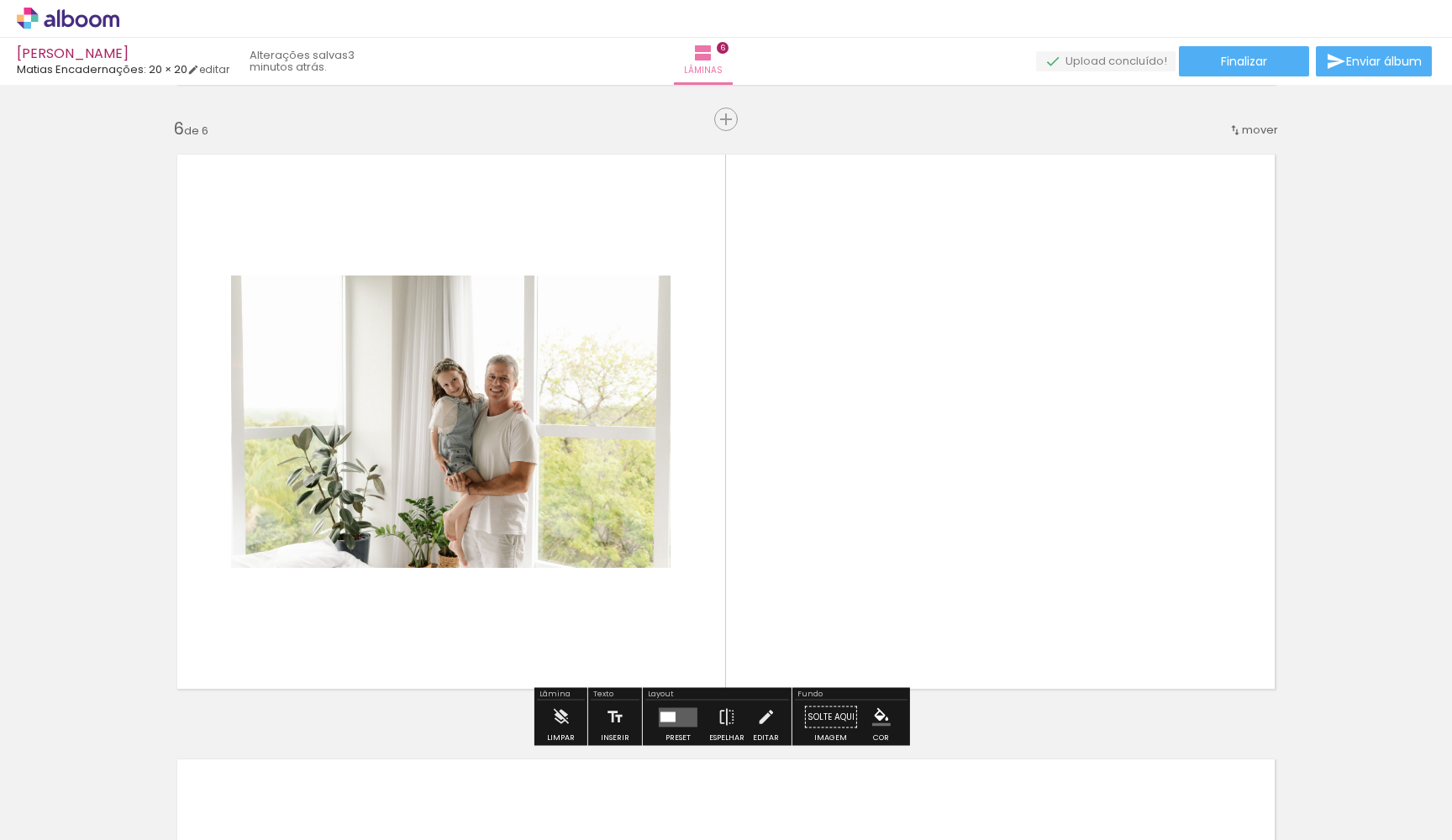
scroll to position [3028, 0]
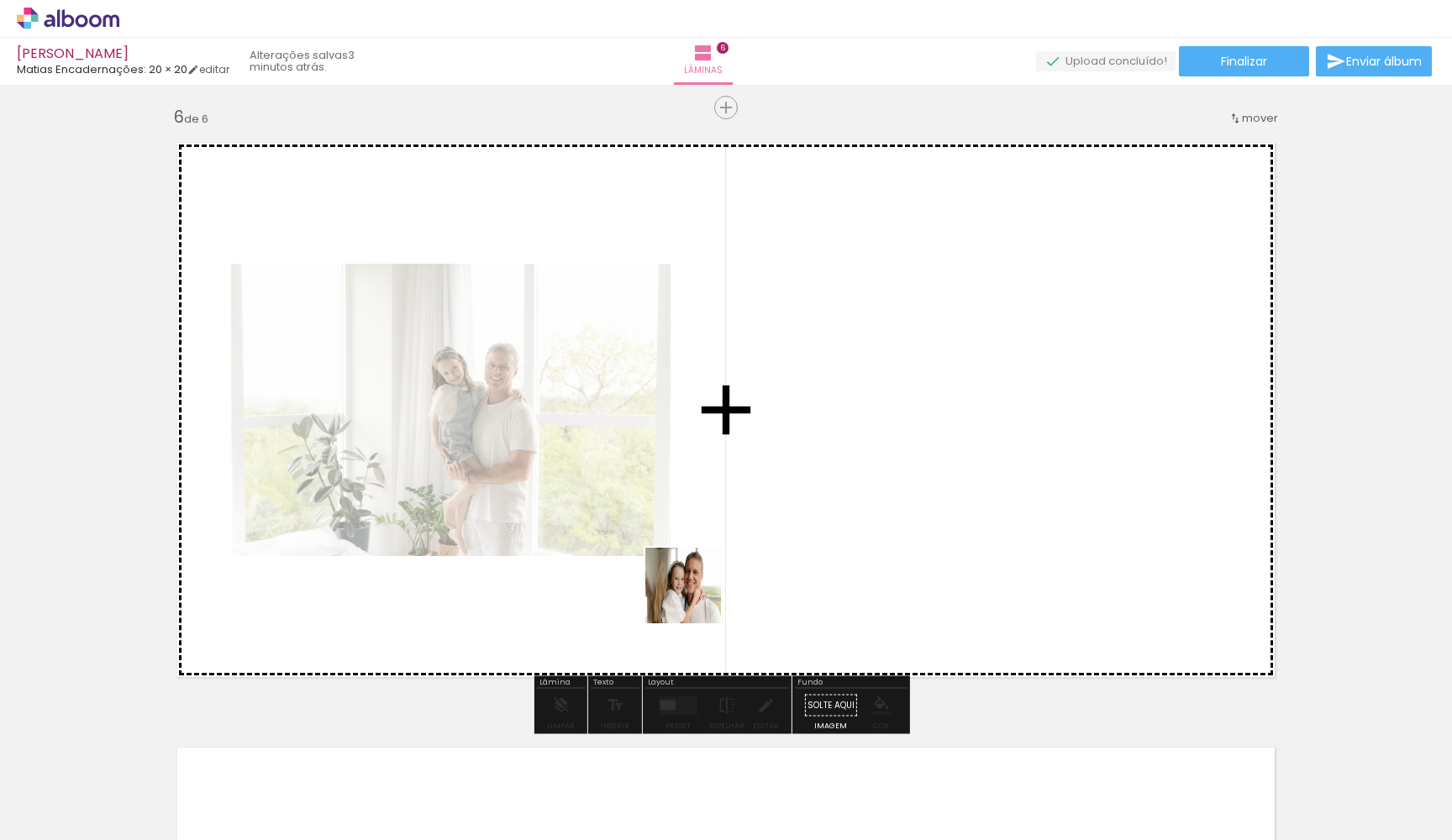
drag, startPoint x: 674, startPoint y: 788, endPoint x: 700, endPoint y: 557, distance: 232.5
click at [700, 561] on quentale-workspace at bounding box center [726, 420] width 1452 height 840
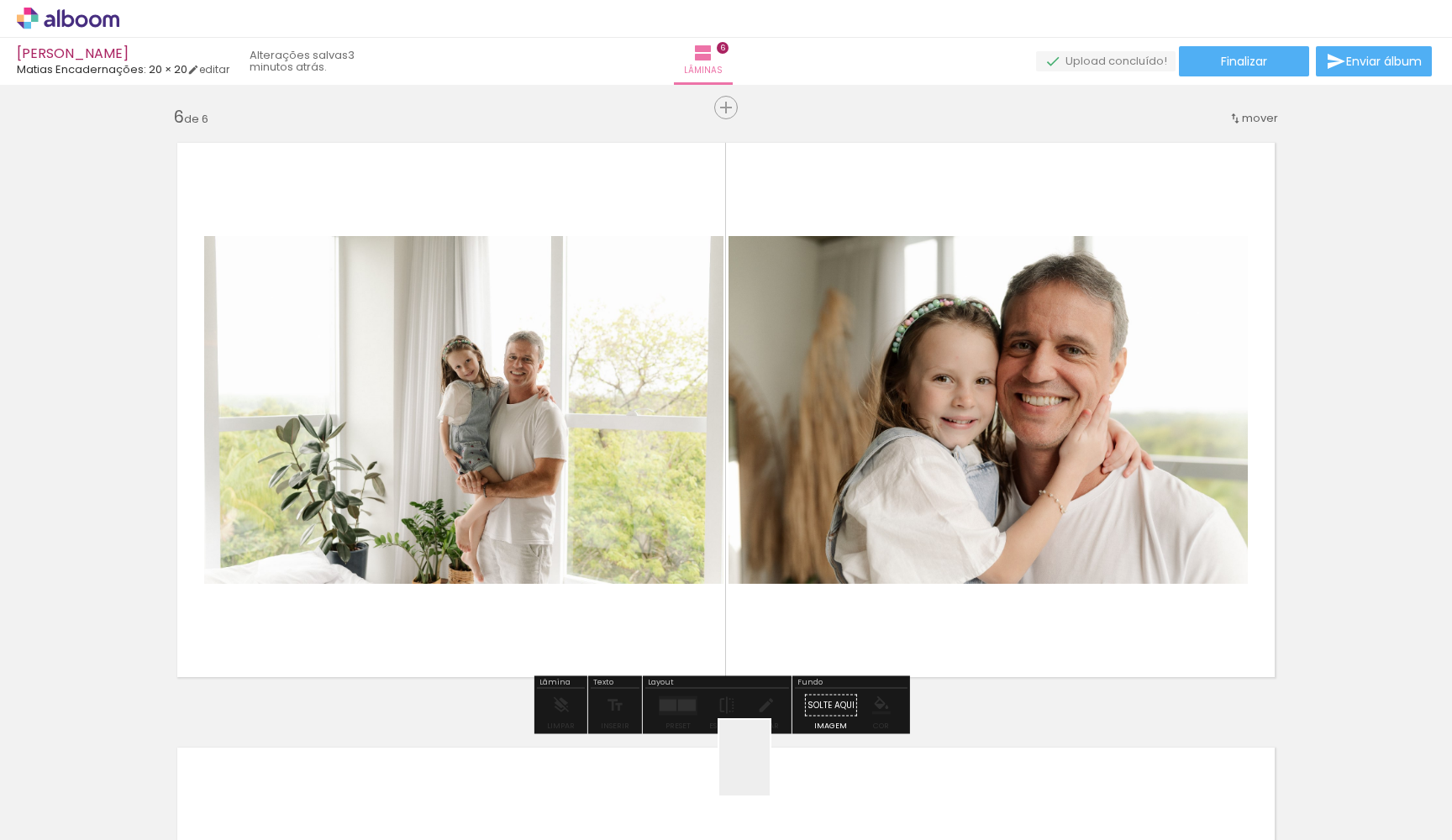
drag, startPoint x: 770, startPoint y: 776, endPoint x: 749, endPoint y: 532, distance: 244.9
click at [749, 532] on quentale-workspace at bounding box center [726, 420] width 1452 height 840
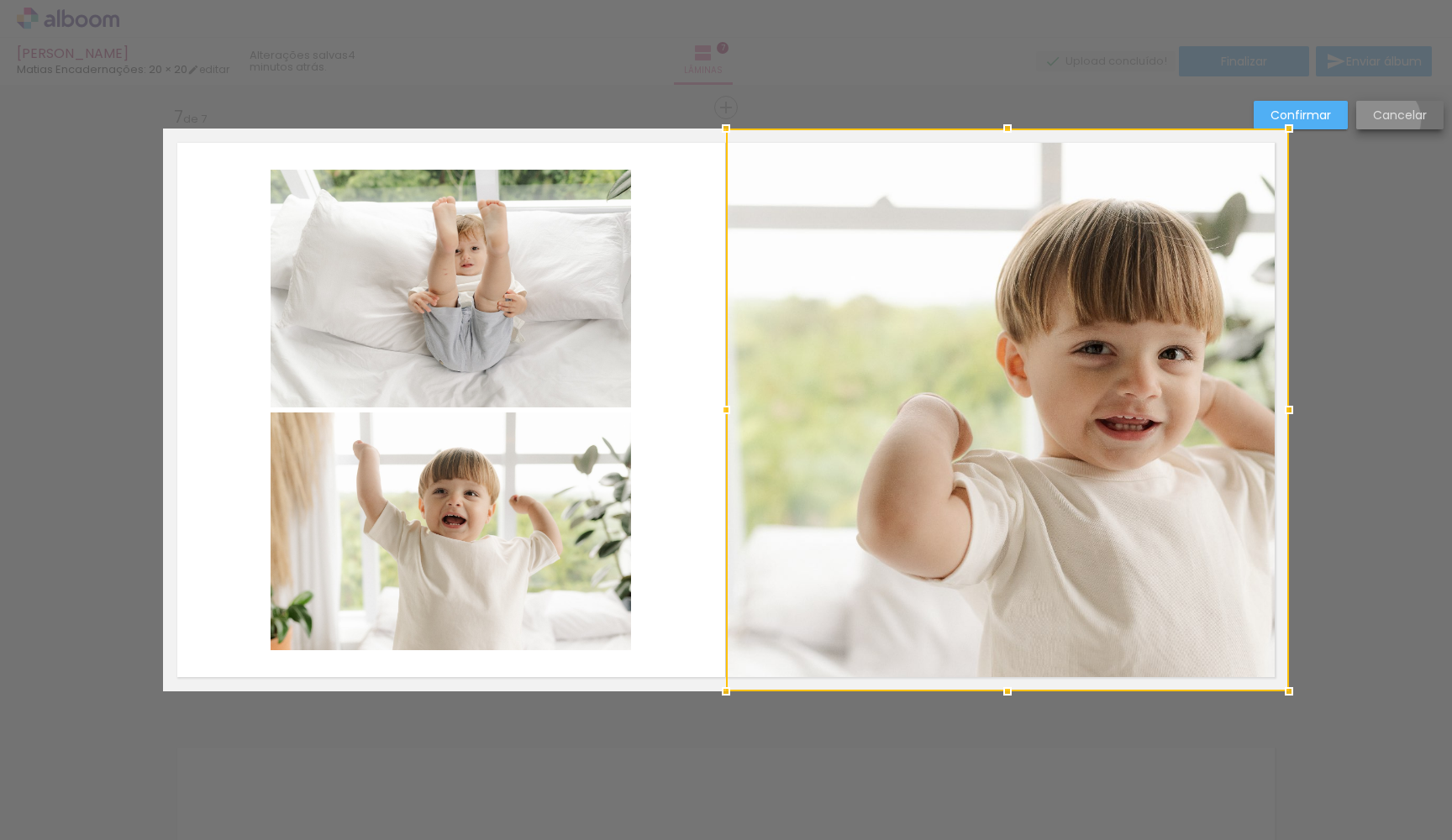
click at [0, 0] on slot "Cancelar" at bounding box center [0, 0] width 0 height 0
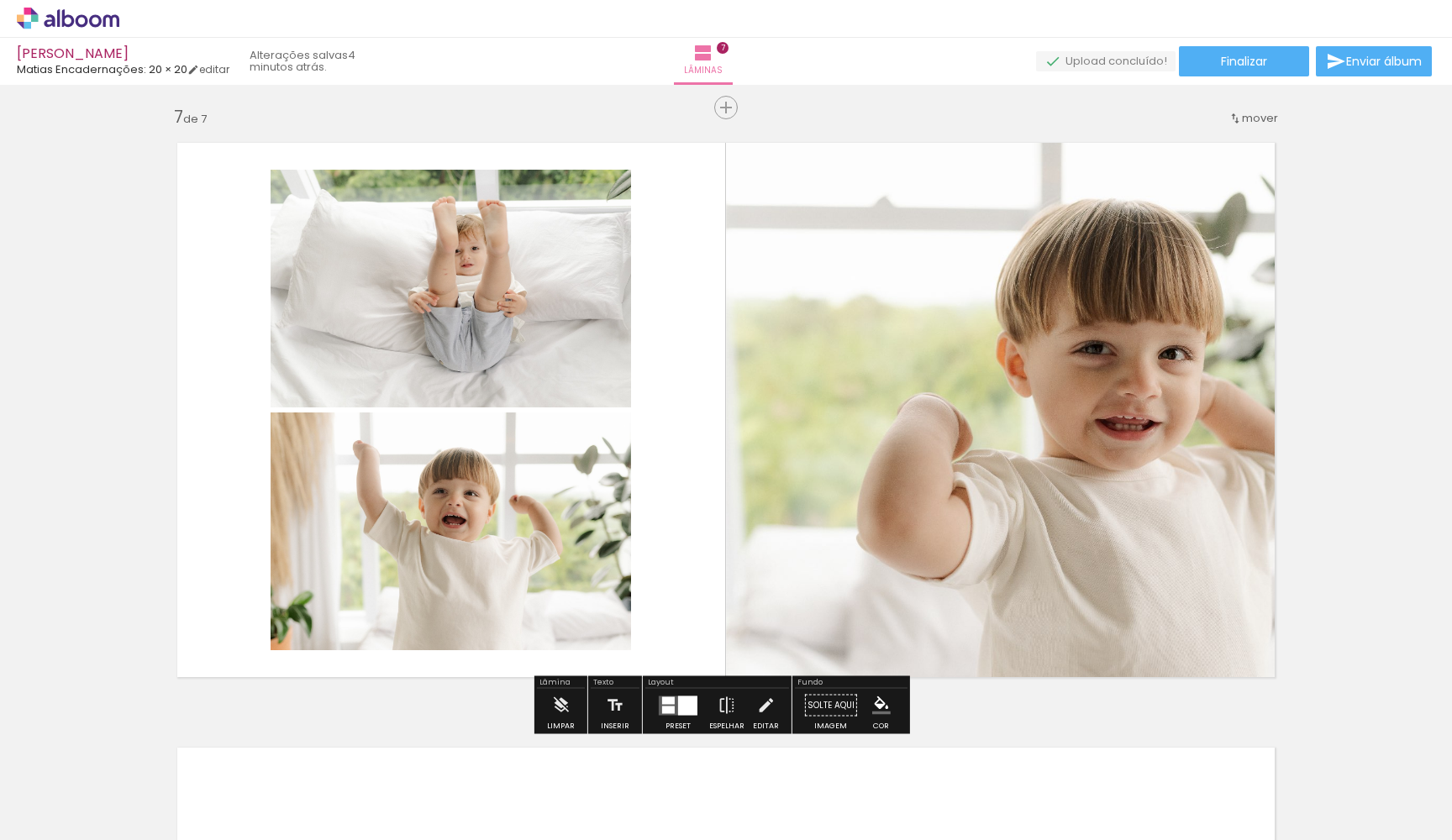
click at [1117, 361] on quentale-photo at bounding box center [1007, 410] width 563 height 563
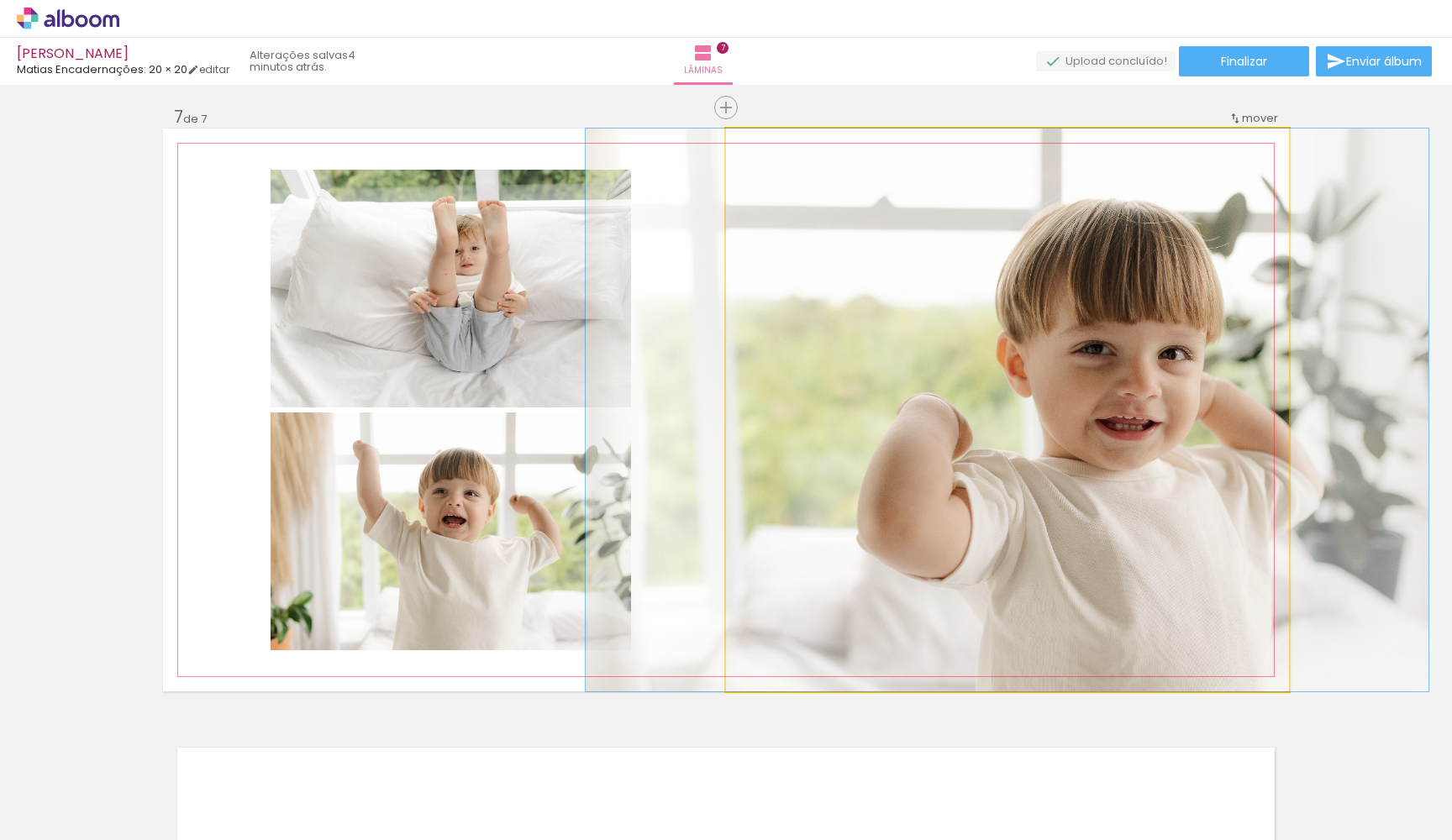
click at [1117, 361] on quentale-photo at bounding box center [1007, 410] width 563 height 563
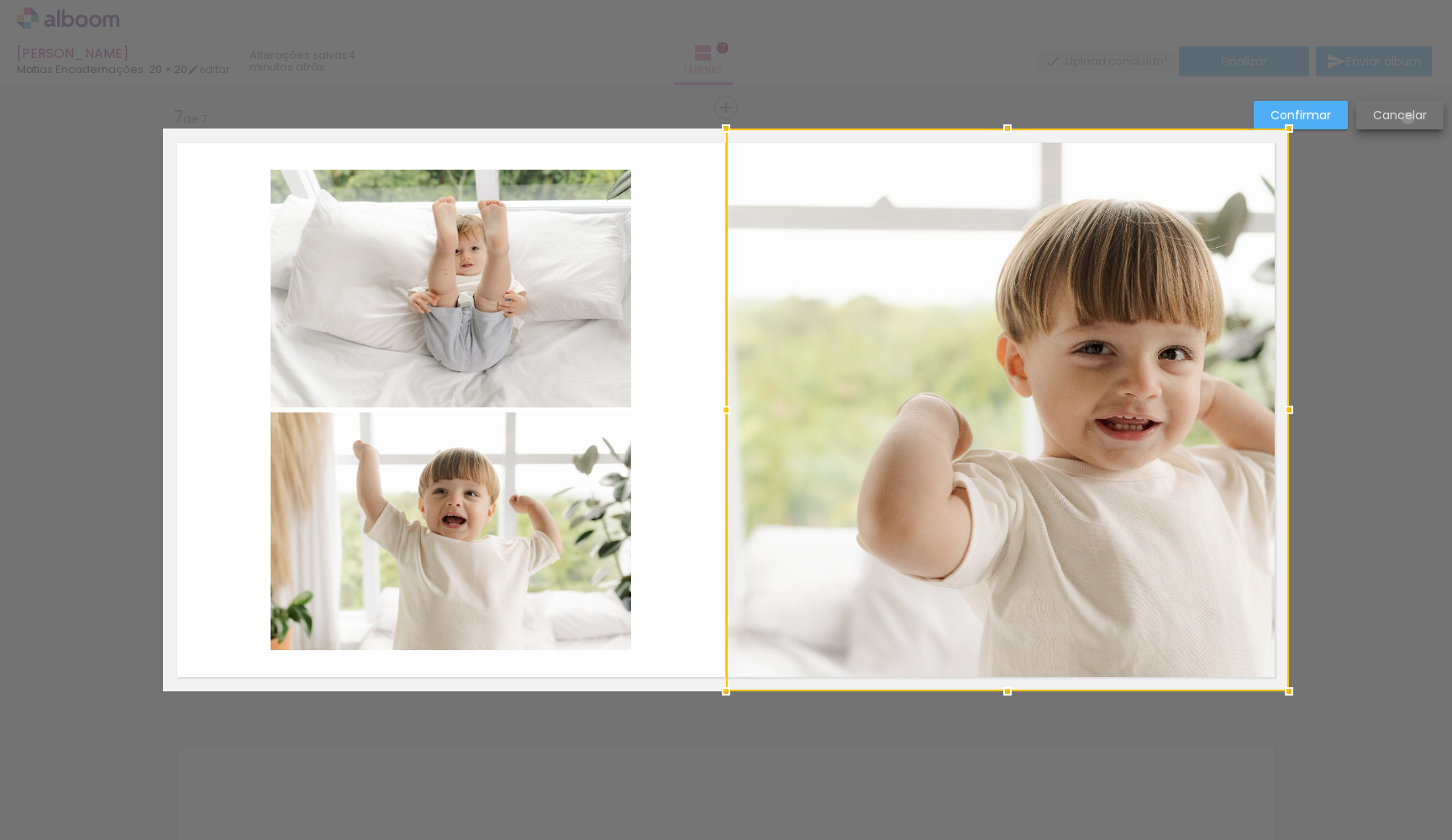
click at [0, 0] on slot "Cancelar" at bounding box center [0, 0] width 0 height 0
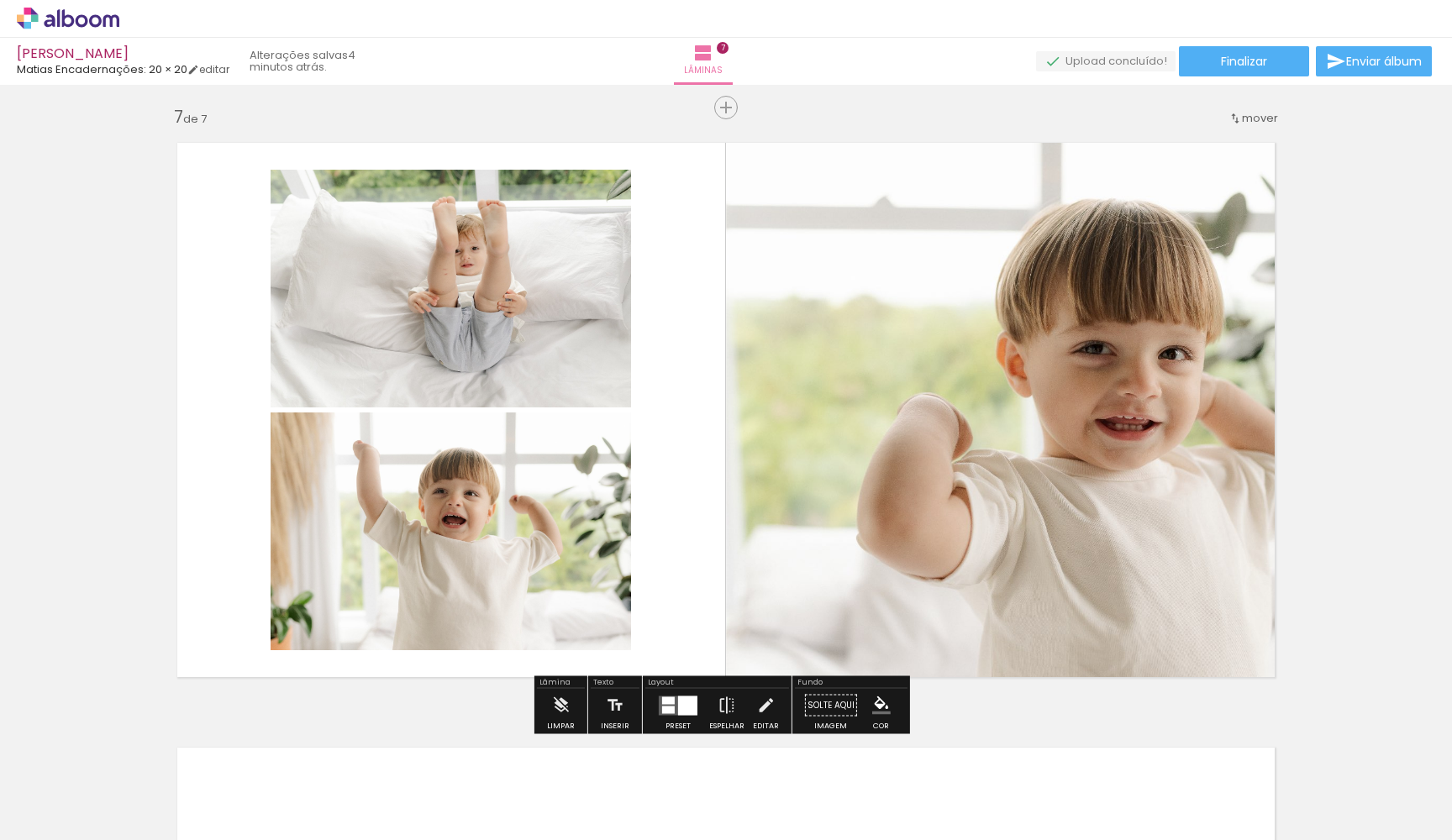
click at [1237, 281] on quentale-photo at bounding box center [1007, 410] width 563 height 563
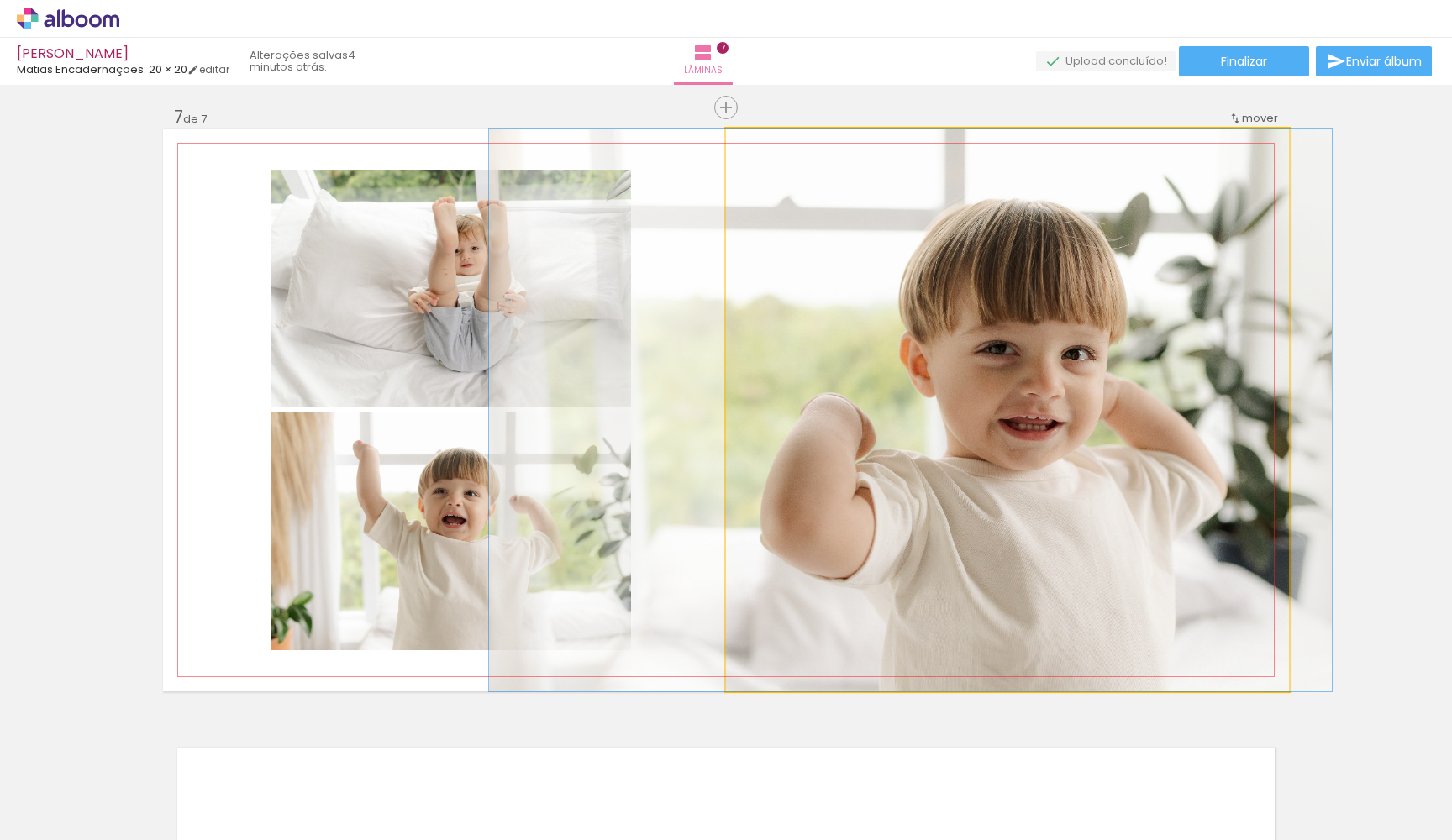
drag, startPoint x: 1237, startPoint y: 281, endPoint x: 1140, endPoint y: 282, distance: 97.0
click at [1140, 282] on quentale-photo at bounding box center [1007, 410] width 563 height 563
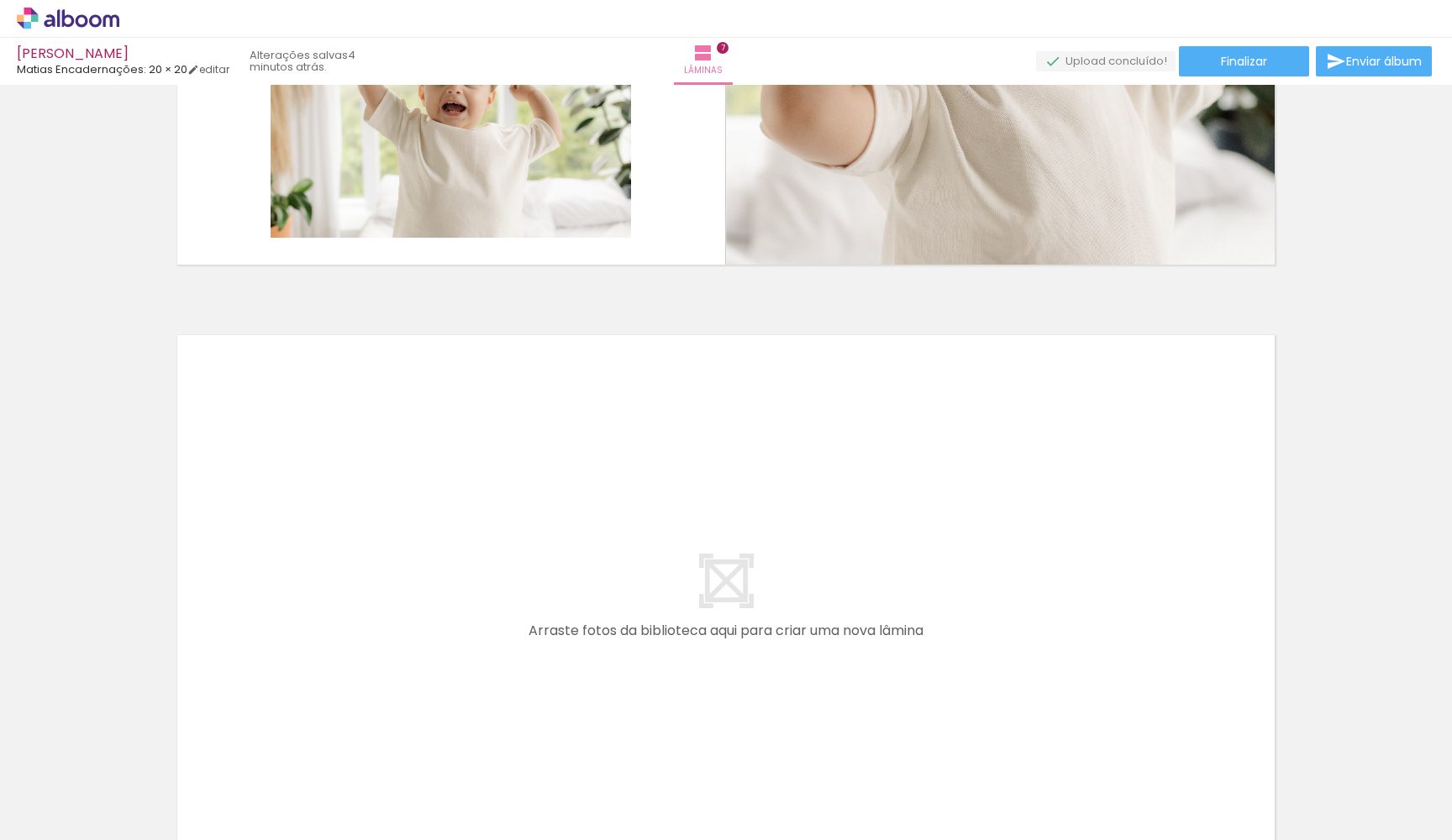
scroll to position [0, 2172]
drag, startPoint x: 553, startPoint y: 806, endPoint x: 568, endPoint y: 690, distance: 117.0
click at [568, 690] on quentale-workspace at bounding box center [726, 420] width 1452 height 840
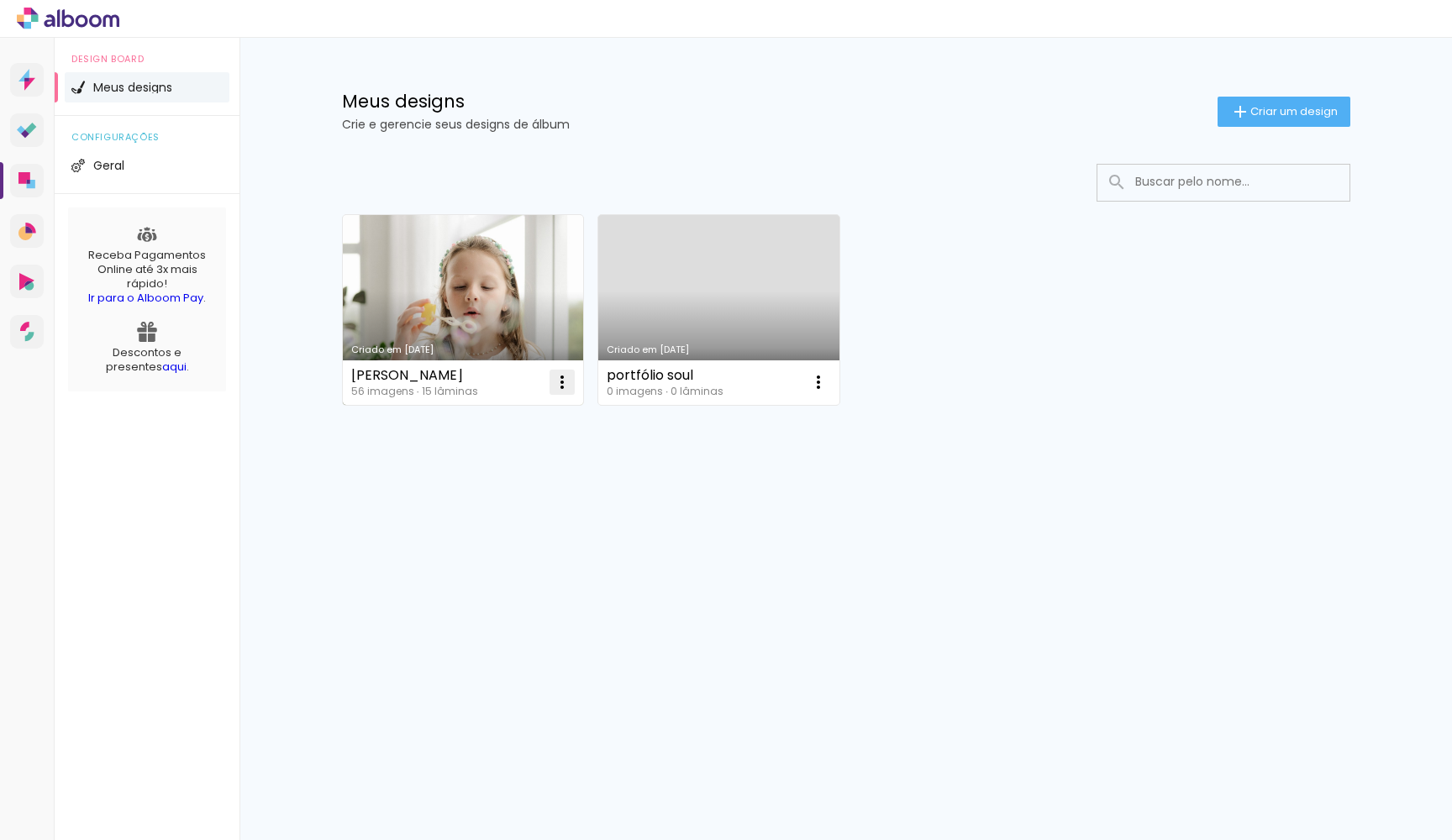
click at [568, 381] on iron-icon at bounding box center [561, 382] width 20 height 20
click at [542, 418] on paper-item "Abrir" at bounding box center [494, 421] width 168 height 34
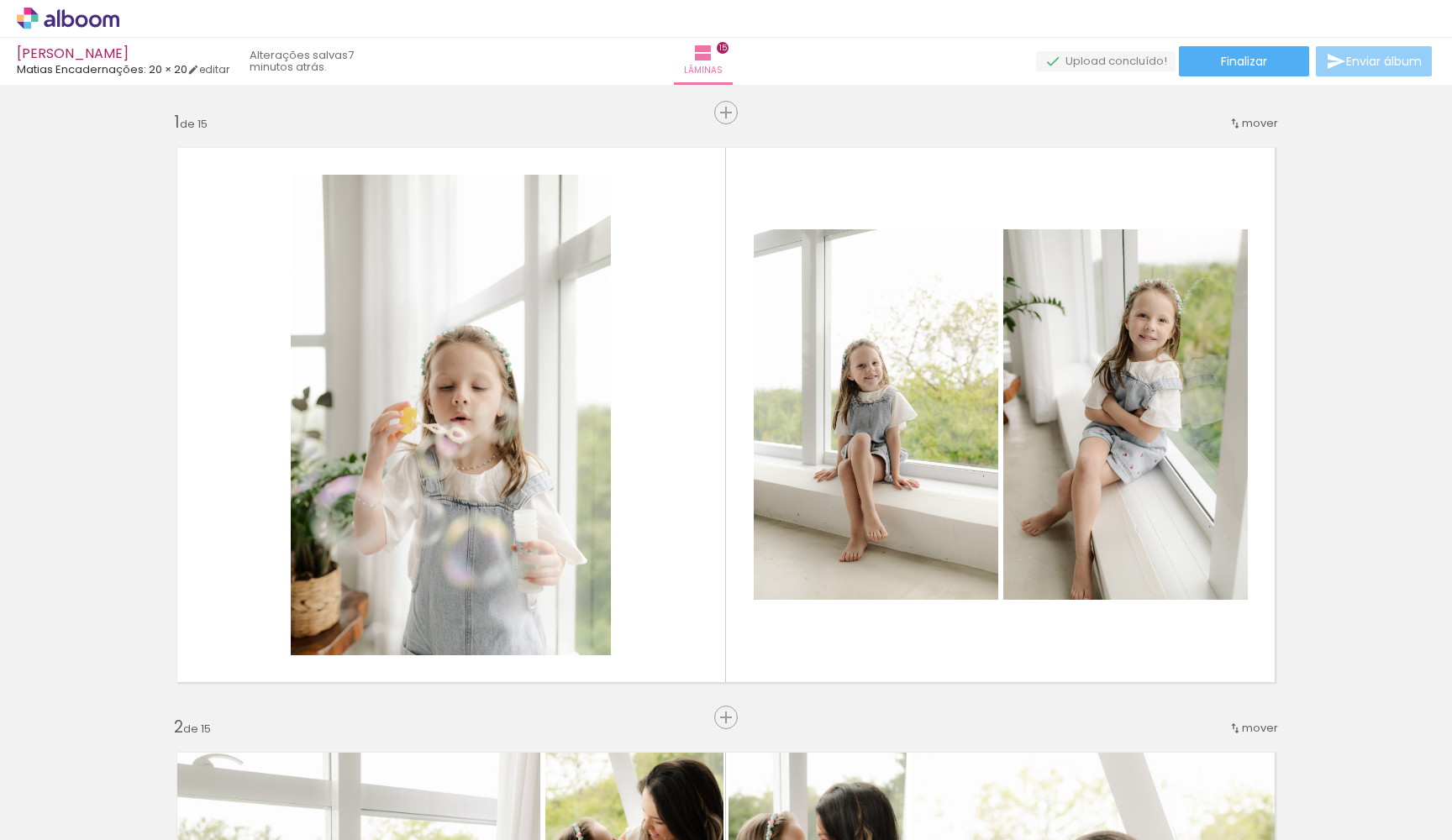
click at [1338, 65] on iron-icon at bounding box center [1335, 61] width 20 height 20
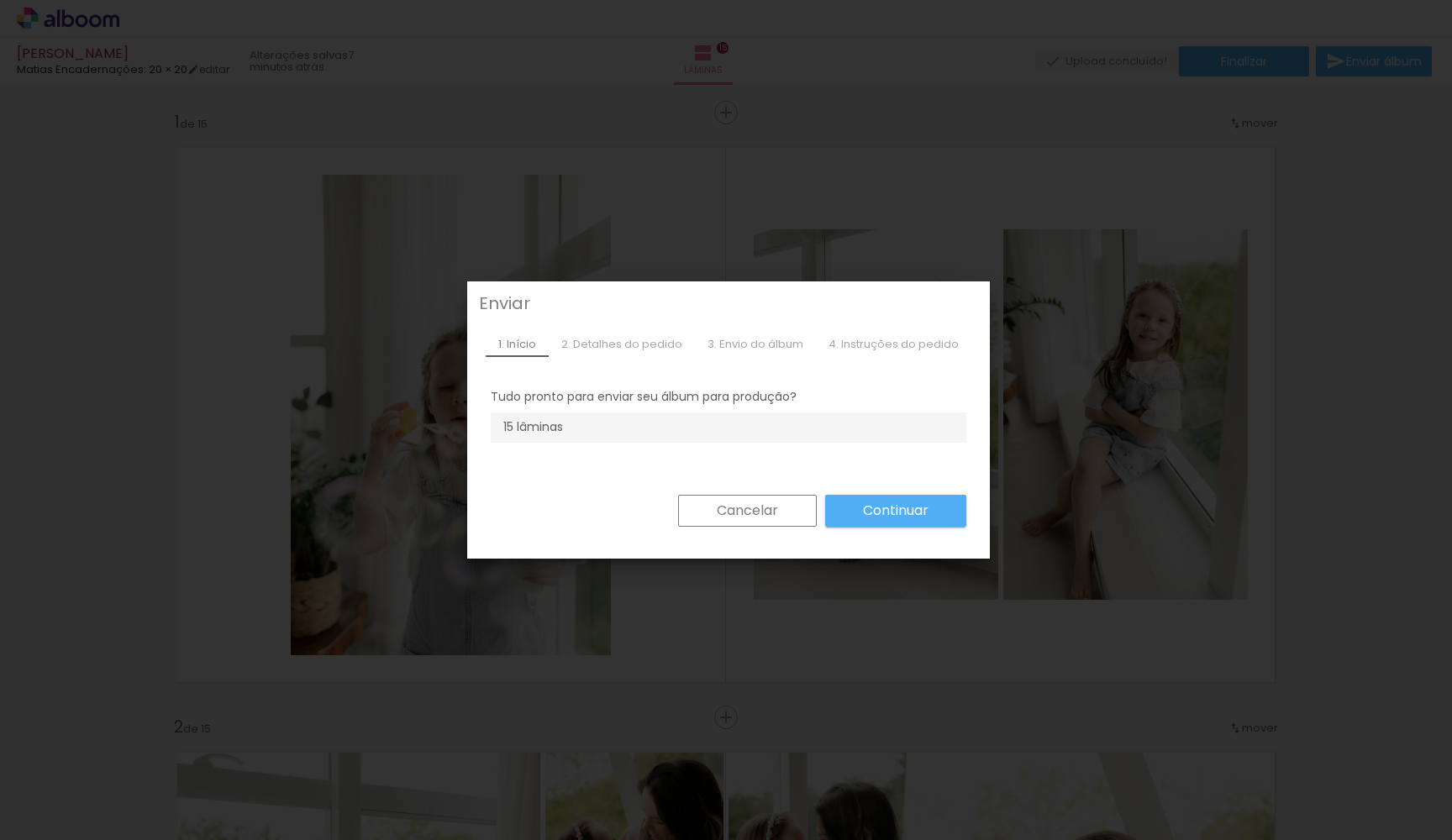
click at [0, 0] on li "15 lâminas" at bounding box center [0, 0] width 0 height 0
click at [0, 0] on slot "Cancelar" at bounding box center [0, 0] width 0 height 0
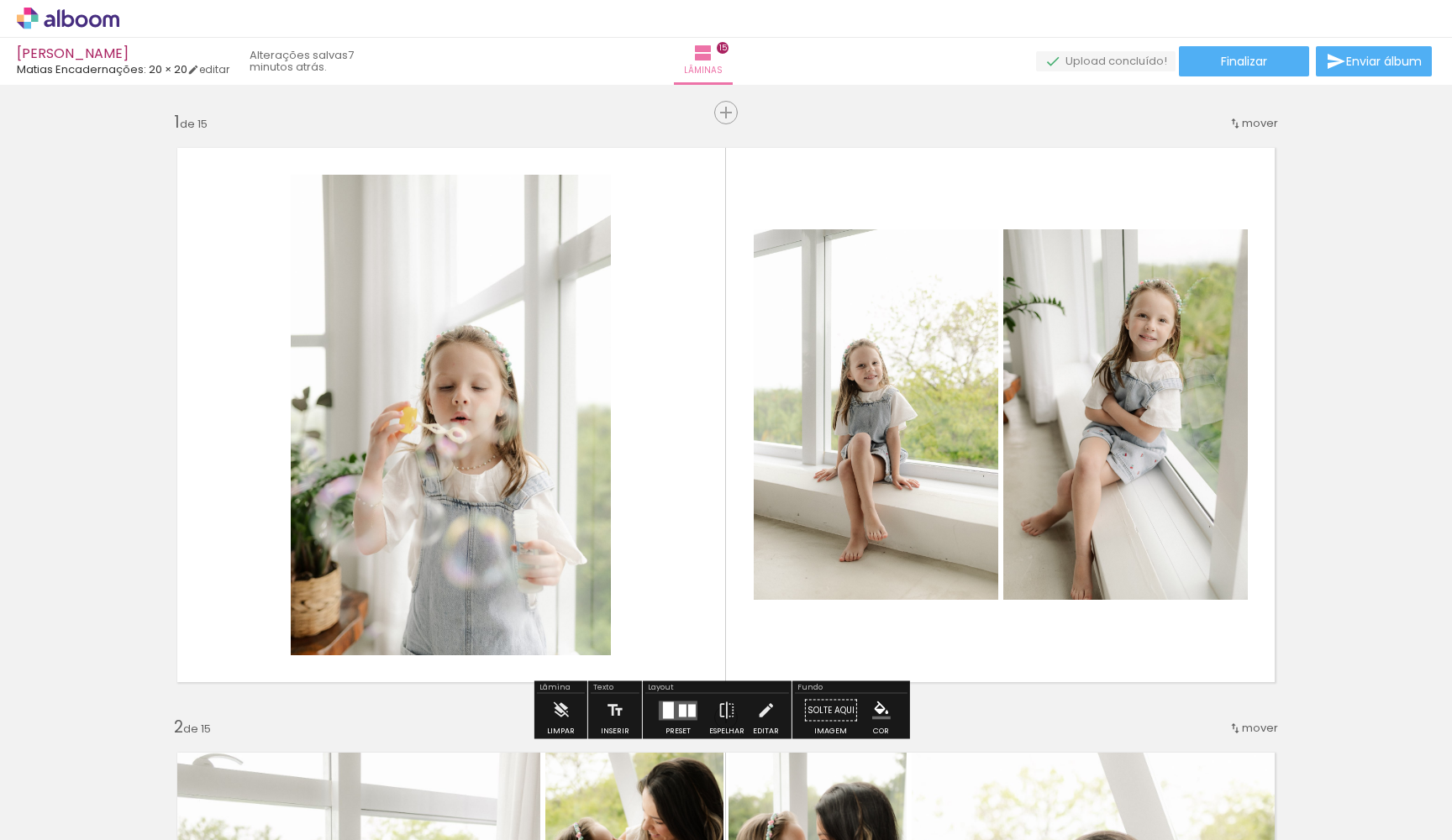
click at [1124, 58] on quentale-upload-monitor at bounding box center [1106, 62] width 139 height 21
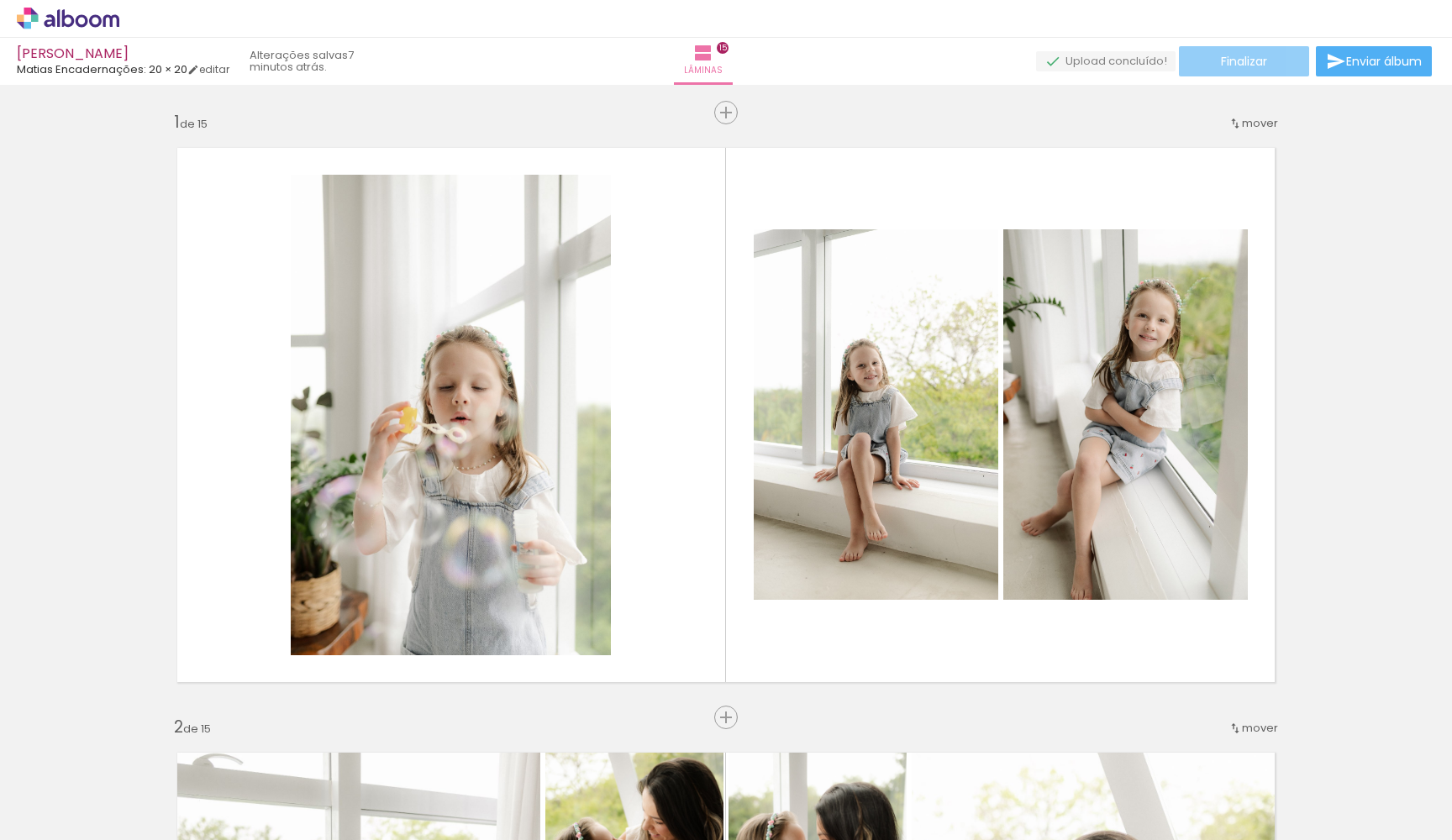
click at [1226, 58] on span "Finalizar" at bounding box center [1244, 61] width 46 height 11
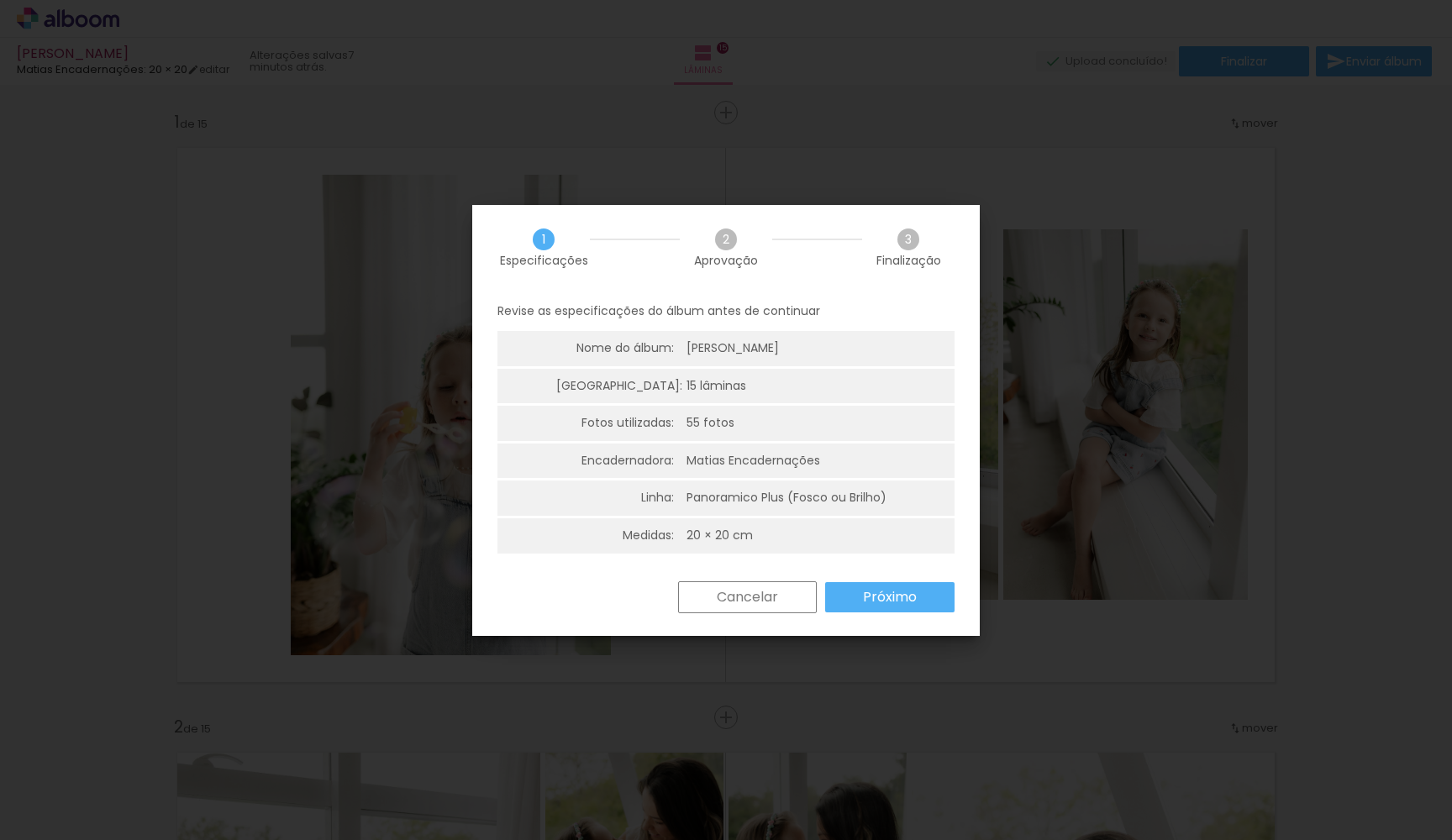
scroll to position [1, 0]
click at [0, 0] on slot "Próximo" at bounding box center [0, 0] width 0 height 0
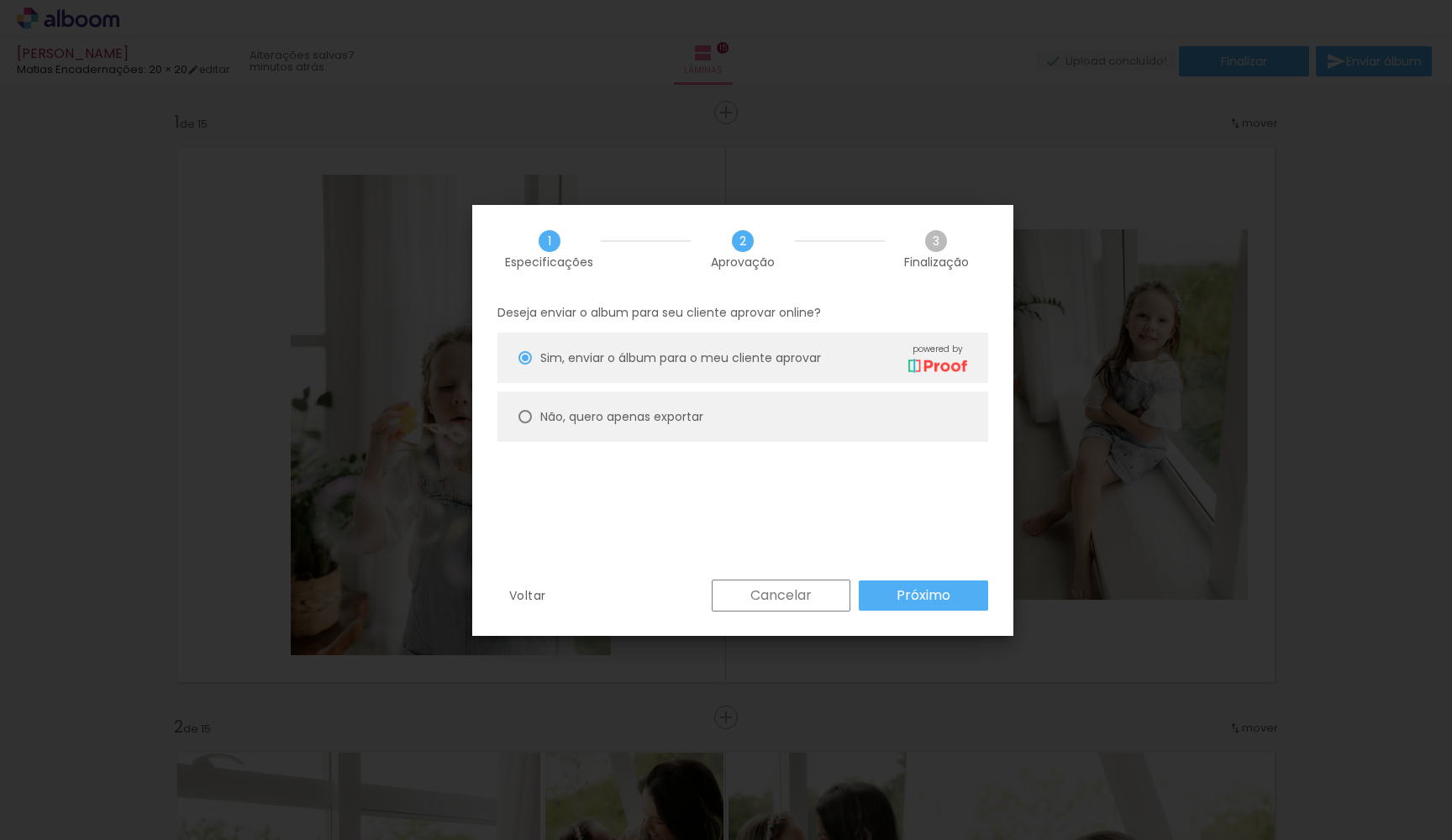
click at [893, 591] on paper-button "Próximo" at bounding box center [923, 596] width 130 height 30
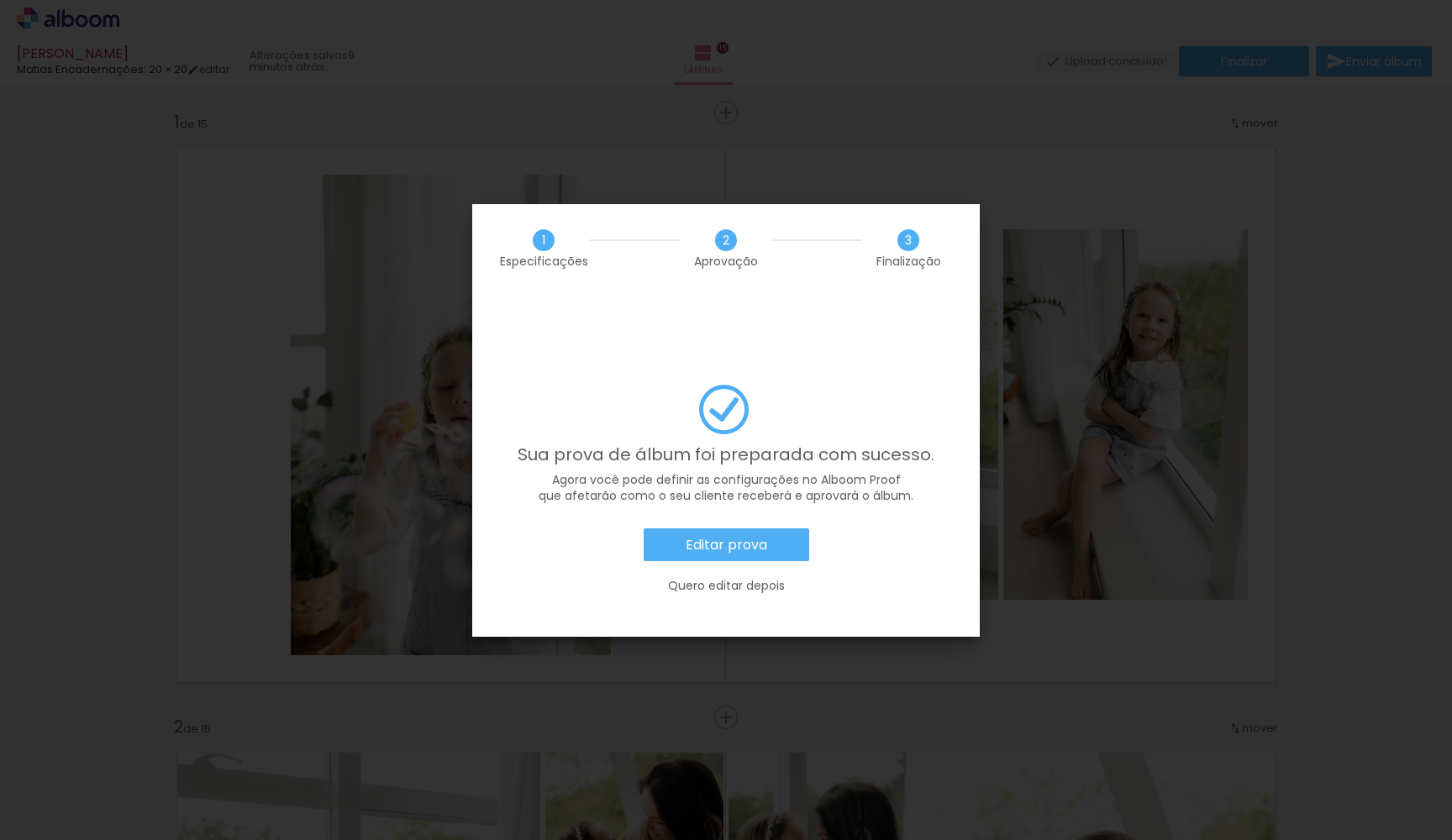
click at [786, 529] on paper-button "Editar prova" at bounding box center [726, 545] width 166 height 34
